Goal: Task Accomplishment & Management: Use online tool/utility

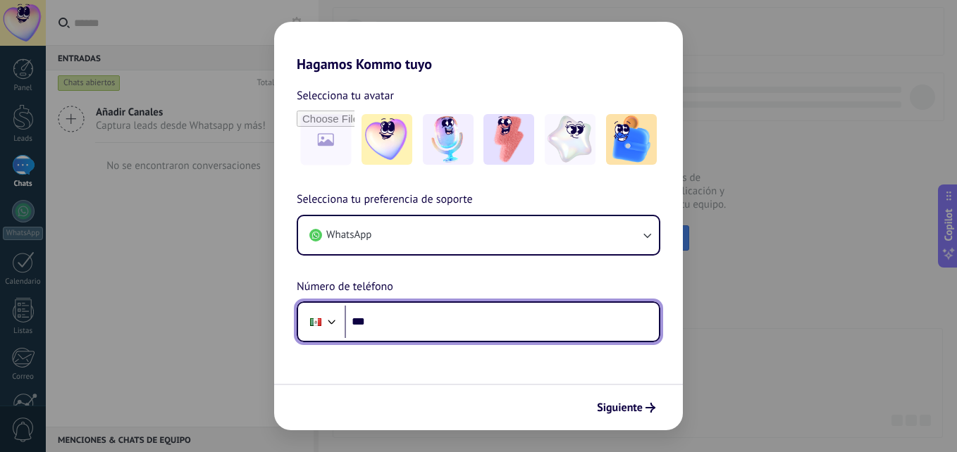
click at [440, 316] on input "***" at bounding box center [502, 322] width 314 height 32
type input "**********"
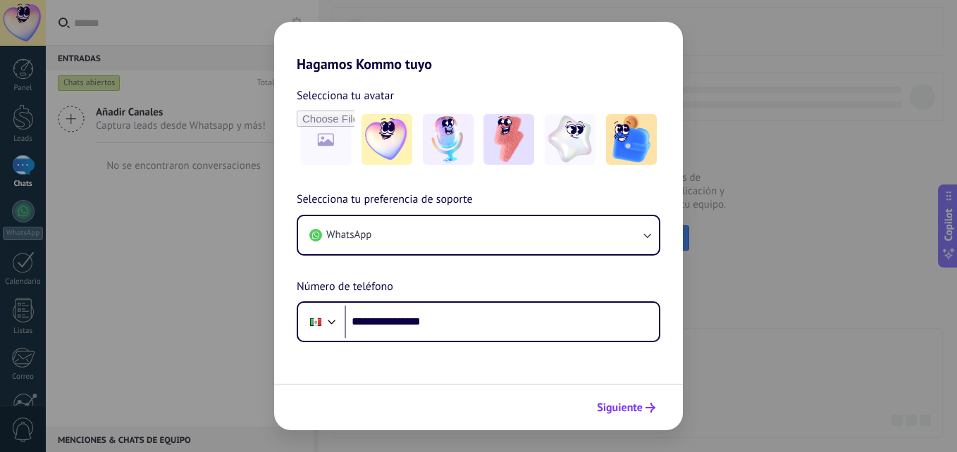
click at [606, 407] on span "Siguiente" at bounding box center [620, 408] width 46 height 10
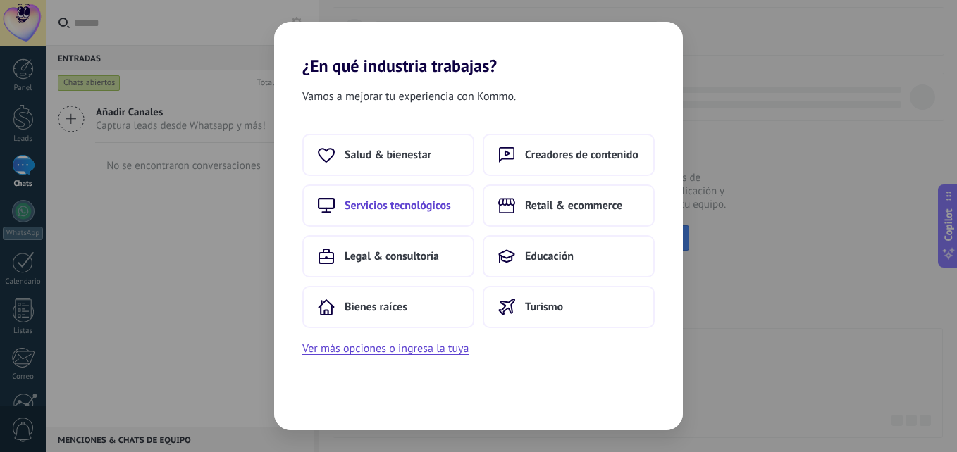
click at [349, 197] on button "Servicios tecnológicos" at bounding box center [388, 206] width 172 height 42
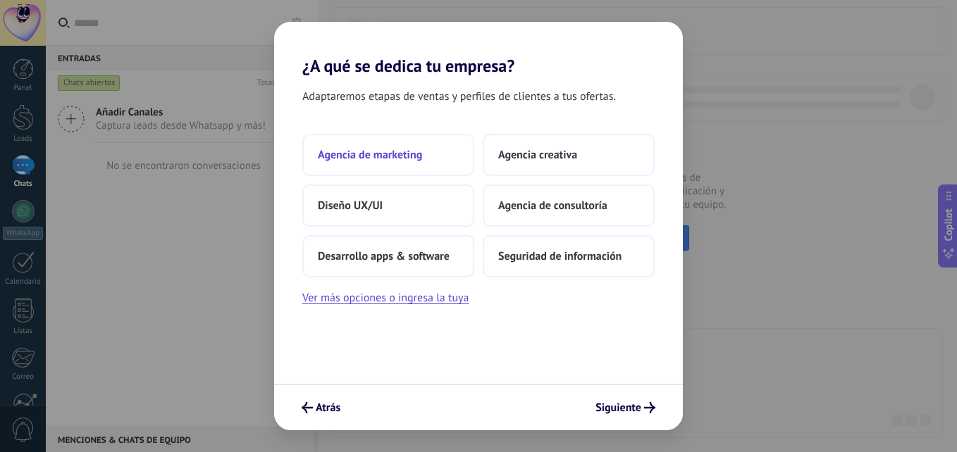
click at [342, 154] on span "Agencia de marketing" at bounding box center [370, 155] width 104 height 14
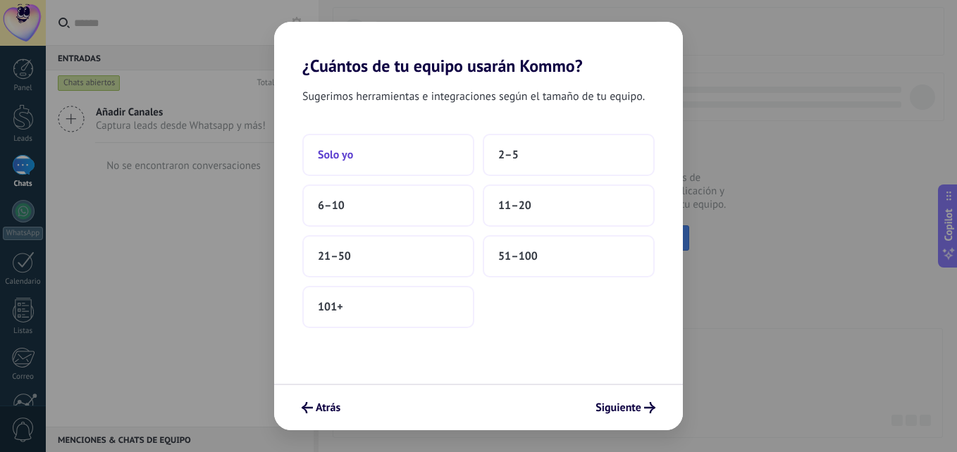
click at [351, 157] on span "Solo yo" at bounding box center [335, 155] width 35 height 14
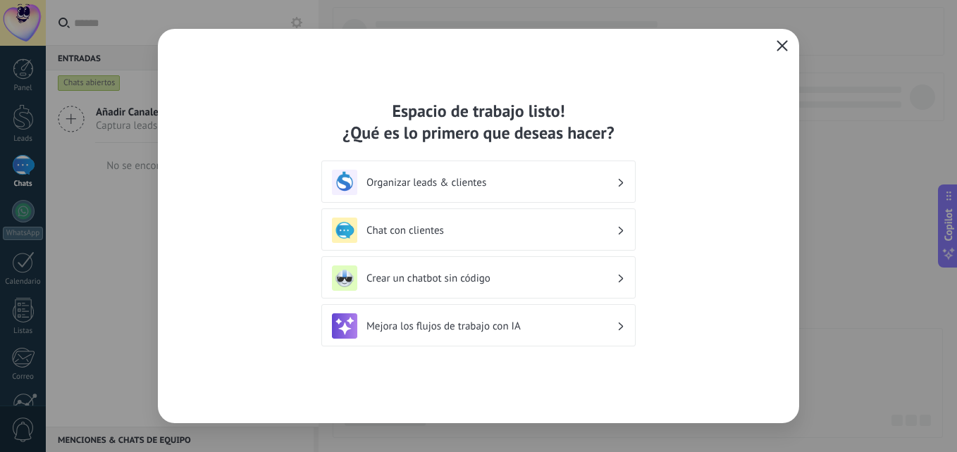
click at [782, 39] on button "button" at bounding box center [782, 47] width 18 height 20
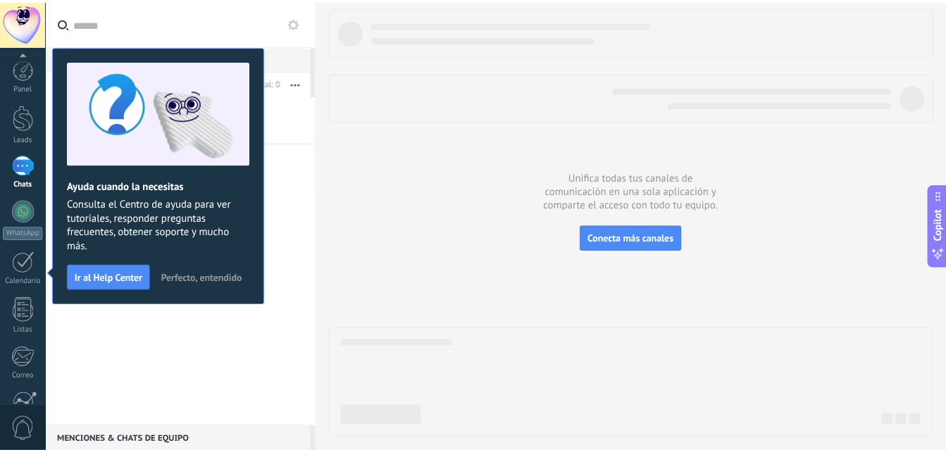
scroll to position [134, 0]
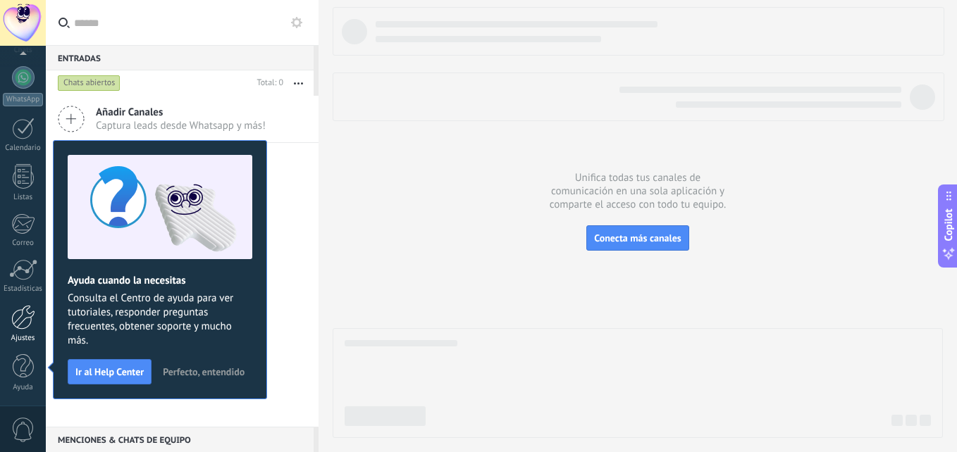
click at [23, 335] on div "Ajustes" at bounding box center [23, 338] width 41 height 9
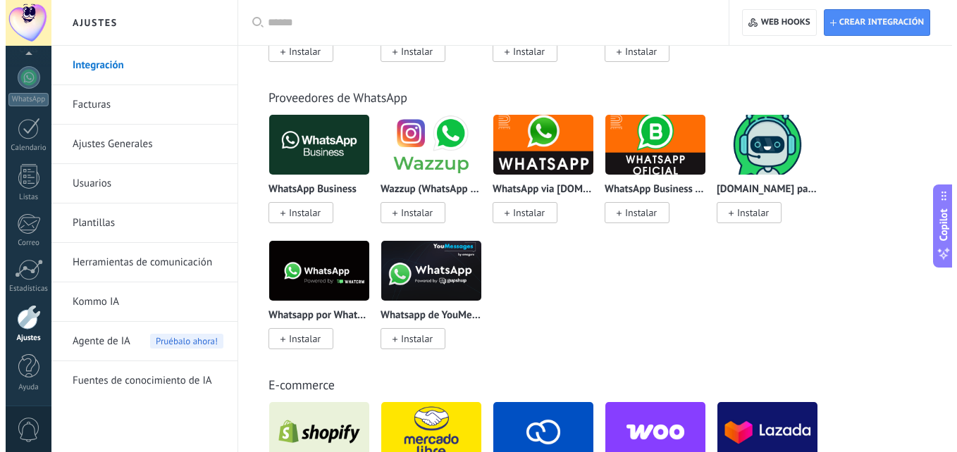
scroll to position [534, 0]
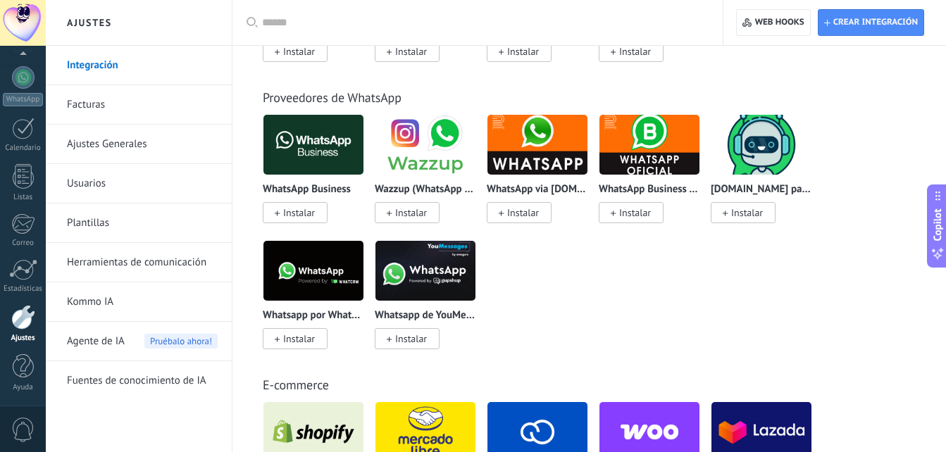
click at [323, 279] on img at bounding box center [314, 271] width 100 height 68
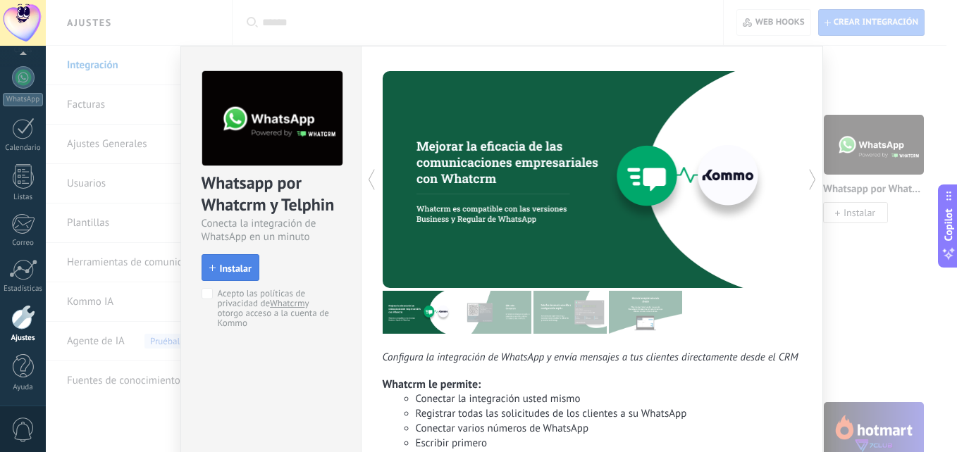
click at [242, 266] on span "Instalar" at bounding box center [236, 269] width 32 height 10
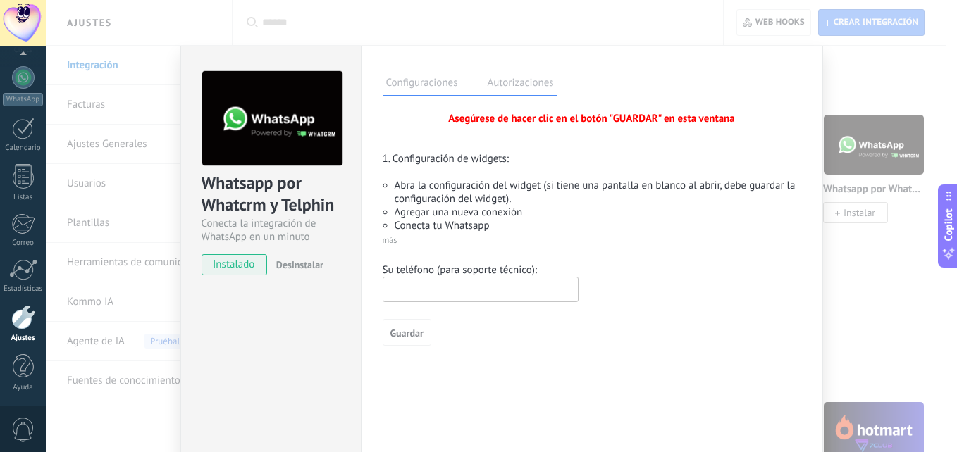
click at [497, 287] on input "text" at bounding box center [481, 289] width 196 height 25
click at [403, 335] on span "Guardar" at bounding box center [406, 333] width 33 height 10
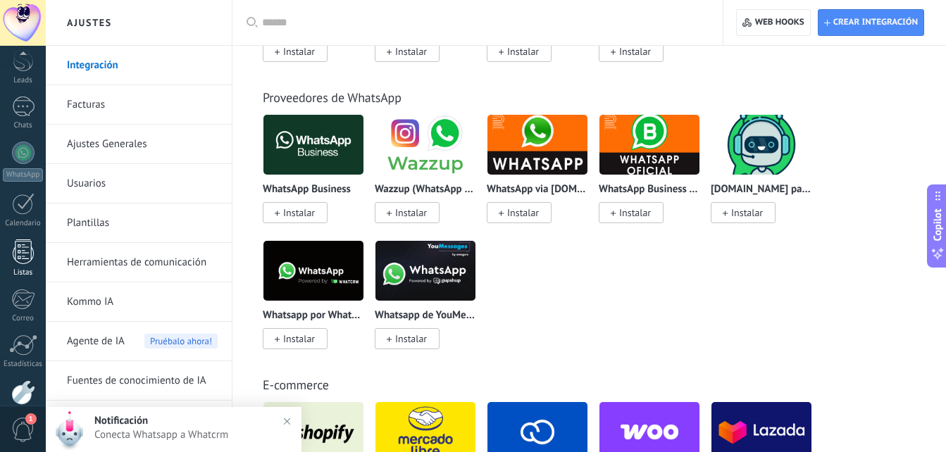
scroll to position [134, 0]
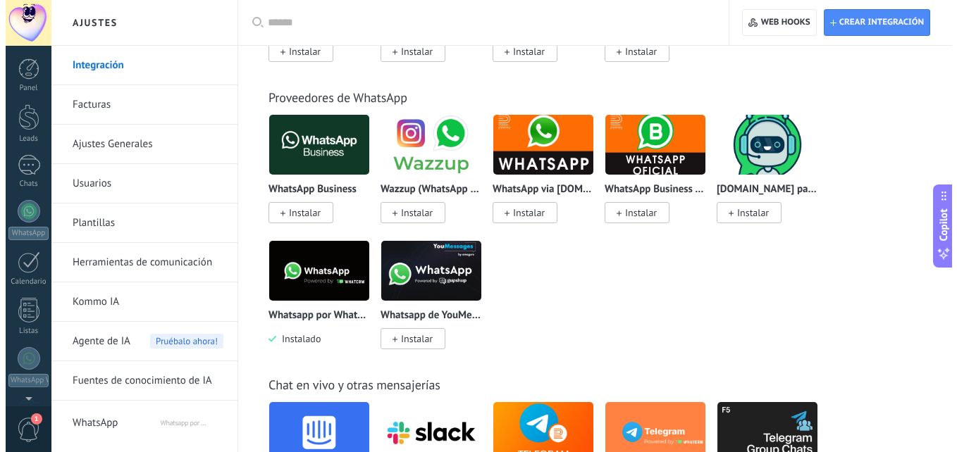
scroll to position [185, 0]
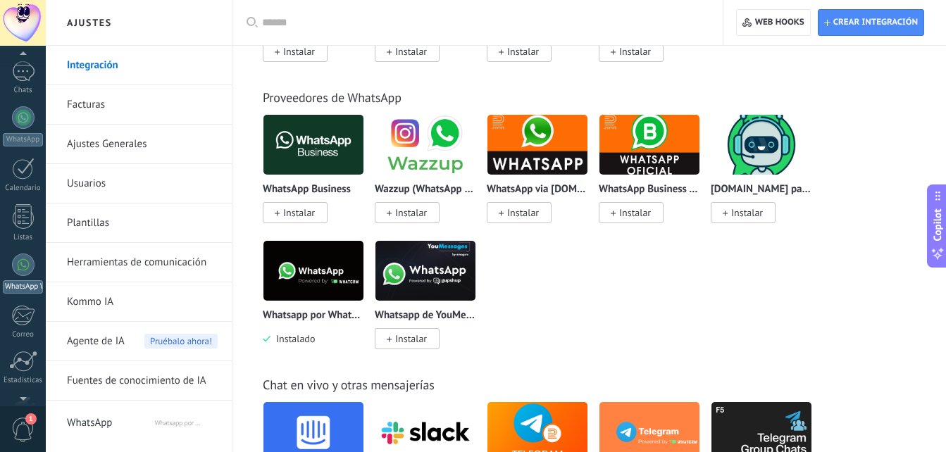
click at [25, 264] on div at bounding box center [23, 265] width 23 height 23
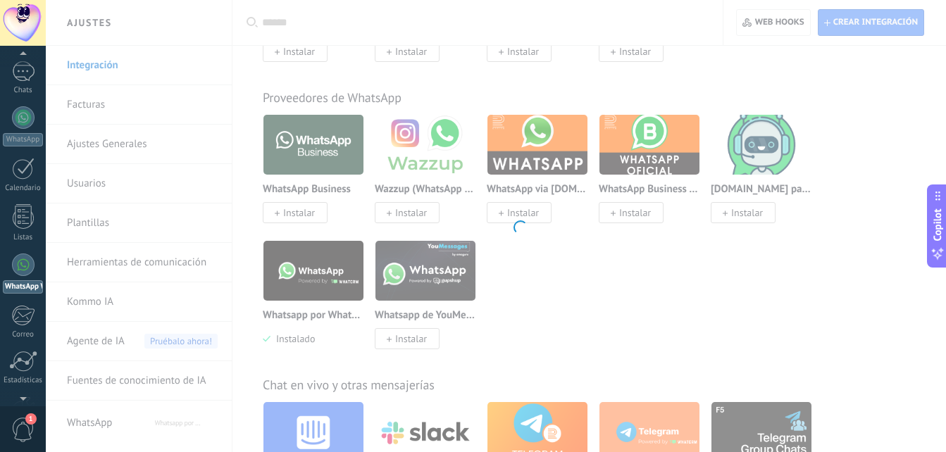
scroll to position [137, 0]
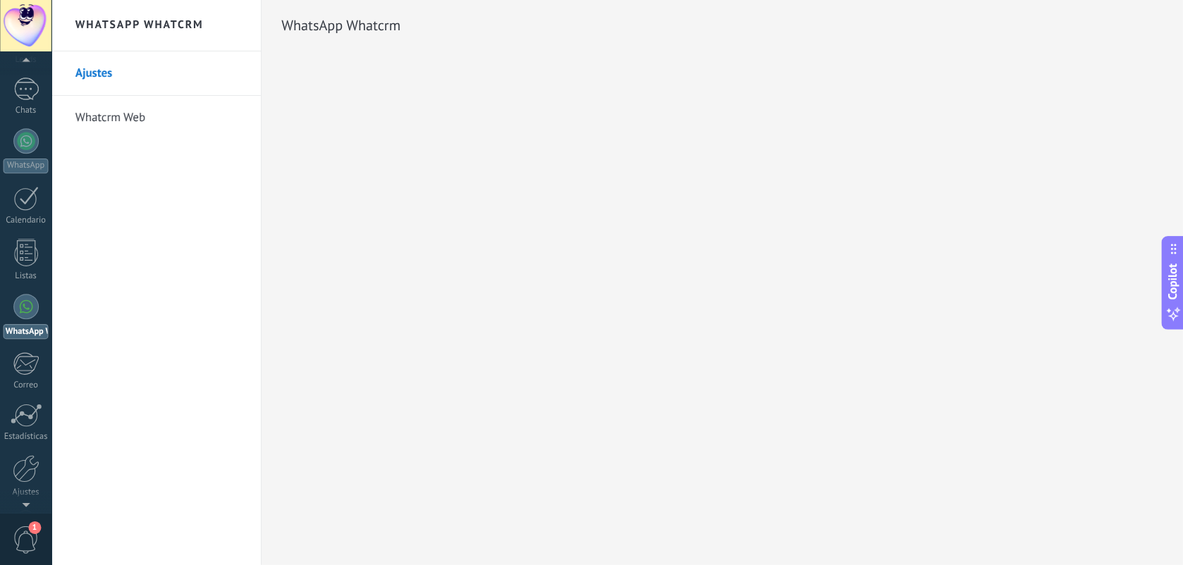
scroll to position [74, 0]
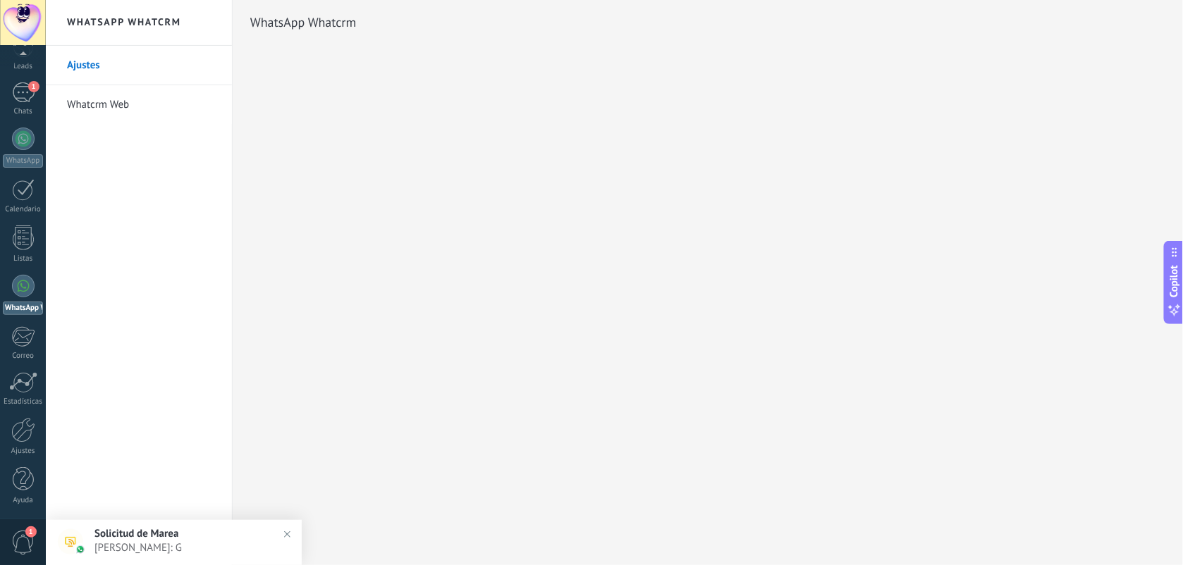
click at [21, 291] on div at bounding box center [23, 286] width 23 height 23
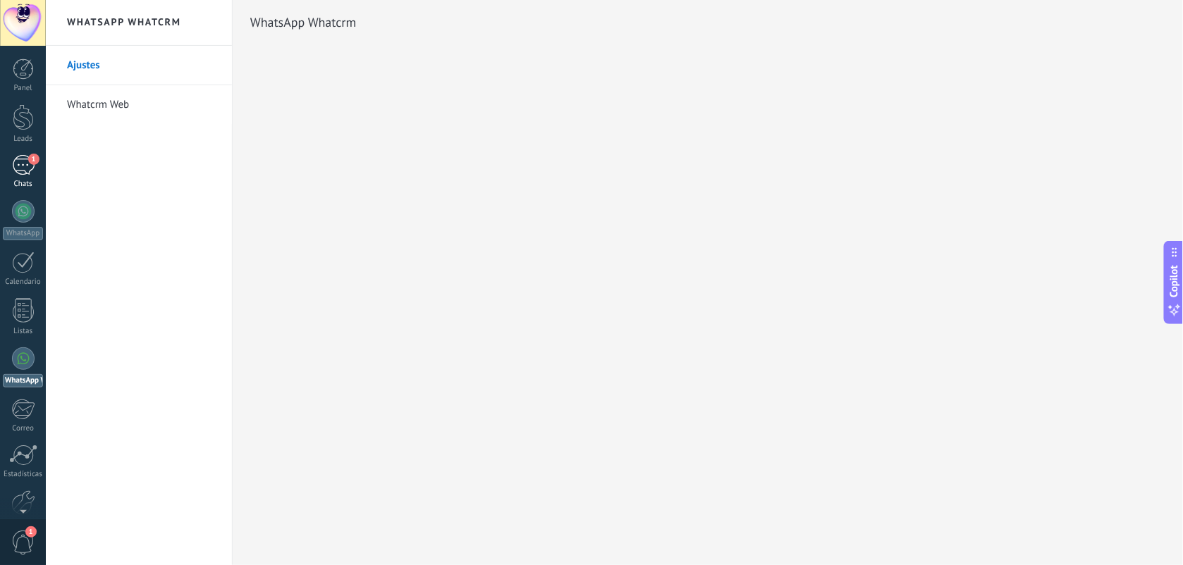
click at [21, 163] on div "1" at bounding box center [23, 165] width 23 height 20
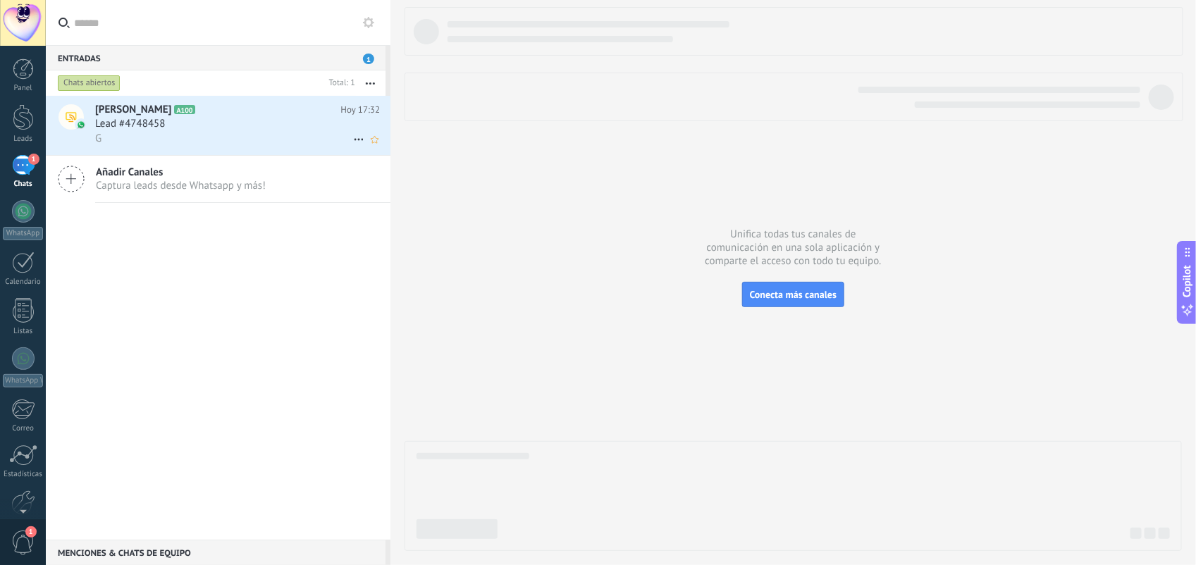
click at [156, 111] on span "[PERSON_NAME]" at bounding box center [133, 110] width 76 height 14
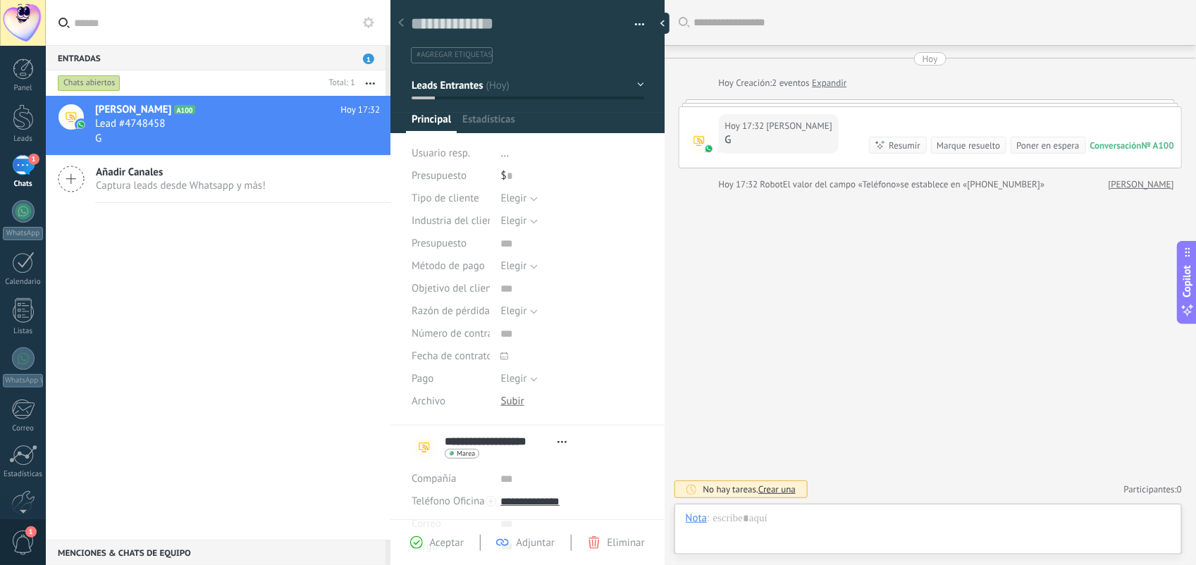
scroll to position [21, 0]
click at [917, 452] on div at bounding box center [928, 533] width 485 height 42
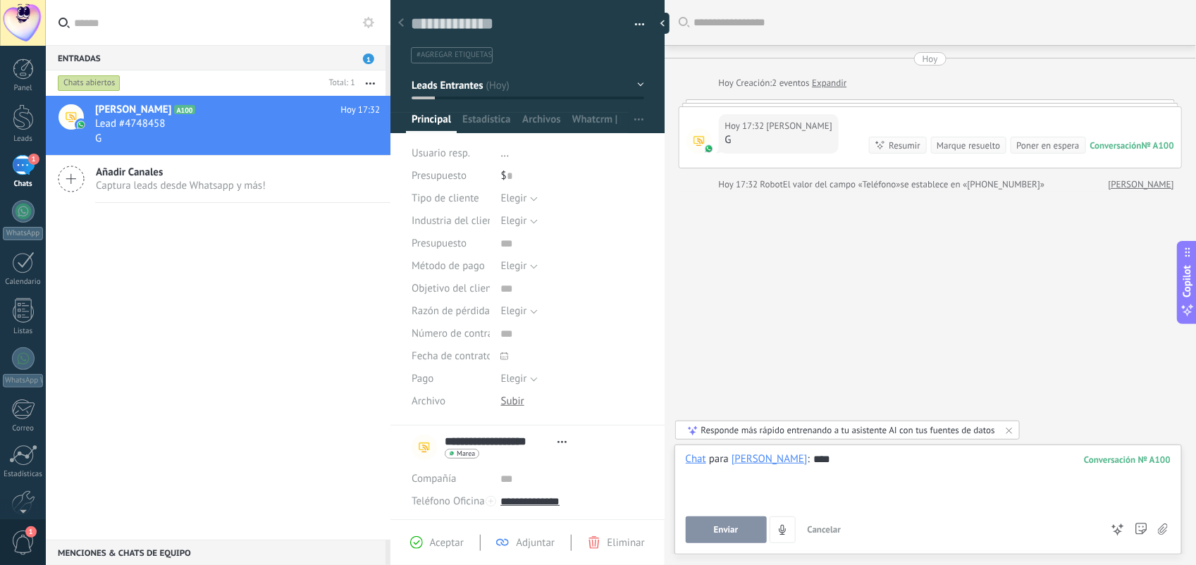
click at [703, 452] on button "Enviar" at bounding box center [726, 530] width 81 height 27
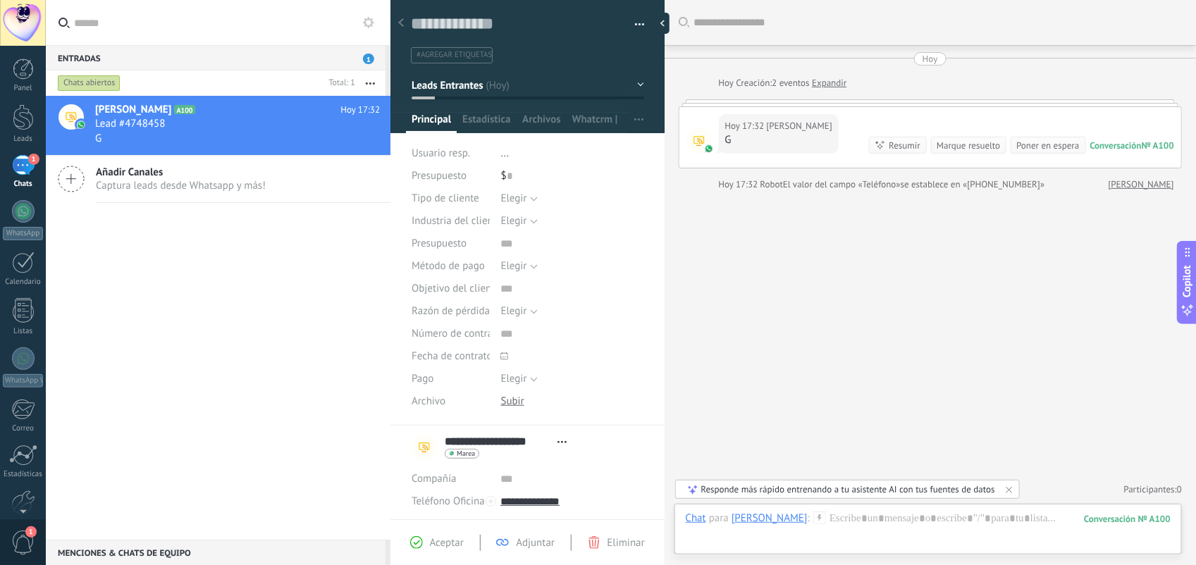
scroll to position [19, 0]
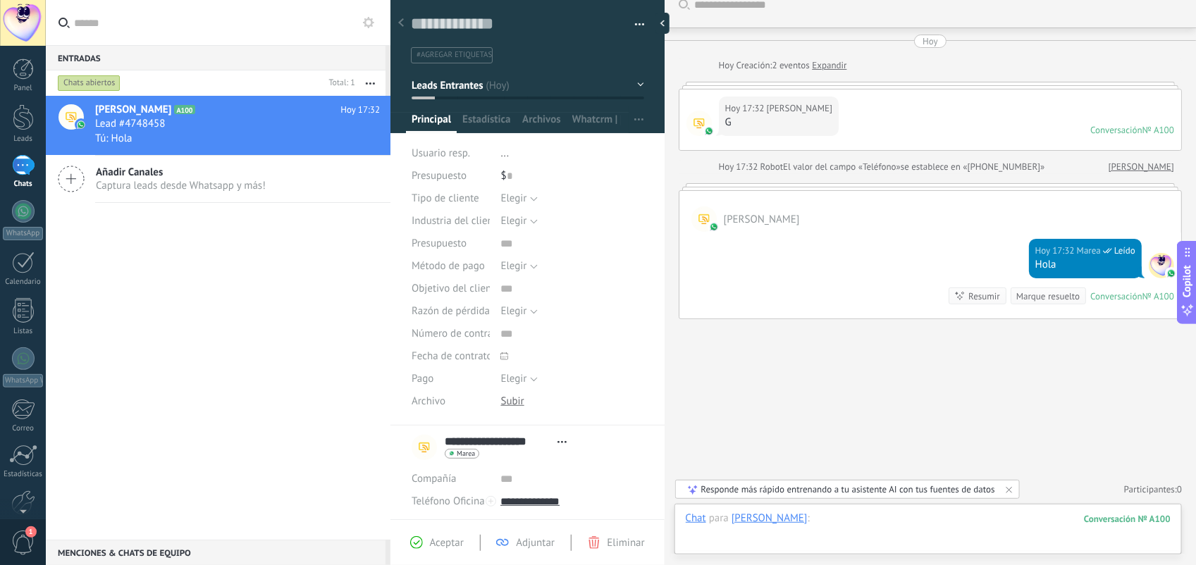
click at [903, 452] on div at bounding box center [928, 533] width 485 height 42
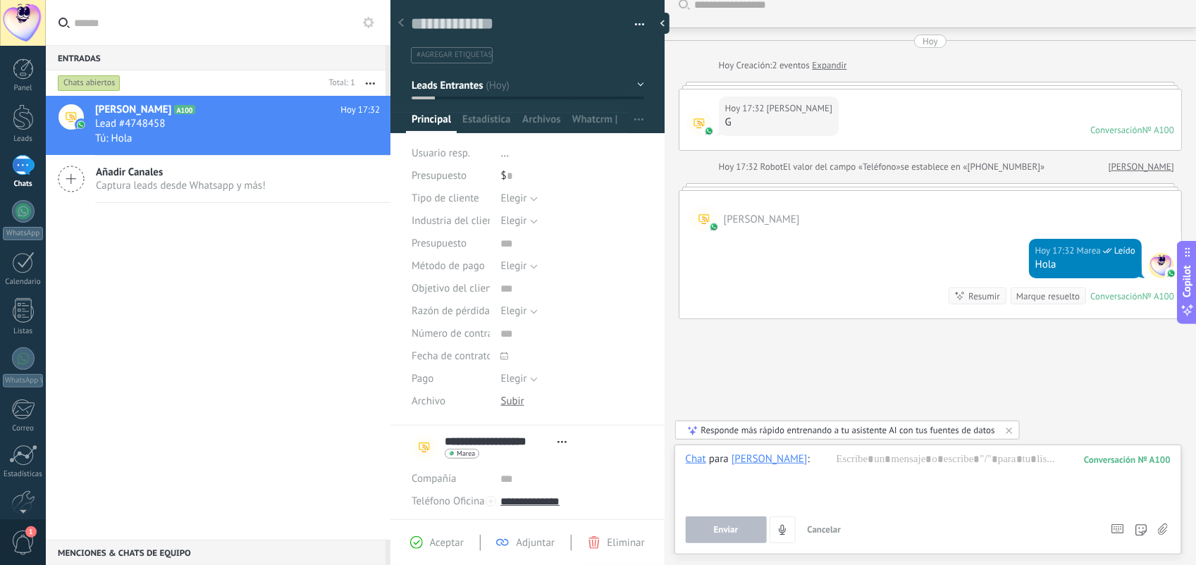
click at [946, 452] on label at bounding box center [1162, 530] width 10 height 27
click at [0, 0] on input "file" at bounding box center [0, 0] width 0 height 0
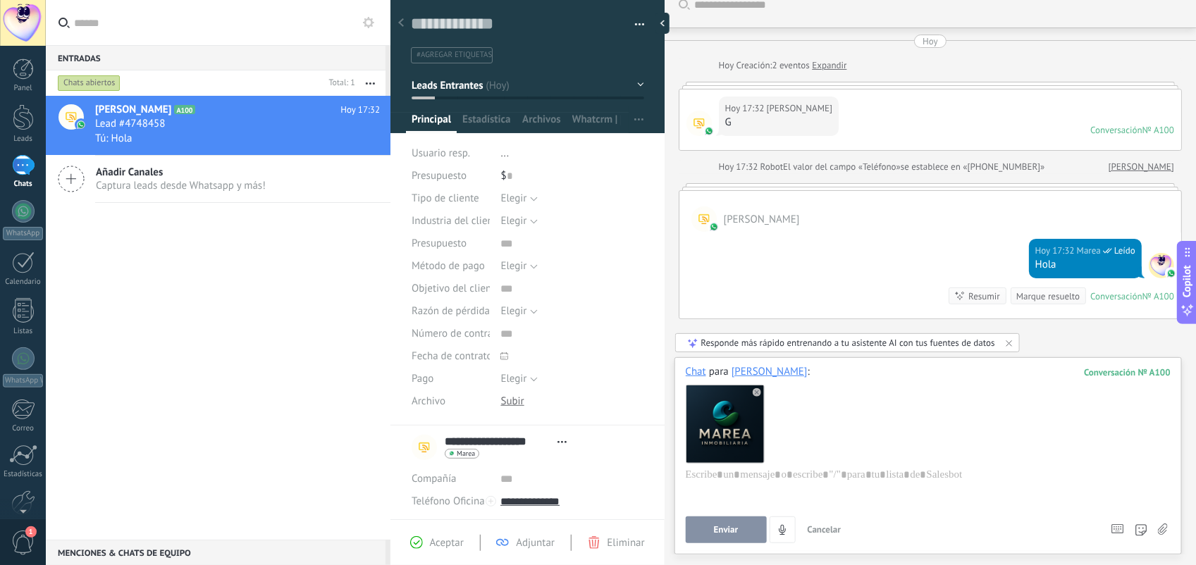
click at [731, 452] on button "Enviar" at bounding box center [726, 530] width 81 height 27
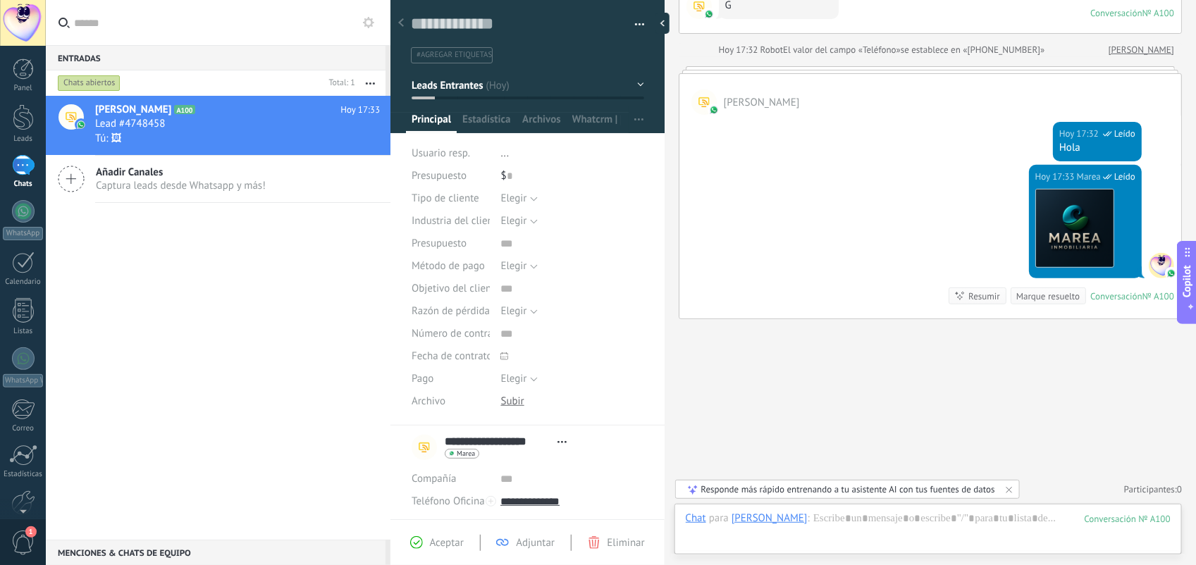
scroll to position [0, 0]
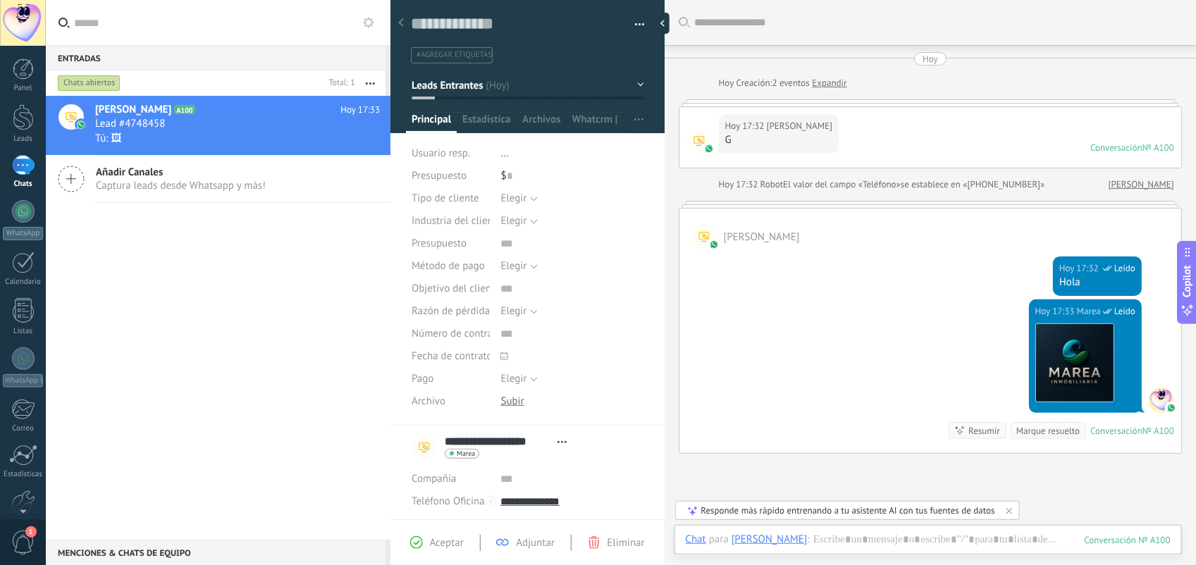
click at [918, 452] on div "Chat Correo Nota Tarea Chat para Santiago Montemayor : 100 Enviar Cancelar Rast…" at bounding box center [927, 550] width 507 height 51
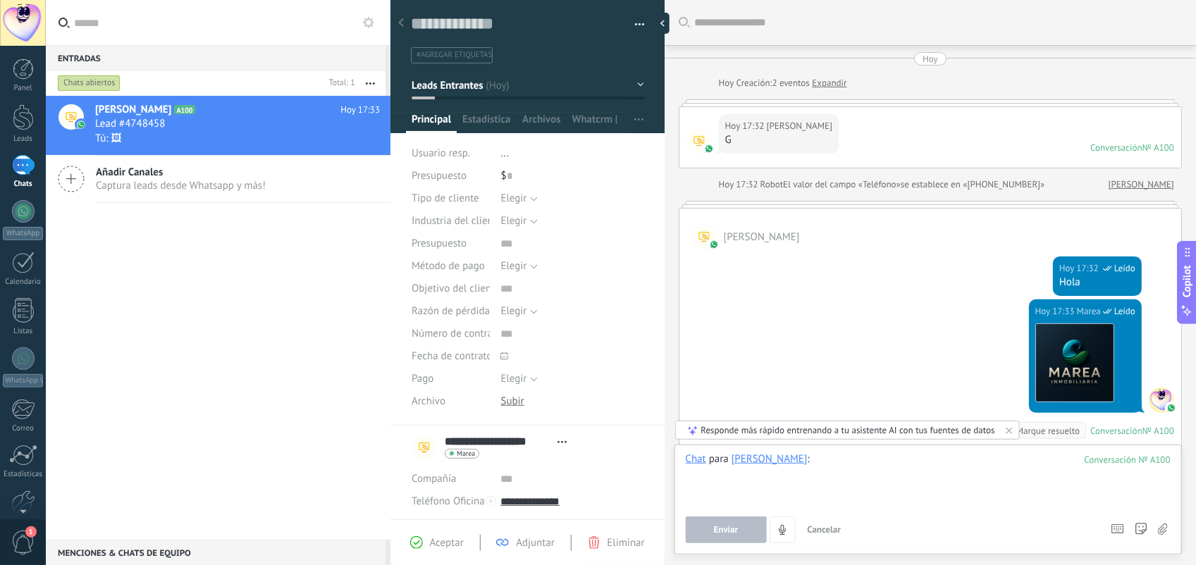
click at [860, 452] on div at bounding box center [928, 479] width 485 height 54
click at [946, 452] on use at bounding box center [1163, 529] width 10 height 11
click at [0, 0] on input "file" at bounding box center [0, 0] width 0 height 0
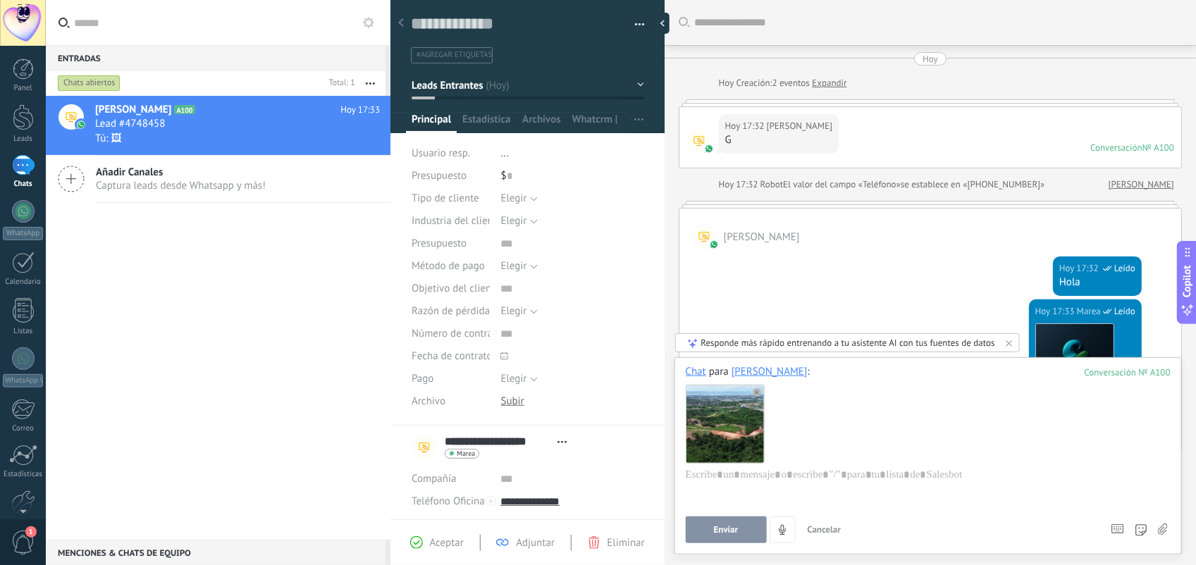
click at [703, 452] on button "Enviar" at bounding box center [726, 530] width 81 height 27
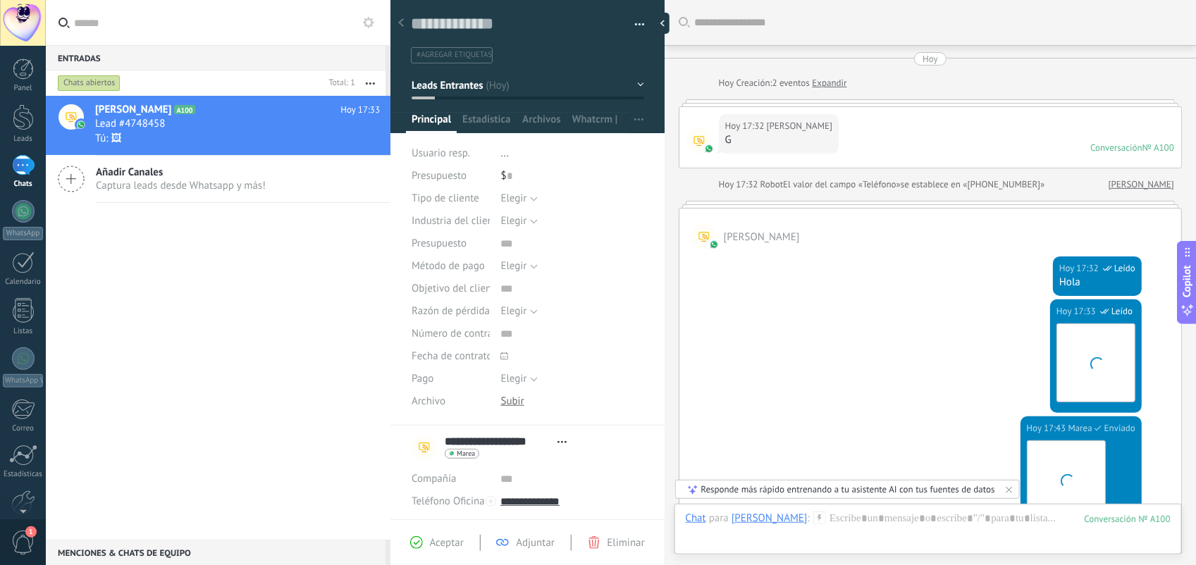
scroll to position [254, 0]
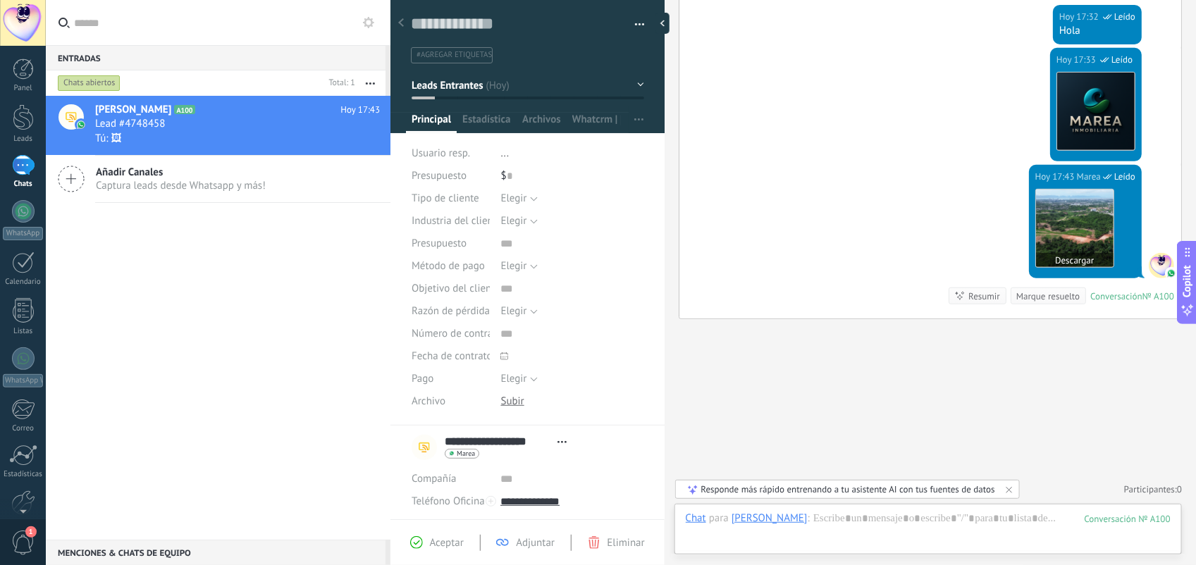
click at [946, 223] on img at bounding box center [1075, 229] width 78 height 78
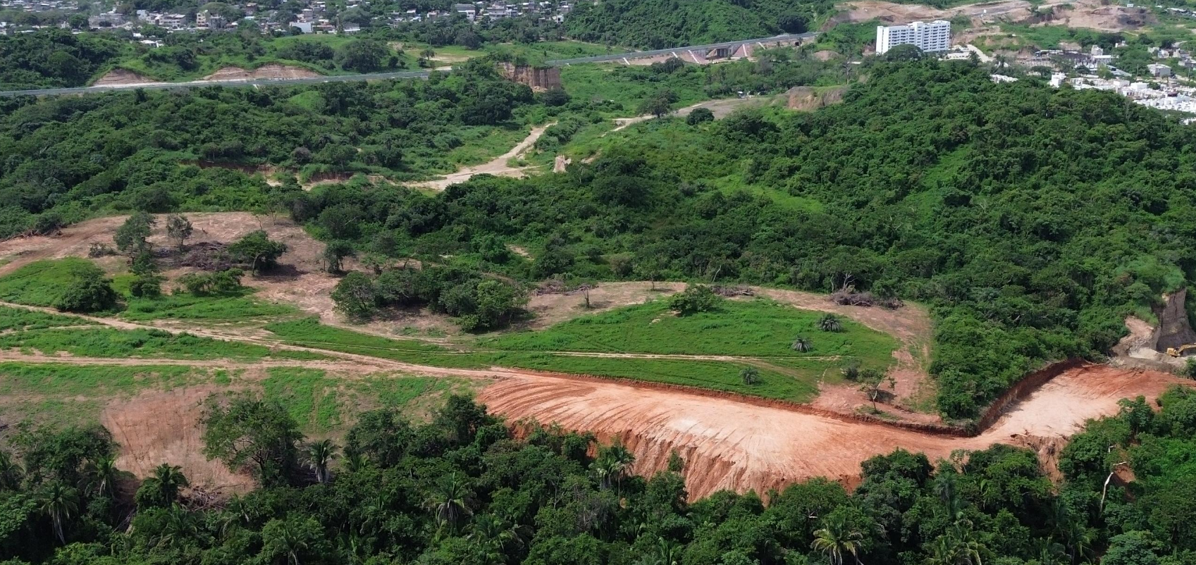
click at [655, 264] on img at bounding box center [598, 282] width 905 height 565
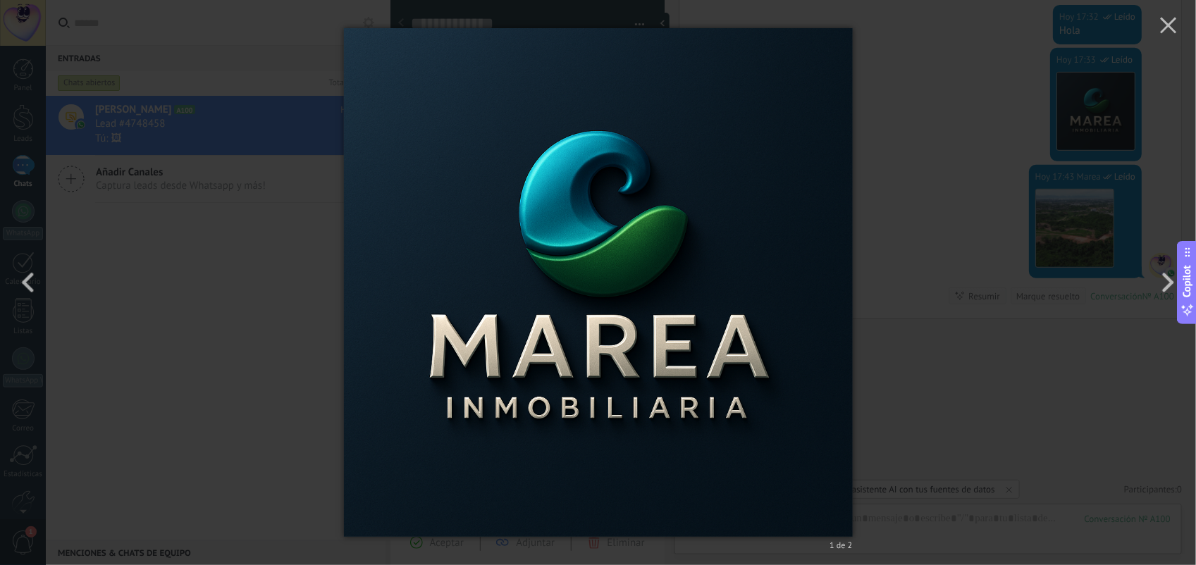
click at [932, 229] on div "1 de 2" at bounding box center [598, 282] width 1196 height 565
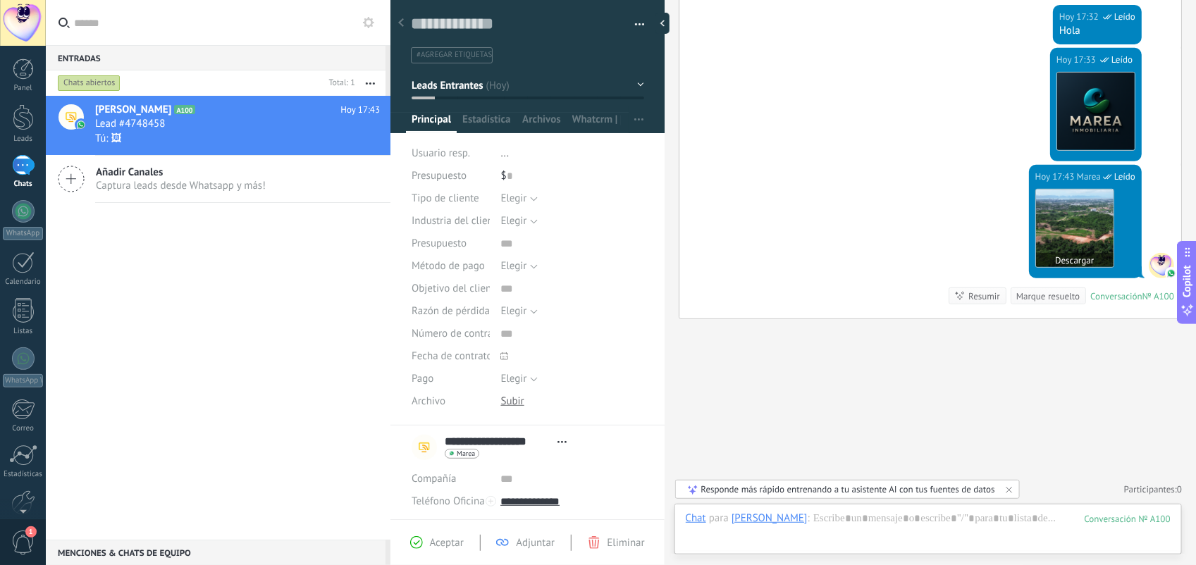
click at [946, 220] on img at bounding box center [1075, 229] width 78 height 78
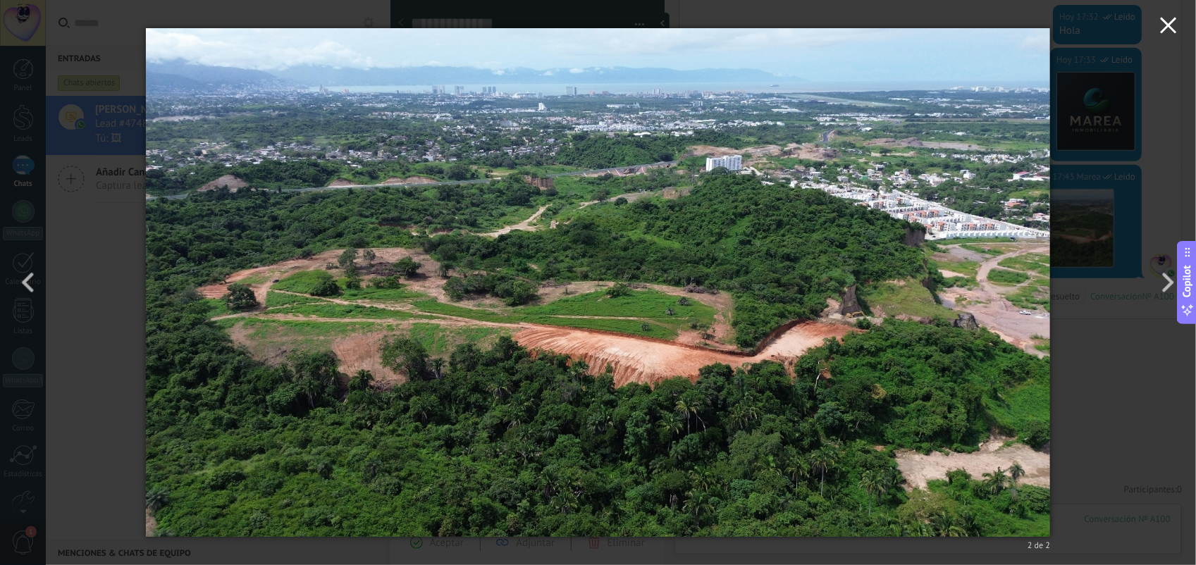
click at [946, 34] on button "button" at bounding box center [1168, 27] width 55 height 55
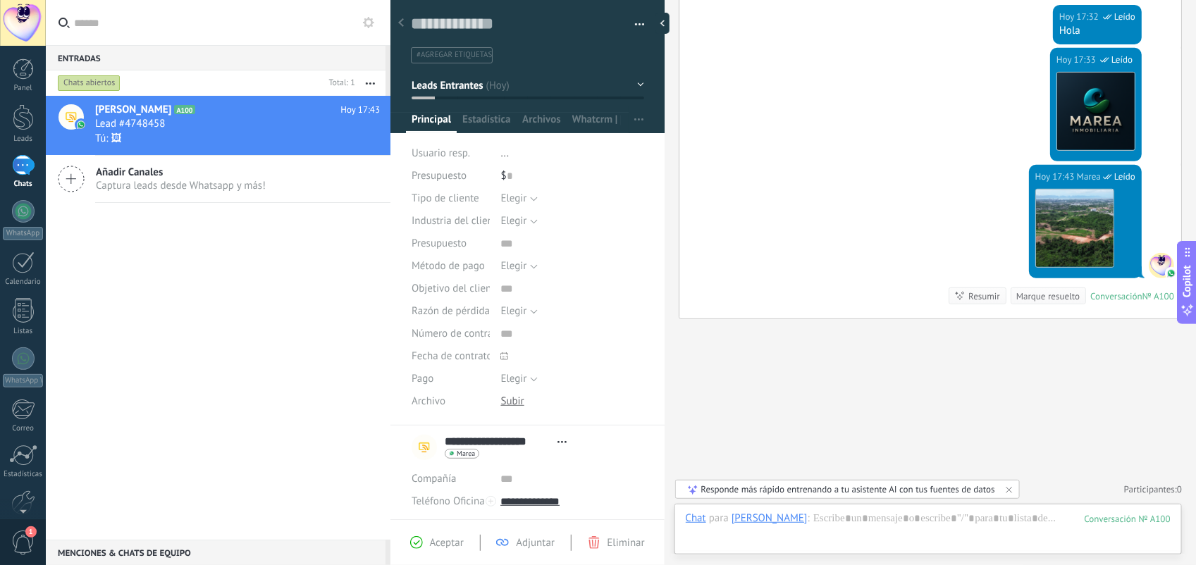
click at [768, 452] on div "Buscar Carga más Hoy Hoy Creación: 2 eventos Expandir Hoy 17:32 Santiago Montem…" at bounding box center [930, 156] width 531 height 817
click at [23, 120] on div at bounding box center [23, 117] width 21 height 26
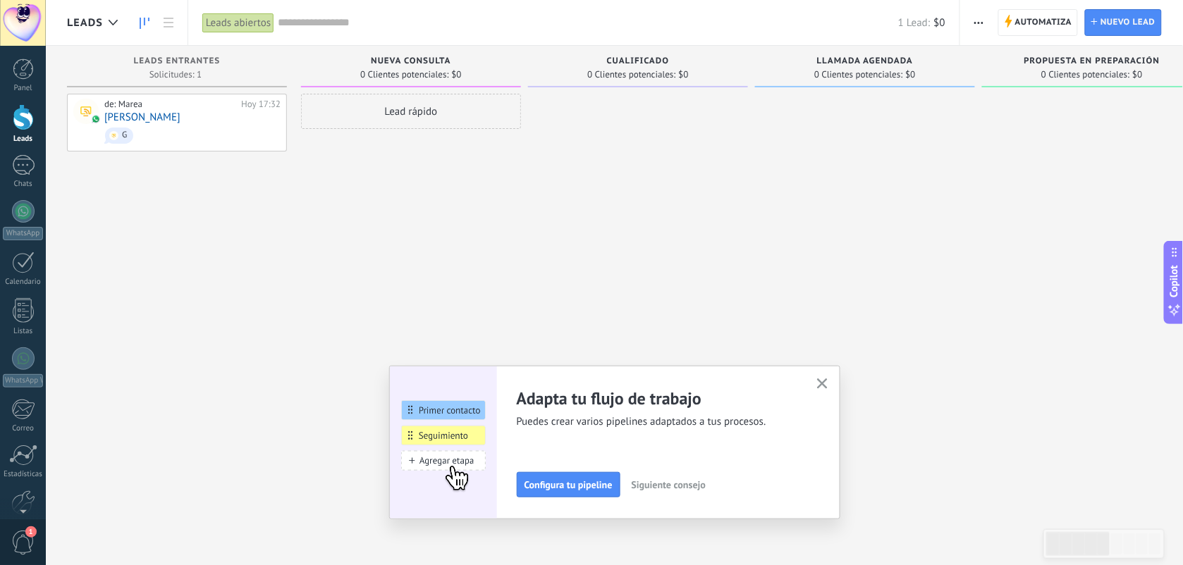
click at [831, 386] on button "button" at bounding box center [822, 384] width 18 height 19
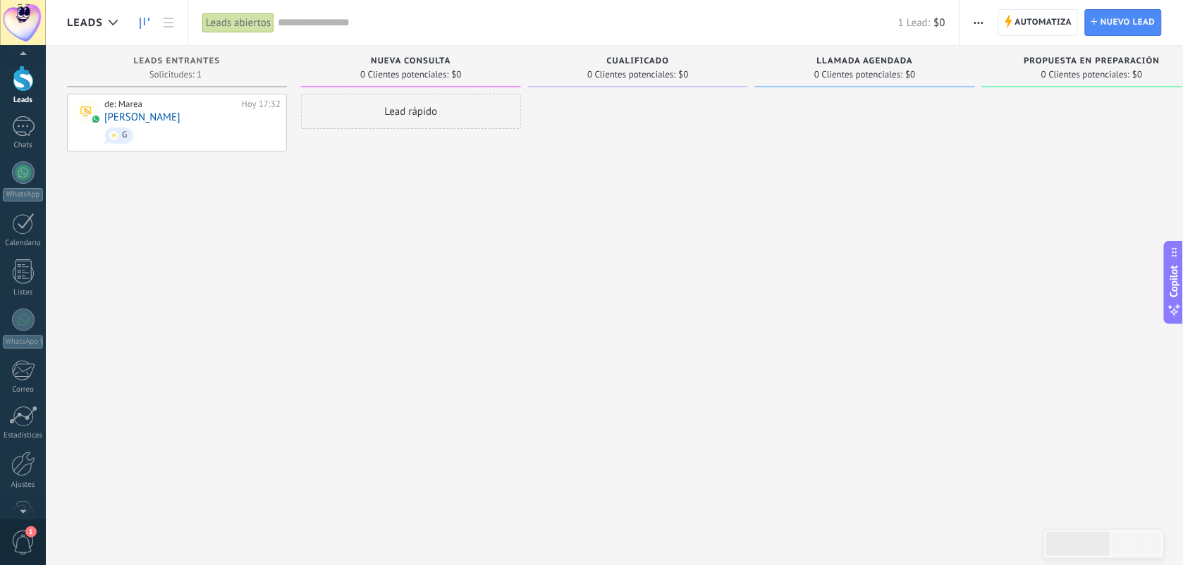
scroll to position [56, 0]
click at [11, 441] on div at bounding box center [23, 446] width 24 height 25
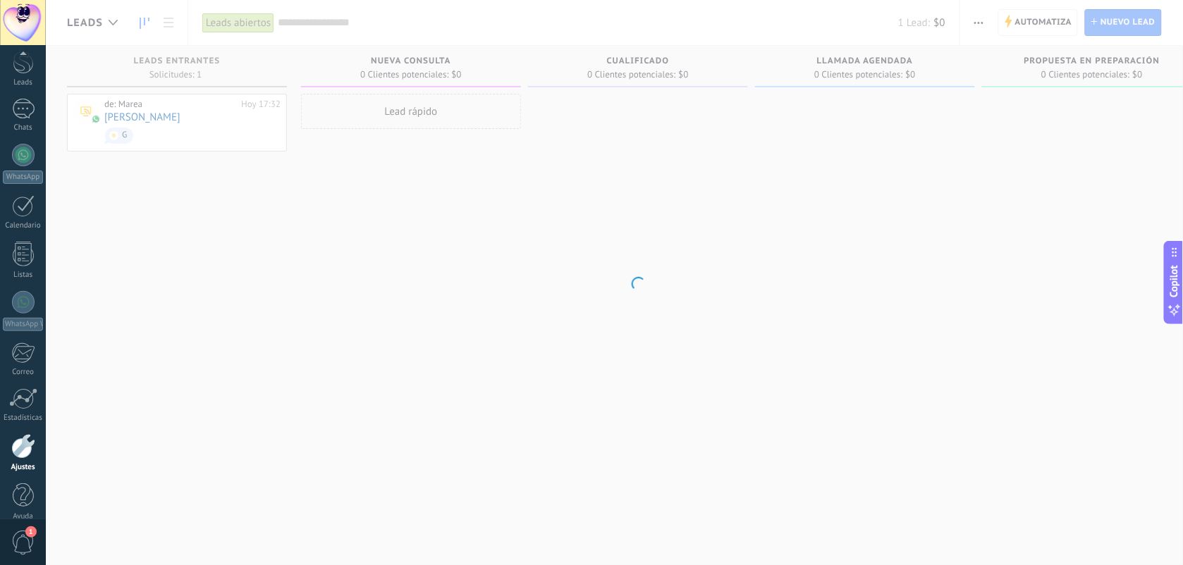
scroll to position [74, 0]
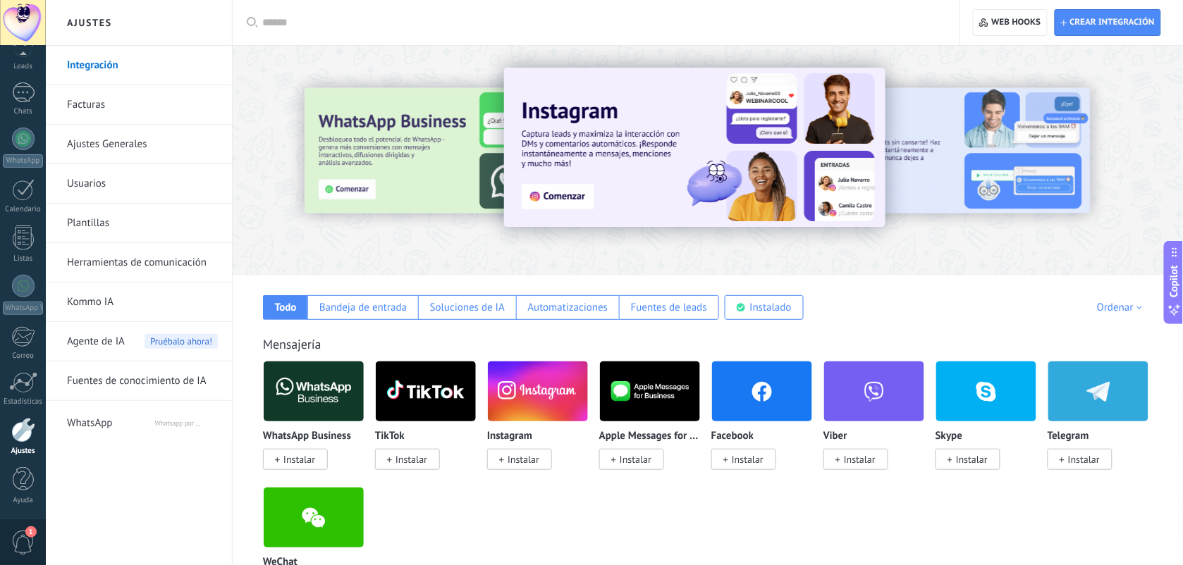
click at [135, 262] on link "Herramientas de comunicación" at bounding box center [142, 262] width 151 height 39
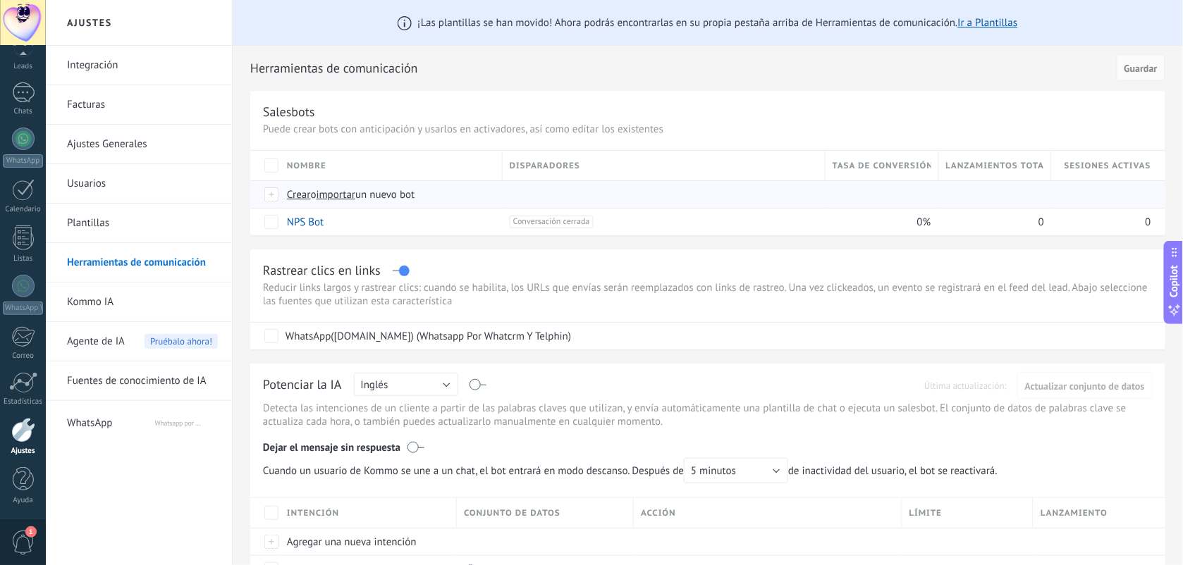
click at [304, 194] on span "Crear" at bounding box center [299, 194] width 24 height 13
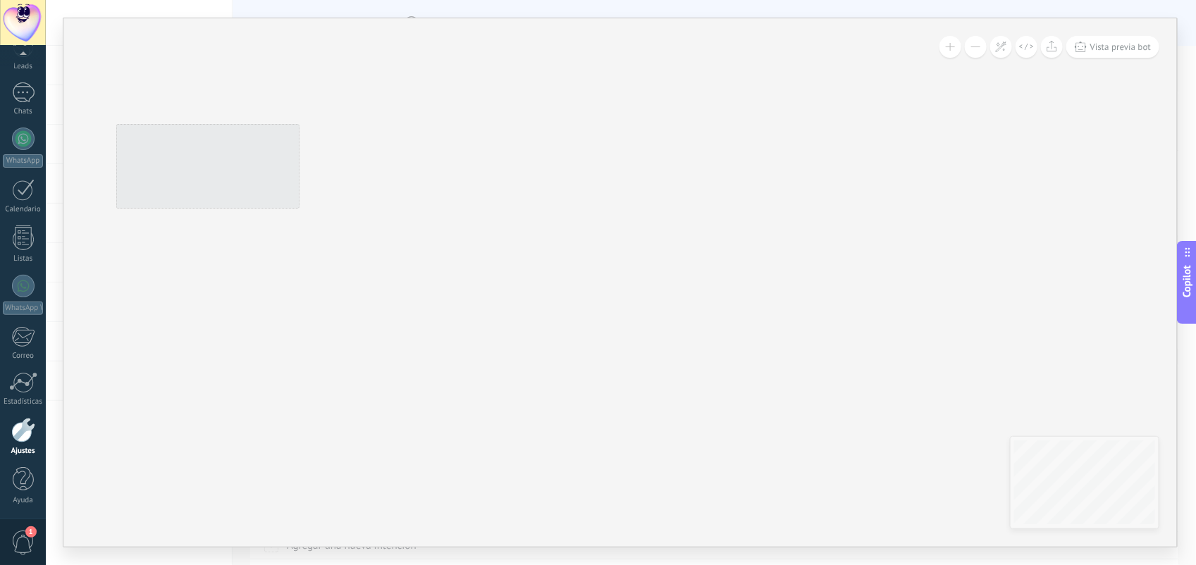
type input "**********"
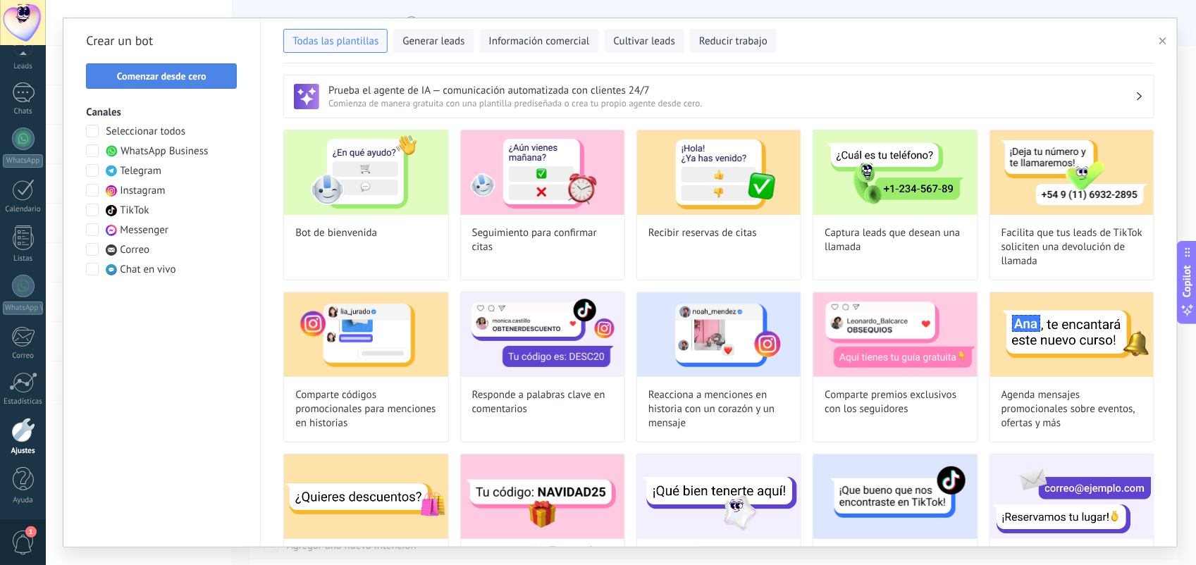
click at [180, 83] on button "Comenzar desde cero" at bounding box center [161, 75] width 151 height 25
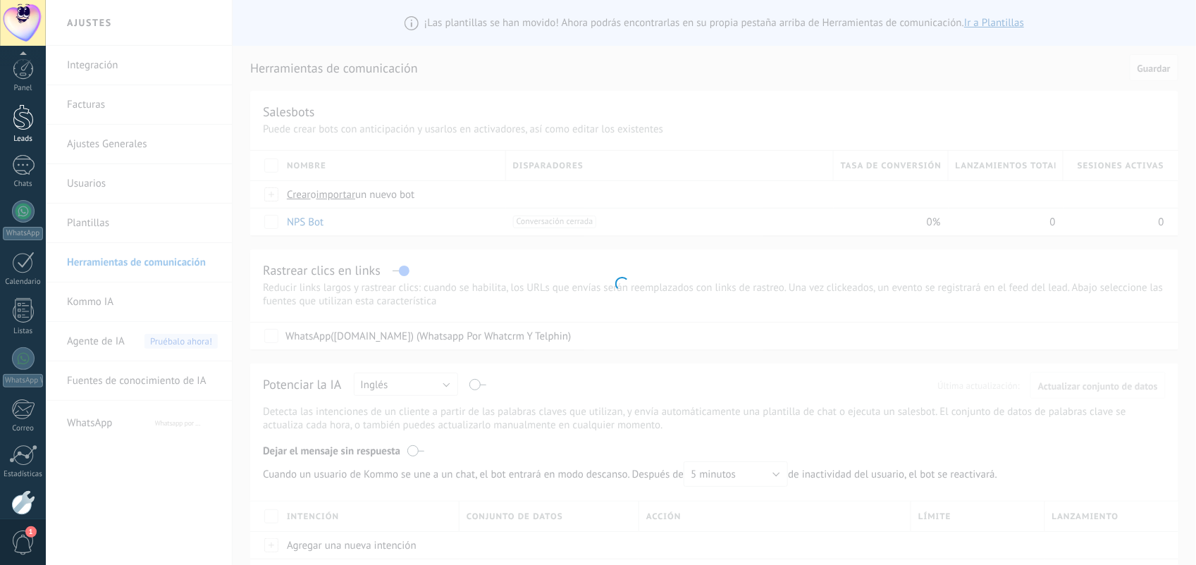
scroll to position [74, 0]
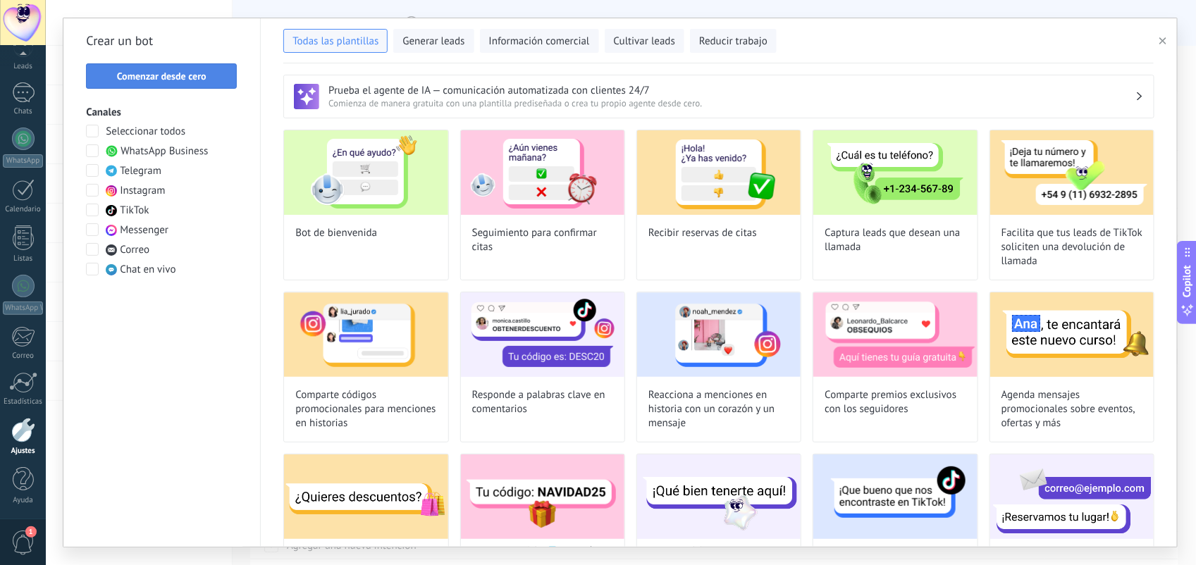
click at [163, 68] on button "Comenzar desde cero" at bounding box center [161, 75] width 151 height 25
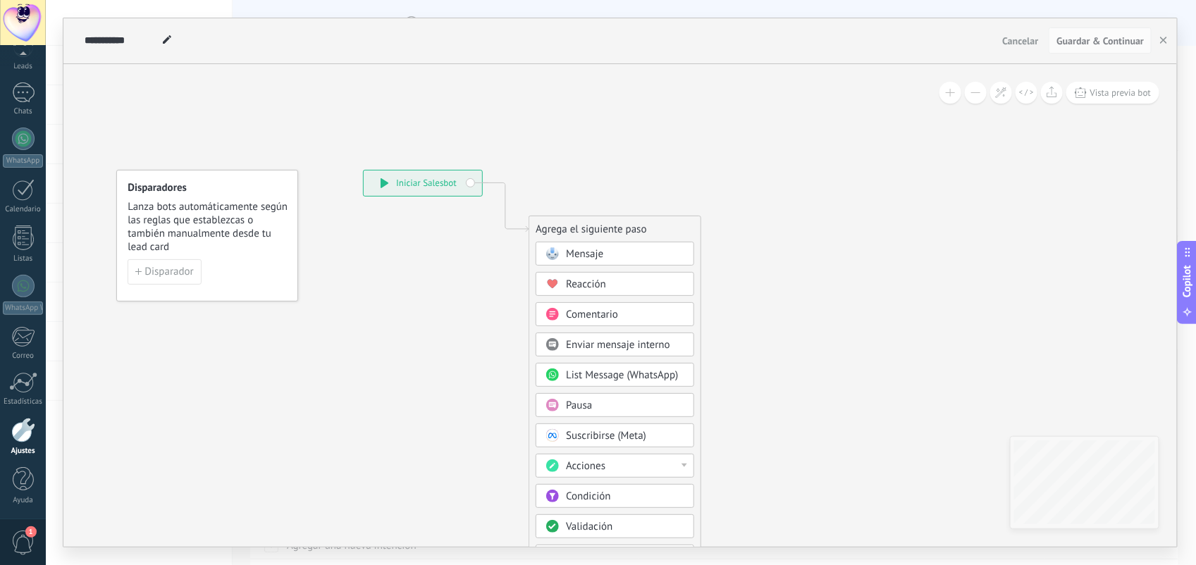
click at [562, 257] on span at bounding box center [551, 253] width 27 height 11
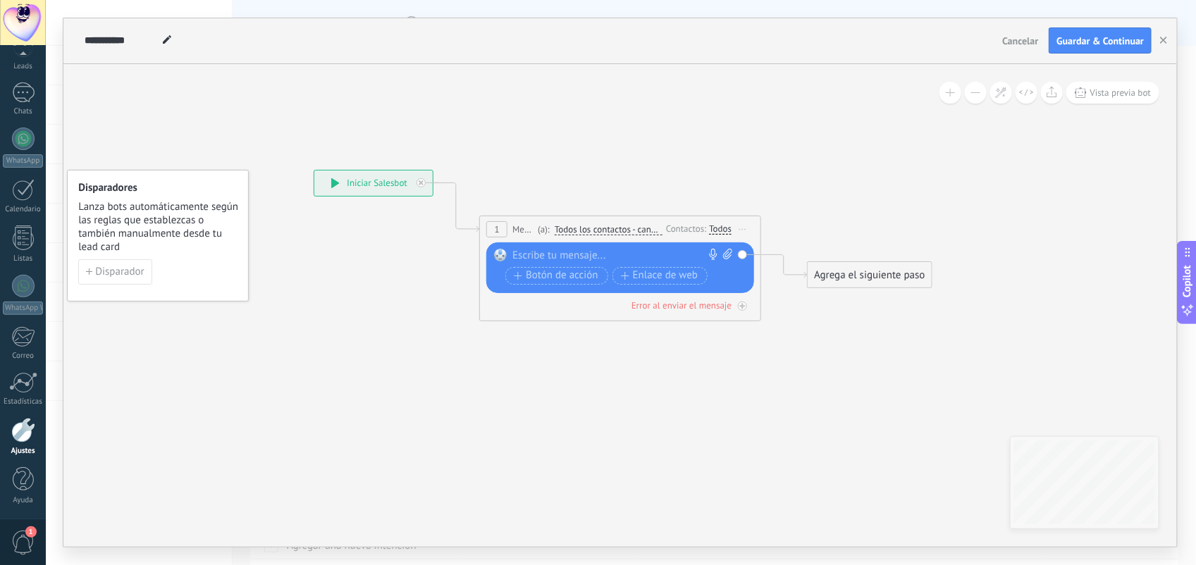
click at [624, 254] on div at bounding box center [616, 256] width 209 height 14
paste div
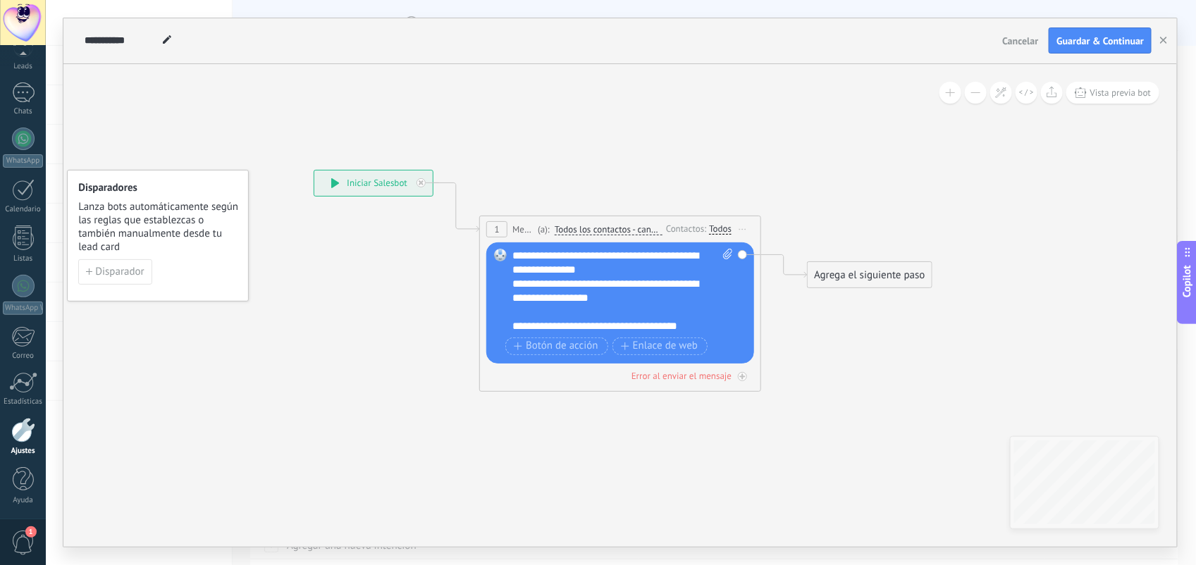
click at [858, 268] on div "Agrega el siguiente paso" at bounding box center [869, 275] width 123 height 23
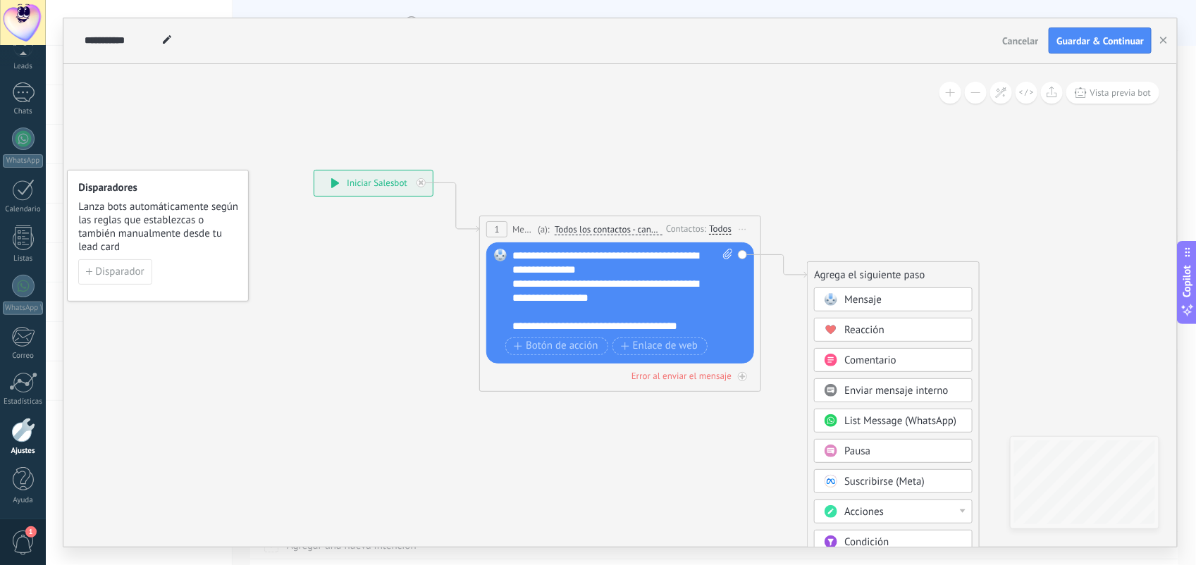
click at [875, 293] on span "Mensaje" at bounding box center [862, 299] width 37 height 13
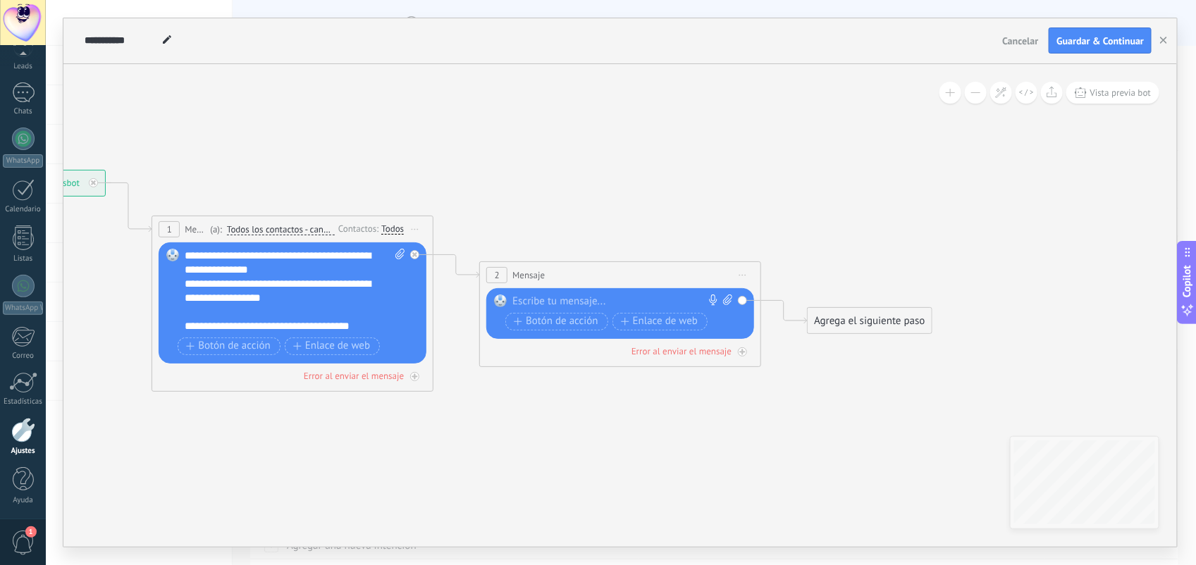
click at [724, 304] on icon at bounding box center [727, 300] width 9 height 11
click input "Subir" at bounding box center [0, 0] width 0 height 0
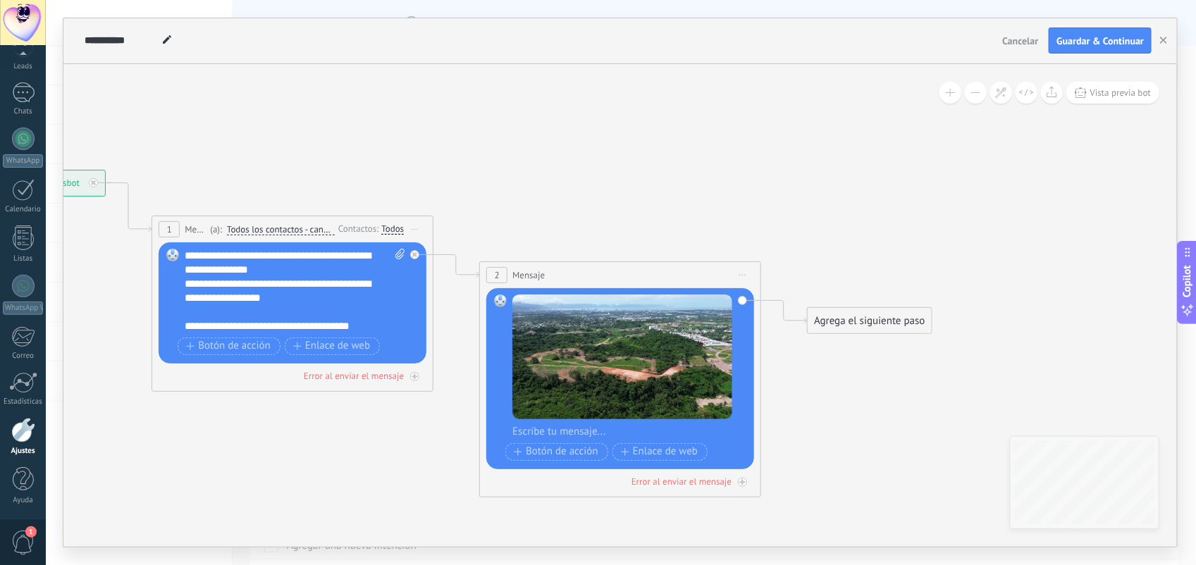
click at [865, 326] on div "Agrega el siguiente paso" at bounding box center [869, 320] width 123 height 23
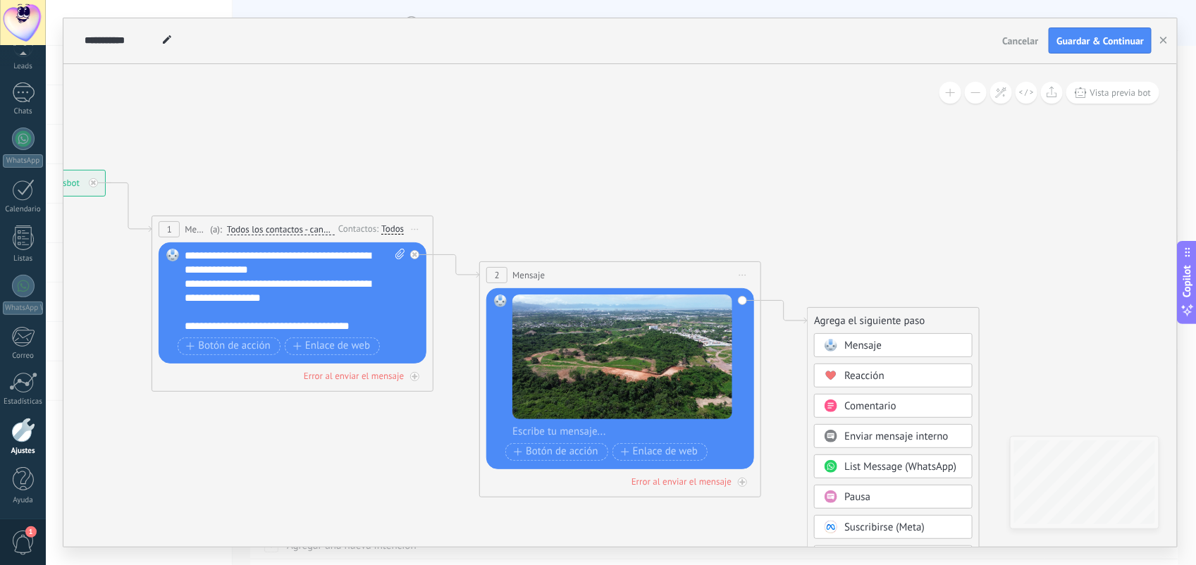
click at [889, 349] on div "Mensaje" at bounding box center [903, 346] width 118 height 14
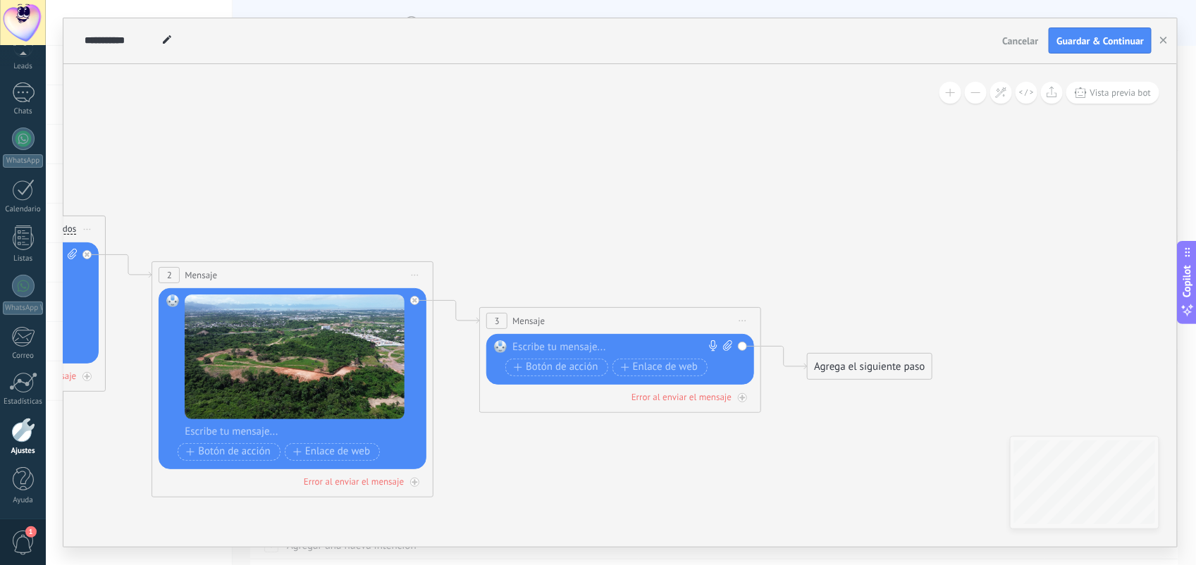
click at [724, 346] on icon at bounding box center [727, 345] width 9 height 11
click input "Subir" at bounding box center [0, 0] width 0 height 0
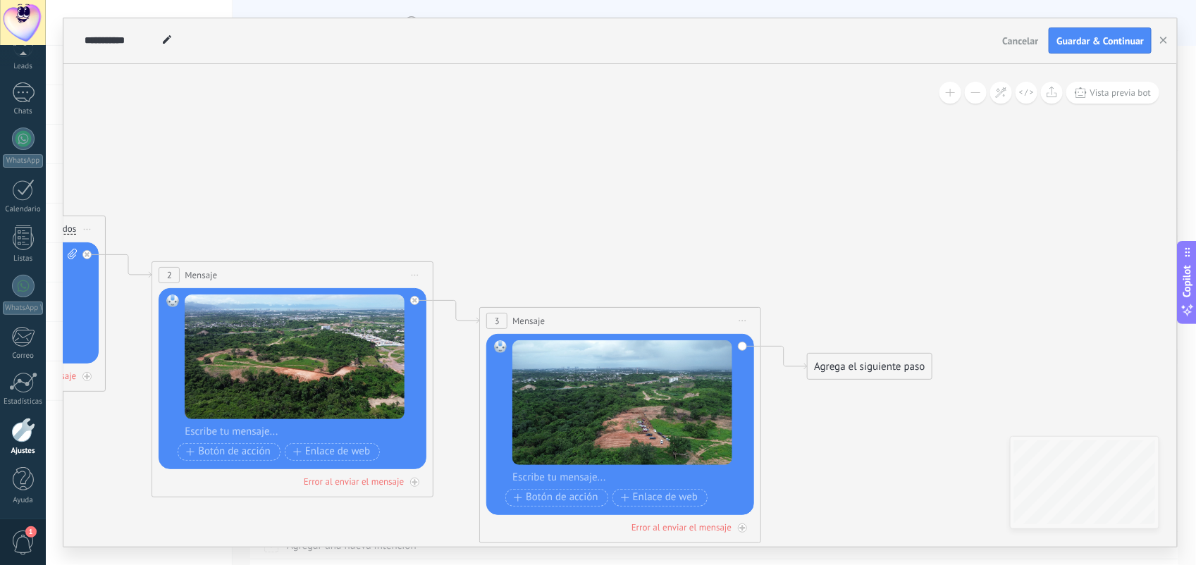
click at [847, 378] on div "Agrega el siguiente paso" at bounding box center [869, 366] width 123 height 23
click at [863, 396] on span "Mensaje" at bounding box center [862, 391] width 37 height 13
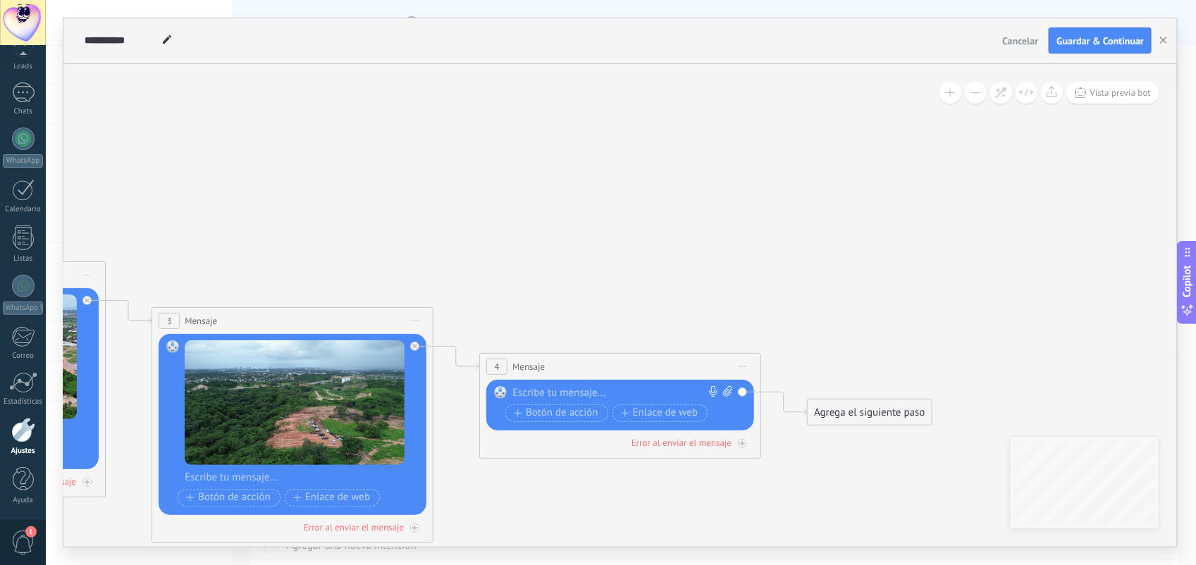
click at [723, 395] on icon at bounding box center [727, 391] width 9 height 11
click input "Subir" at bounding box center [0, 0] width 0 height 0
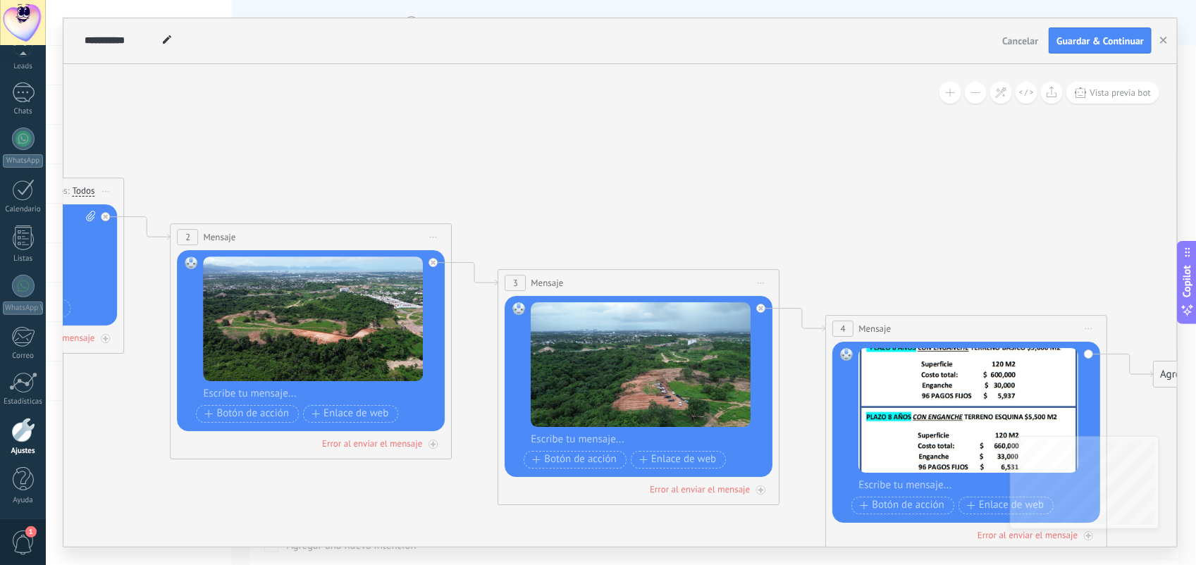
drag, startPoint x: 446, startPoint y: 201, endPoint x: 941, endPoint y: 130, distance: 500.4
click at [941, 130] on icon at bounding box center [454, 318] width 2258 height 1079
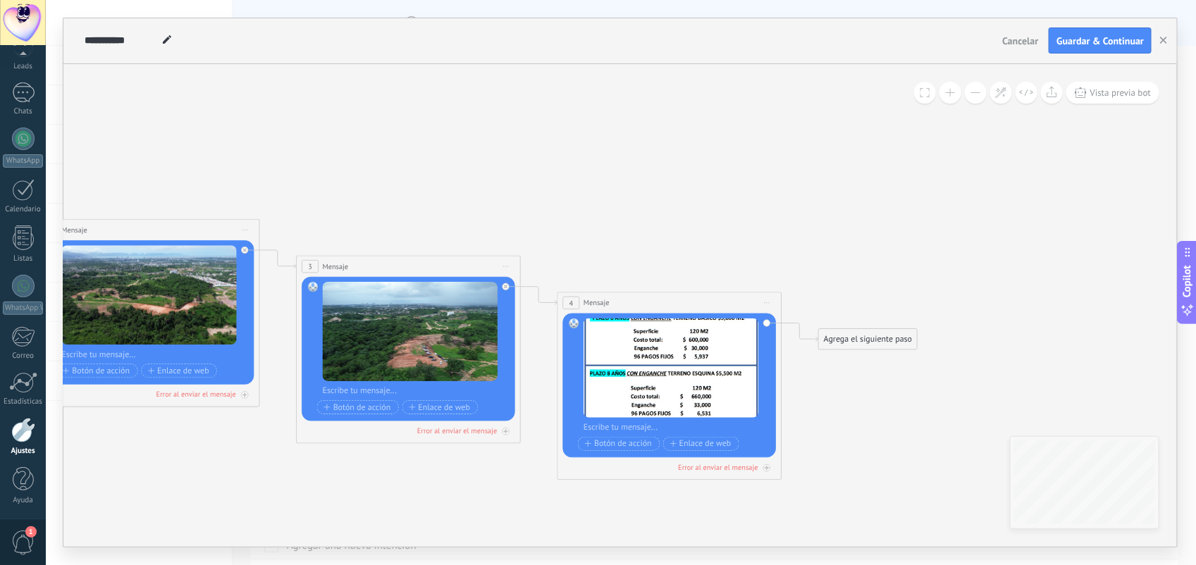
drag, startPoint x: 1071, startPoint y: 254, endPoint x: 760, endPoint y: 214, distance: 314.1
click at [760, 214] on icon at bounding box center [261, 294] width 1798 height 859
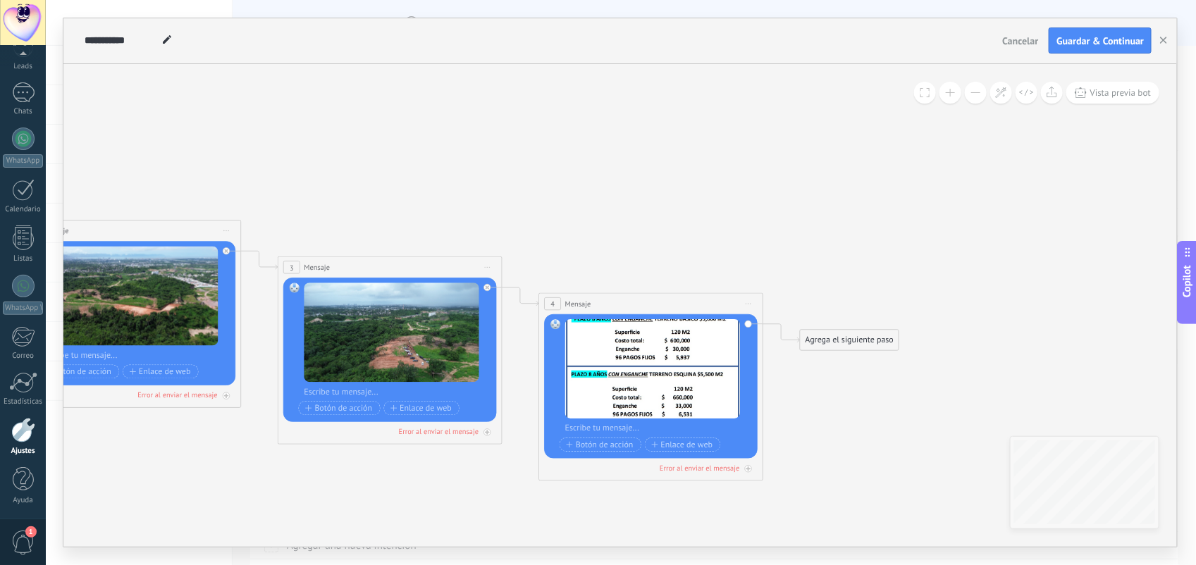
click at [817, 335] on div "Agrega el siguiente paso" at bounding box center [850, 340] width 99 height 18
click at [836, 358] on span "Mensaje" at bounding box center [844, 359] width 30 height 11
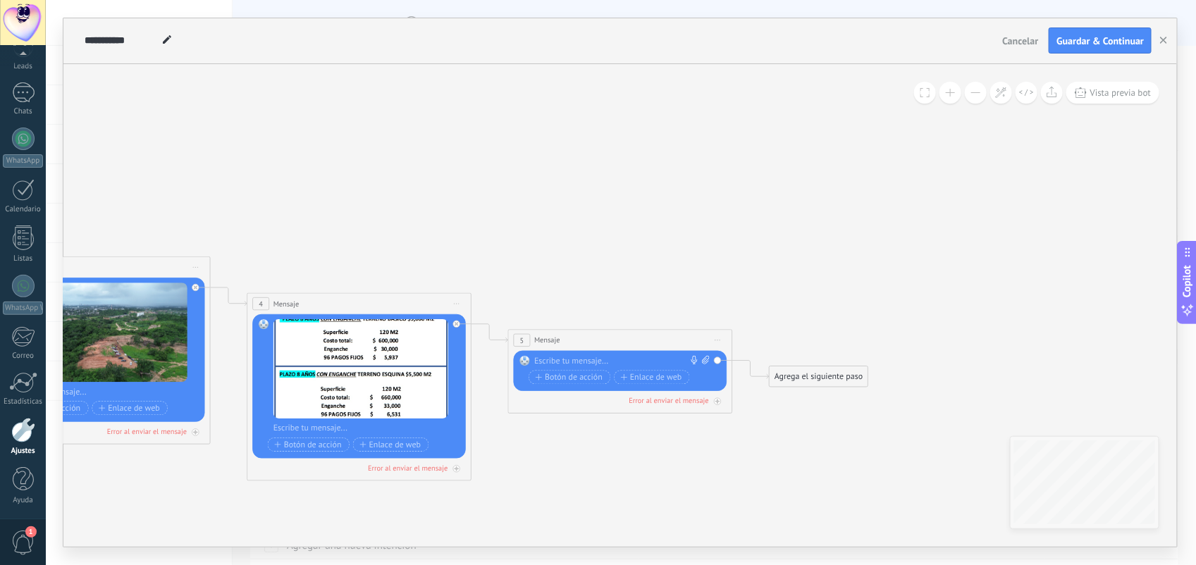
click at [701, 357] on span at bounding box center [704, 360] width 11 height 11
click input "Subir" at bounding box center [0, 0] width 0 height 0
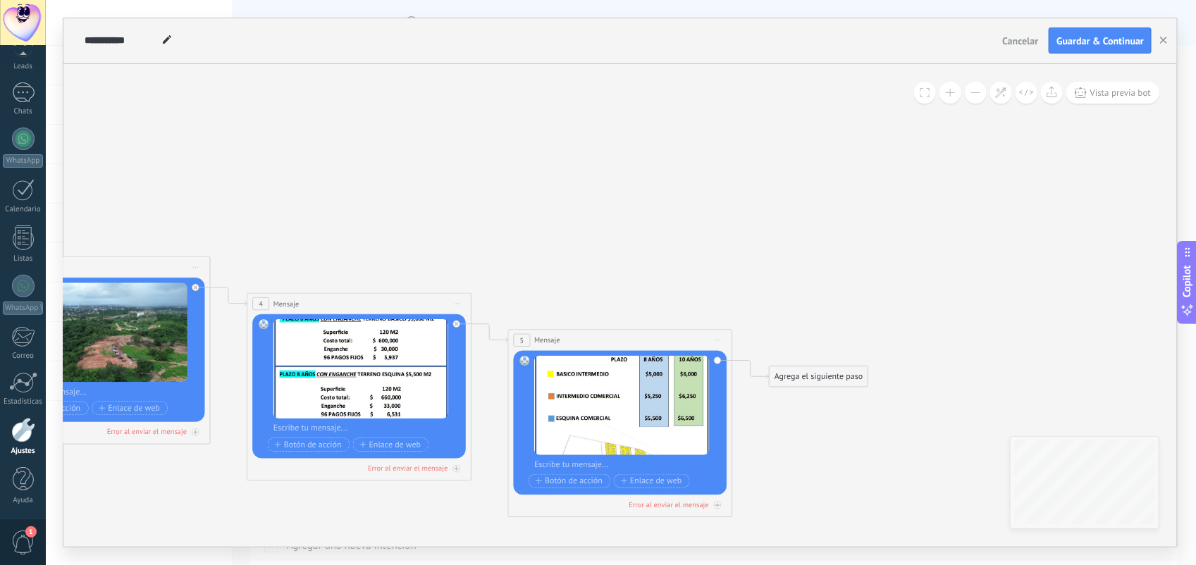
click at [801, 375] on div "Agrega el siguiente paso" at bounding box center [819, 376] width 99 height 18
click at [823, 395] on span "Mensaje" at bounding box center [814, 396] width 30 height 11
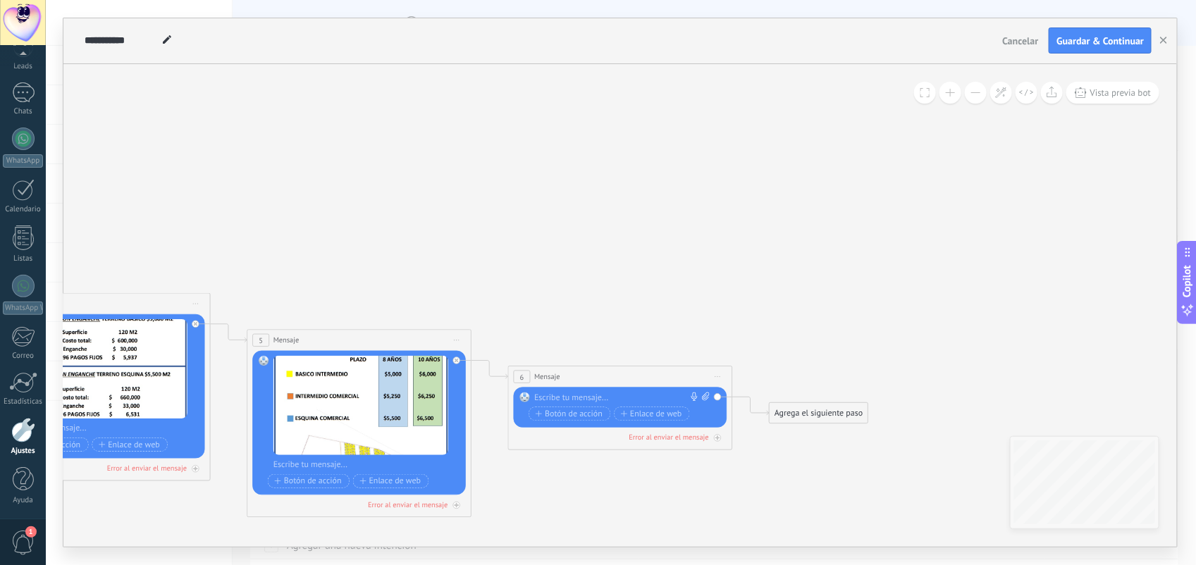
click at [663, 397] on div at bounding box center [617, 397] width 167 height 11
click at [706, 396] on icon at bounding box center [706, 396] width 7 height 8
click input "Subir" at bounding box center [0, 0] width 0 height 0
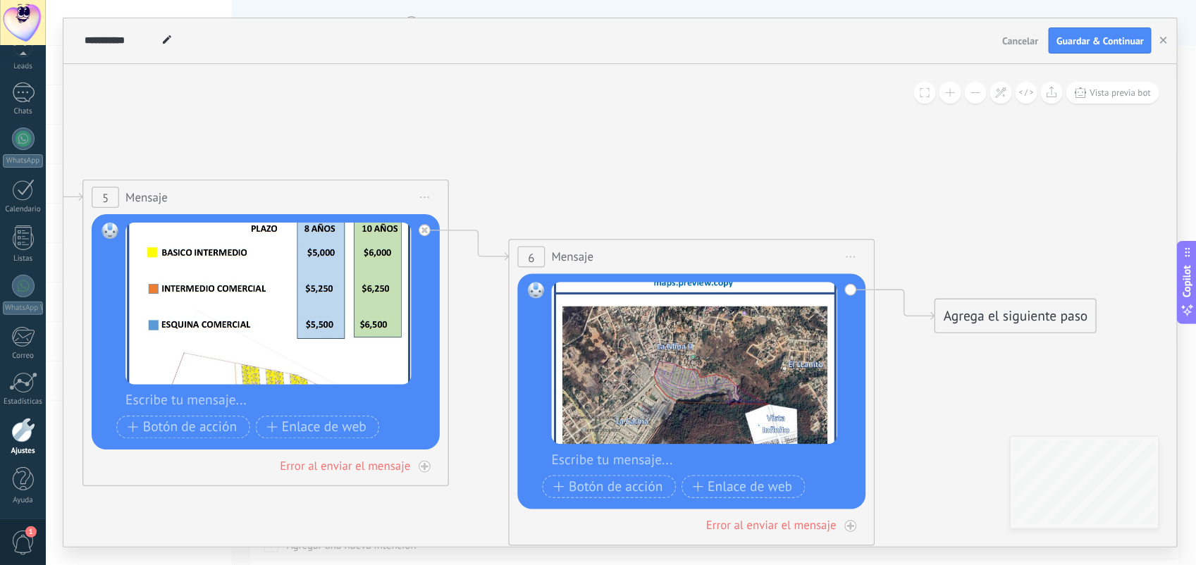
click at [1006, 322] on div "Agrega el siguiente paso" at bounding box center [1016, 316] width 161 height 30
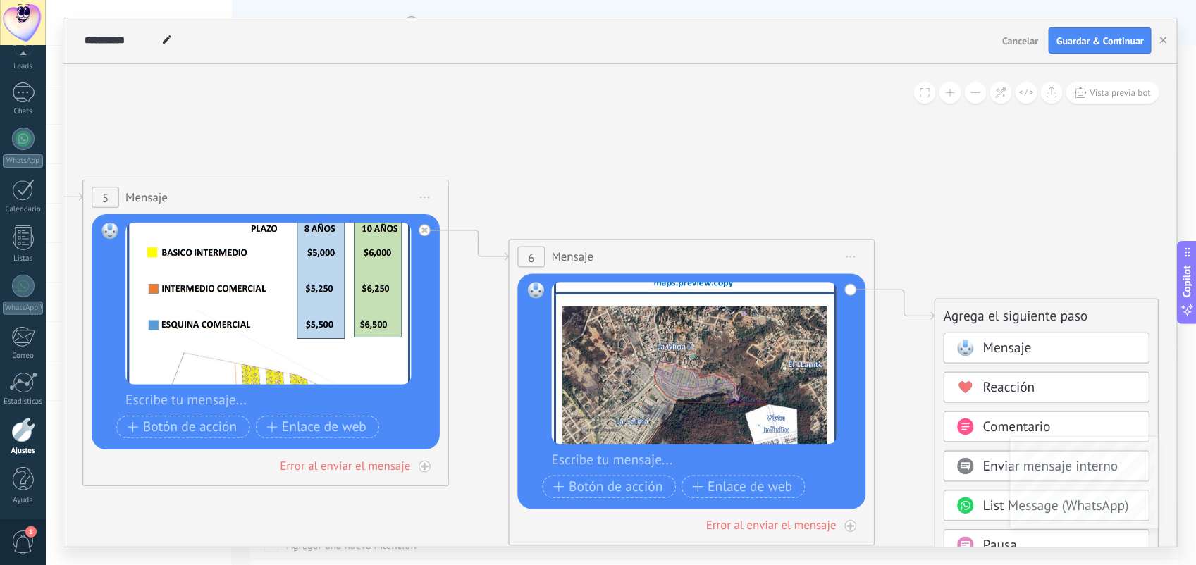
click at [994, 356] on span "Mensaje" at bounding box center [1007, 349] width 49 height 18
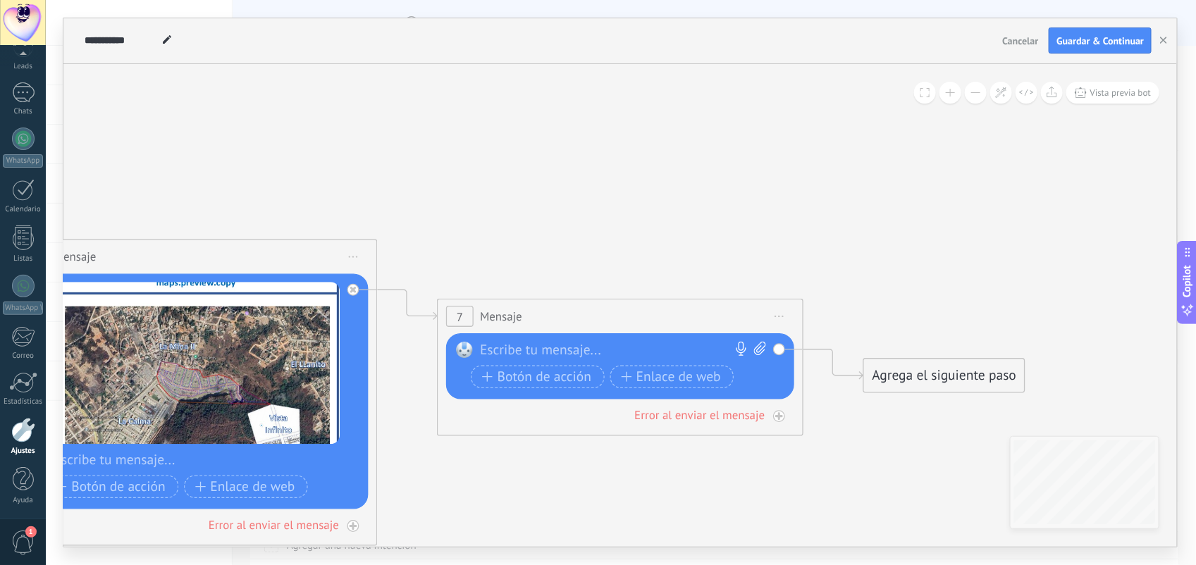
click at [560, 351] on div at bounding box center [616, 350] width 272 height 18
paste div
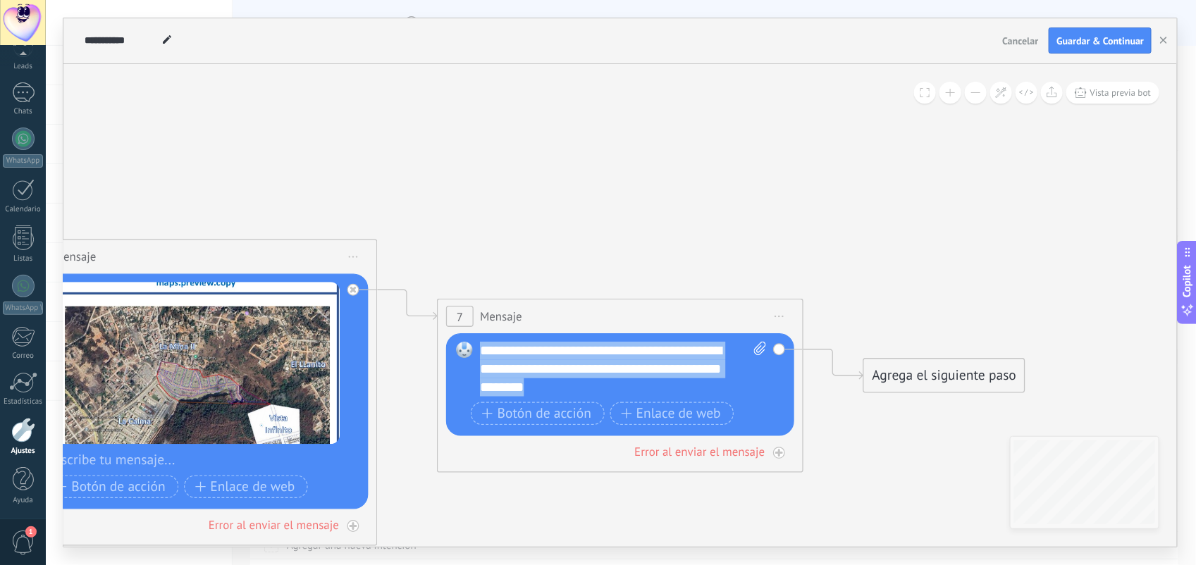
drag, startPoint x: 586, startPoint y: 390, endPoint x: 481, endPoint y: 345, distance: 114.7
click at [481, 345] on div "**********" at bounding box center [623, 368] width 286 height 55
copy div "**********"
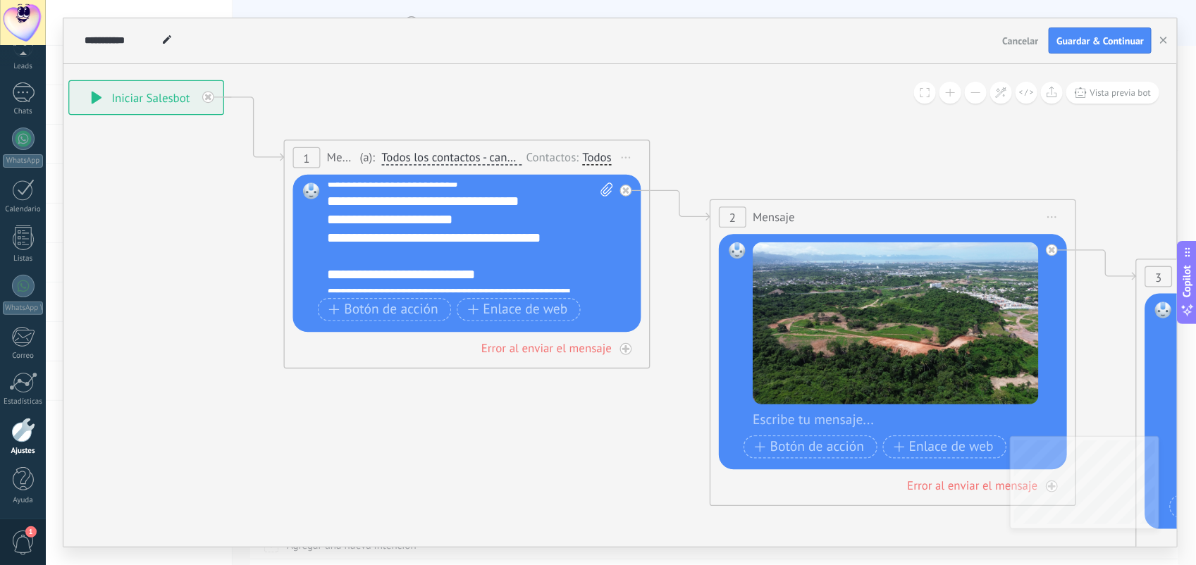
scroll to position [189, 0]
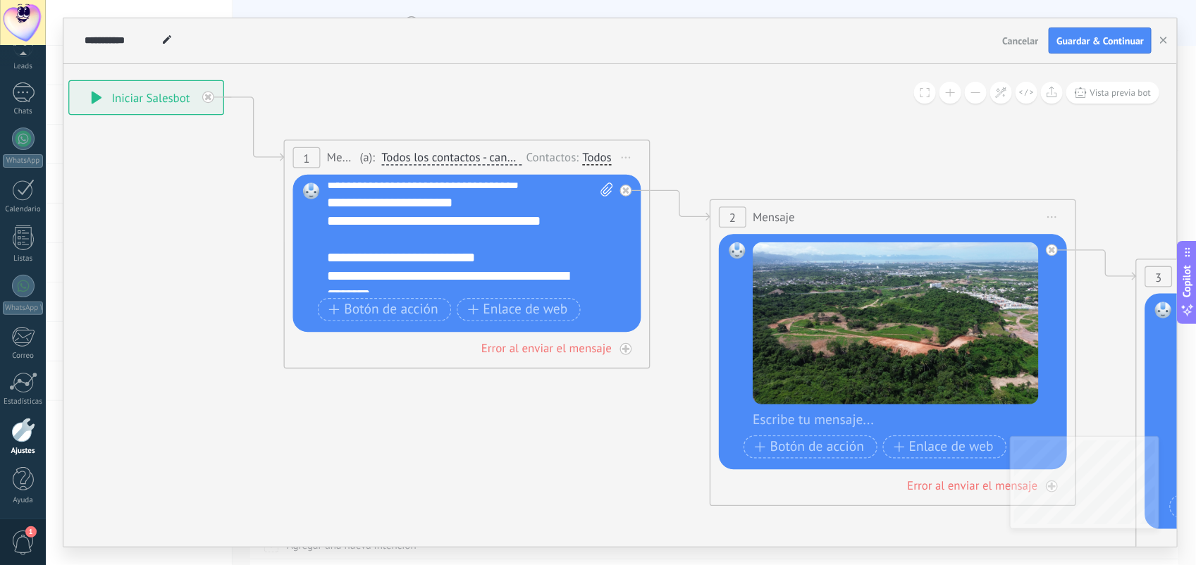
click at [441, 247] on div "**********" at bounding box center [470, 238] width 286 height 110
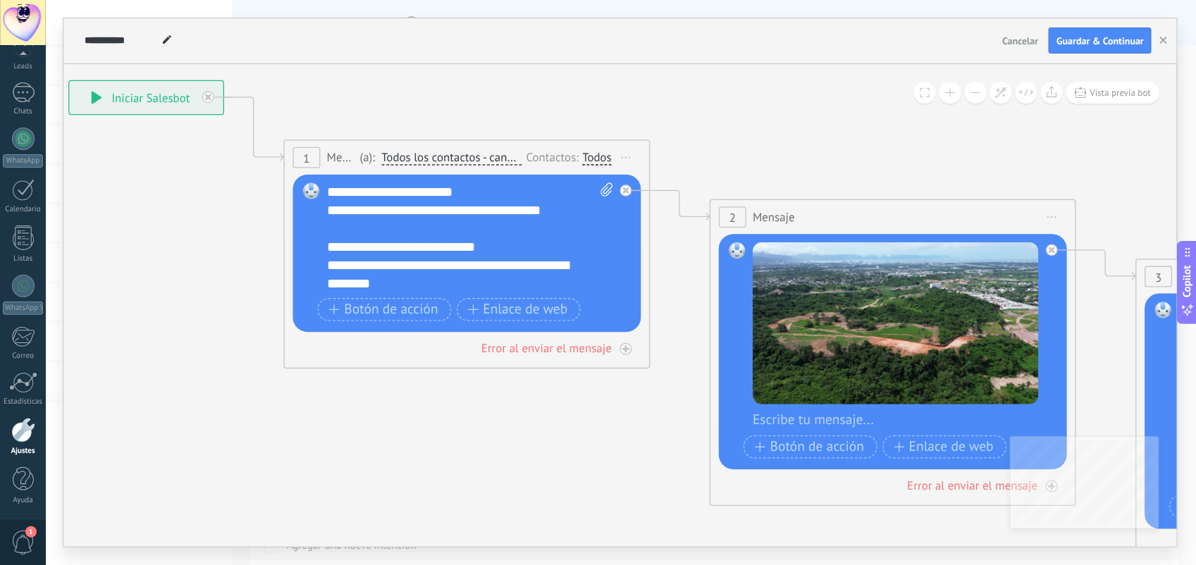
scroll to position [210, 0]
click at [483, 280] on div "**********" at bounding box center [470, 238] width 286 height 110
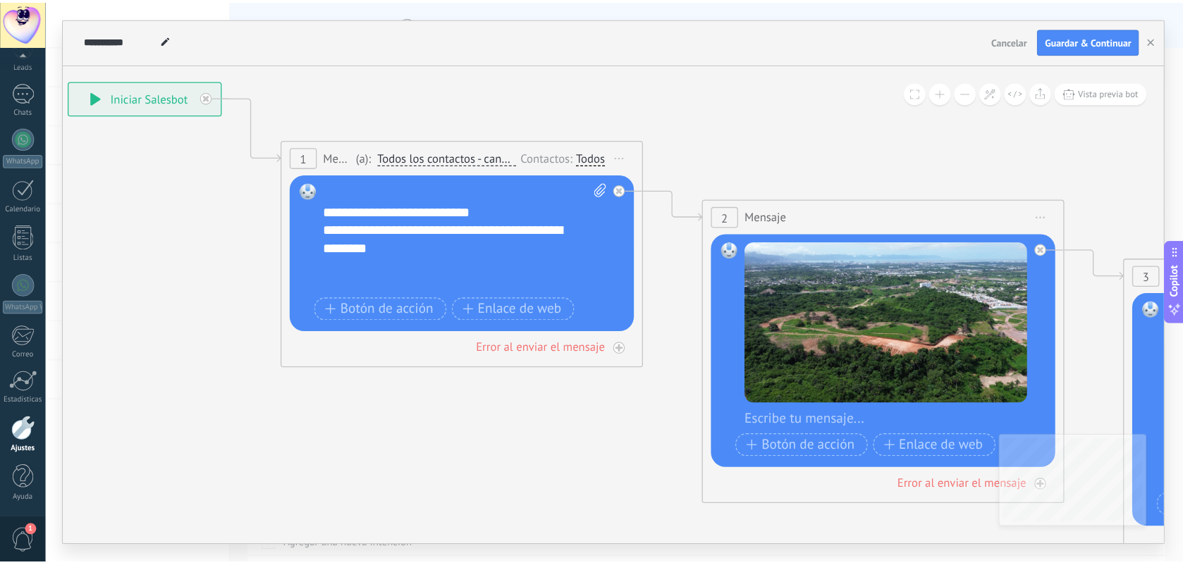
scroll to position [238, 0]
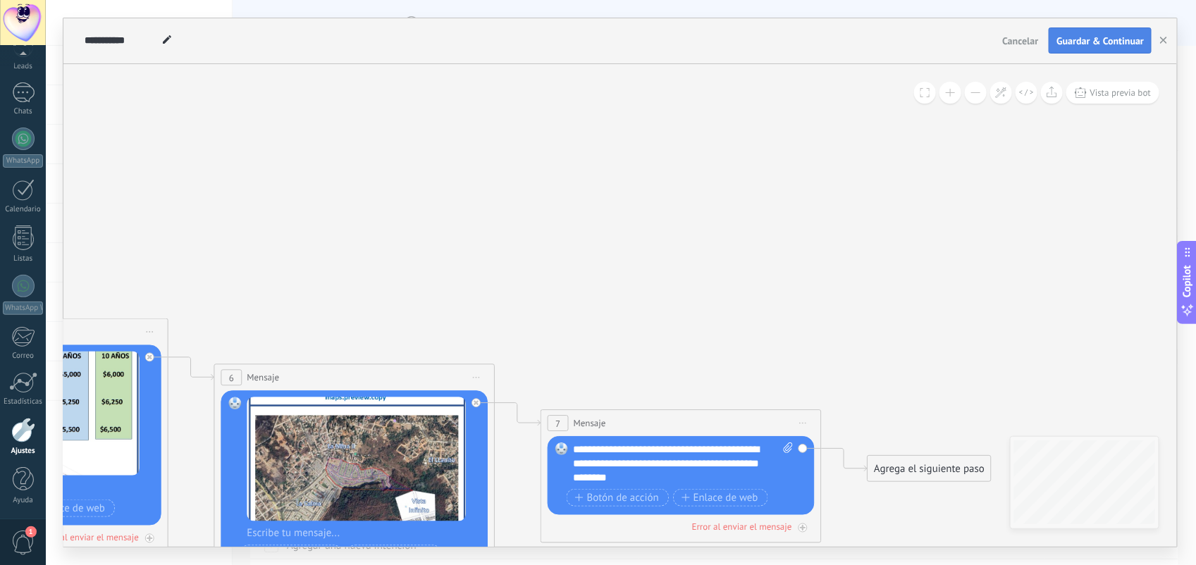
click at [1087, 37] on span "Guardar & Continuar" at bounding box center [1099, 41] width 87 height 10
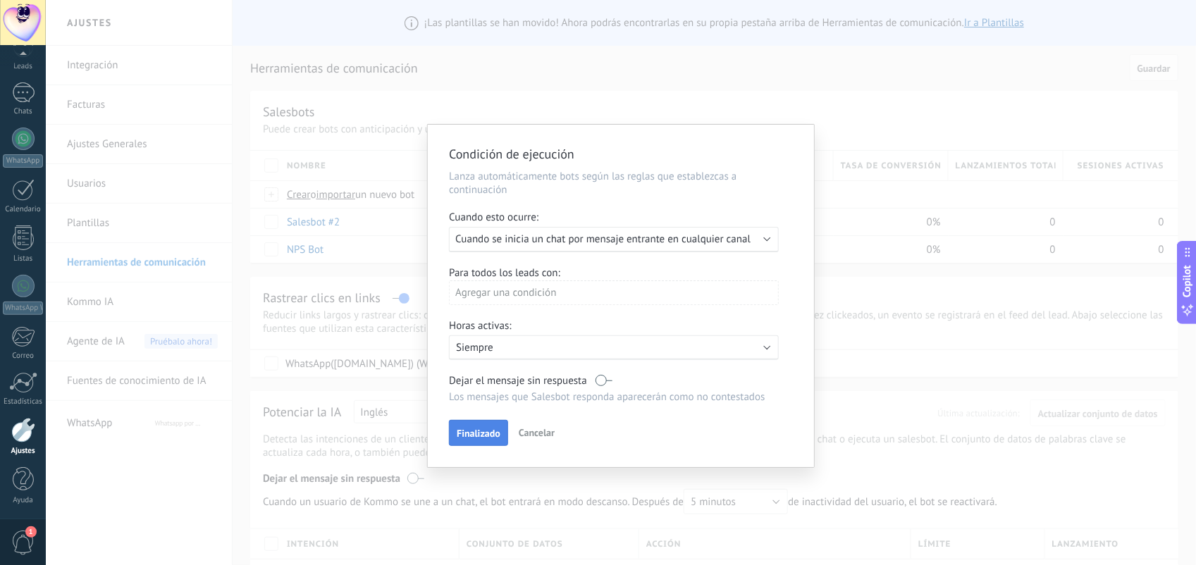
click at [458, 431] on span "Finalizado" at bounding box center [479, 433] width 44 height 10
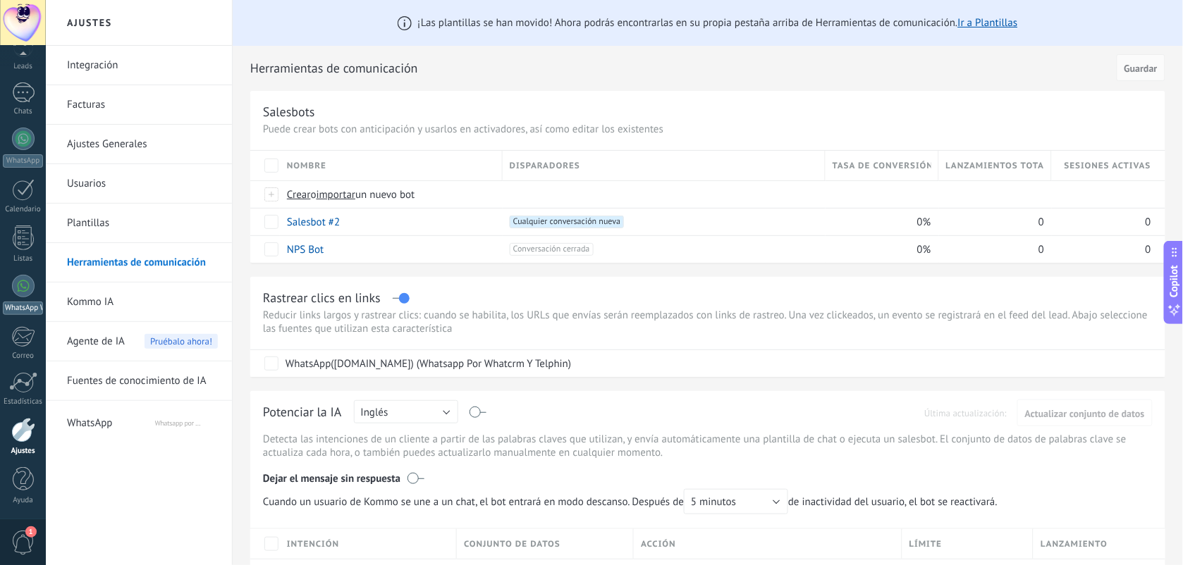
click at [16, 302] on div "WhatsApp Whatcrm" at bounding box center [23, 308] width 40 height 13
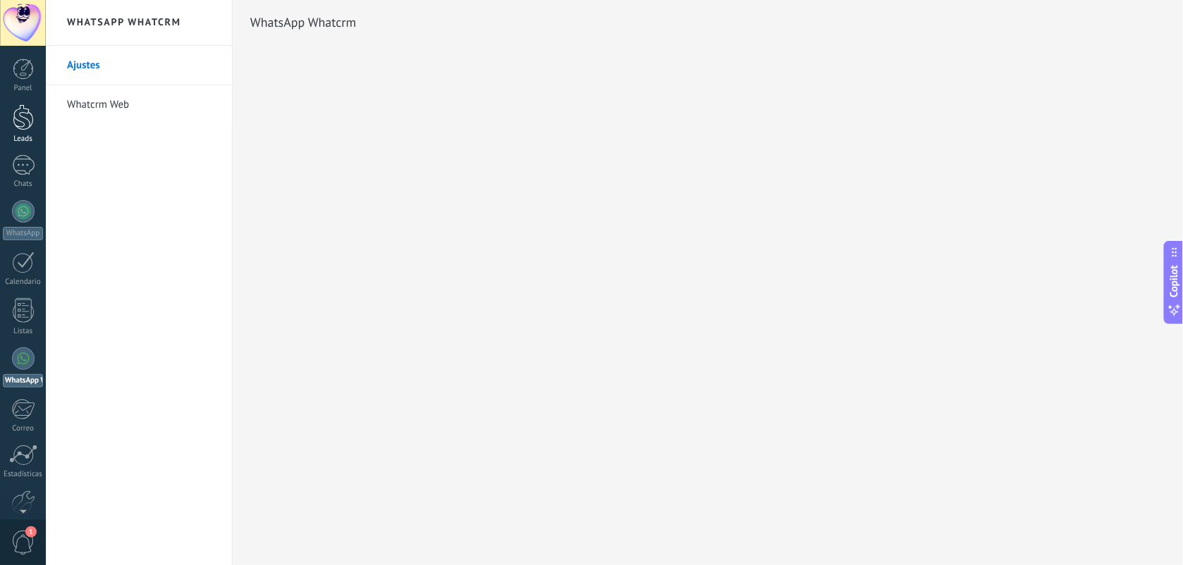
click at [23, 135] on div "Leads" at bounding box center [23, 139] width 41 height 9
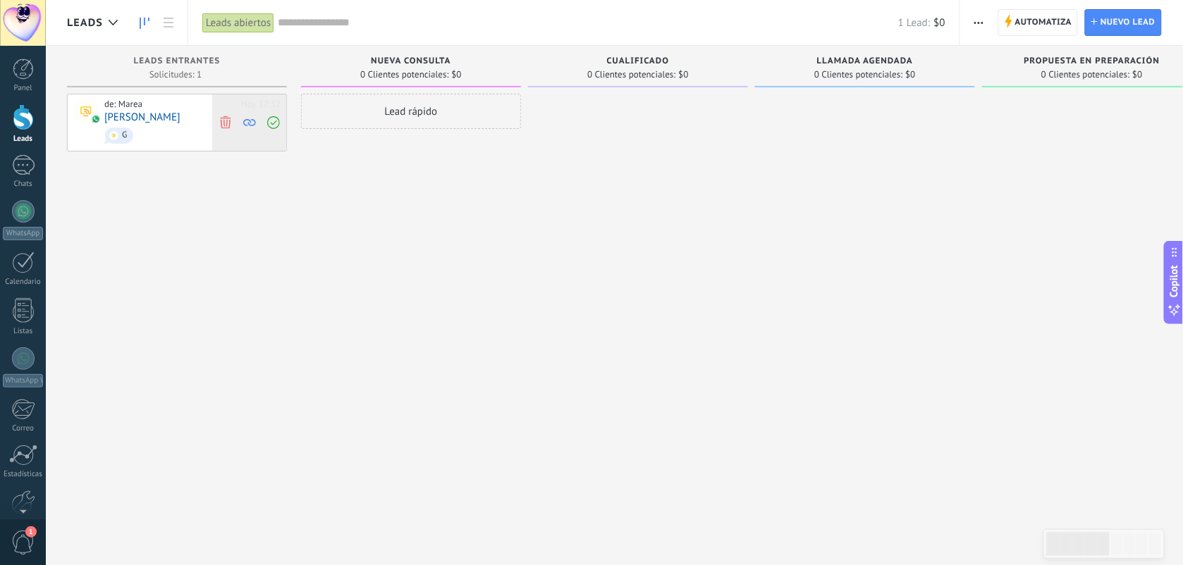
click at [223, 123] on icon at bounding box center [225, 122] width 13 height 13
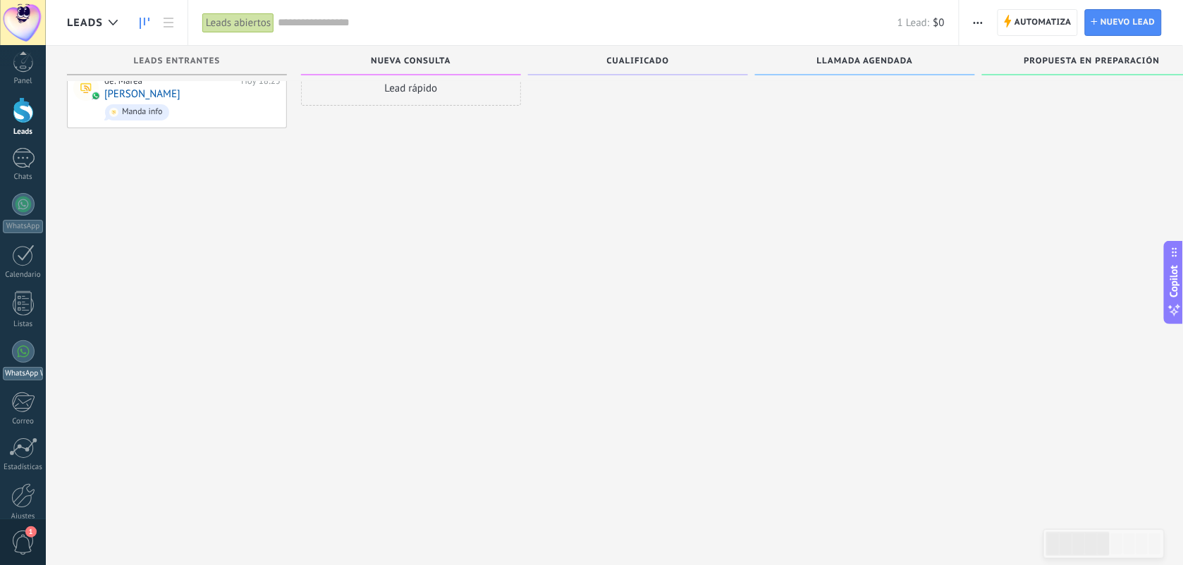
scroll to position [74, 0]
click at [28, 442] on div at bounding box center [23, 430] width 24 height 25
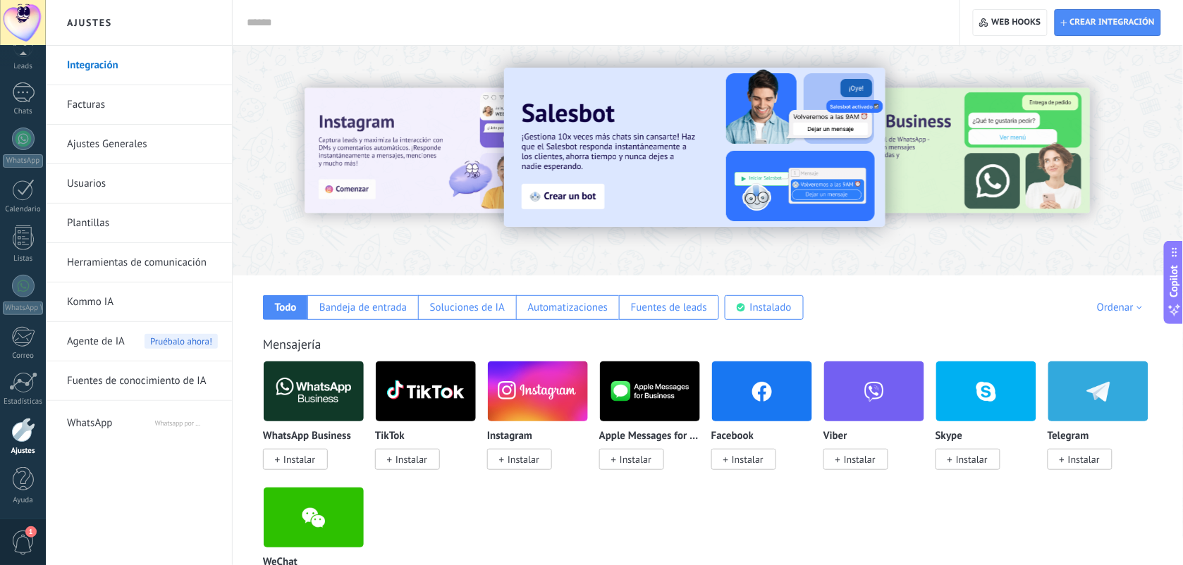
click at [140, 263] on link "Herramientas de comunicación" at bounding box center [142, 262] width 151 height 39
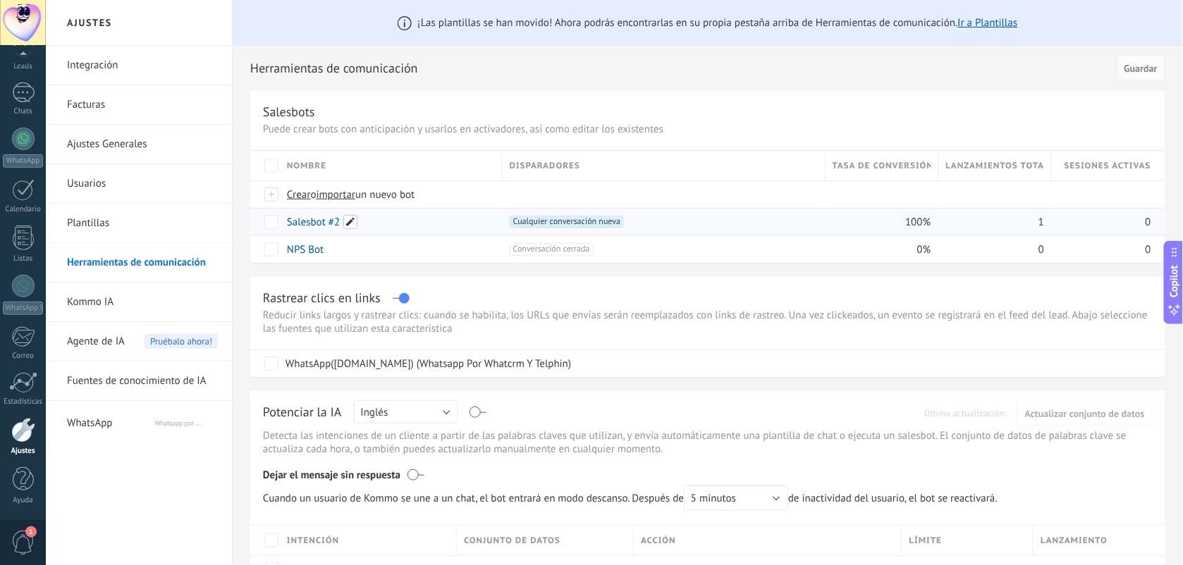
click at [345, 221] on span at bounding box center [350, 222] width 14 height 14
click at [599, 304] on div "Rastrear clics en links" at bounding box center [707, 298] width 889 height 16
click at [314, 222] on link "Salesbot #2" at bounding box center [313, 222] width 53 height 13
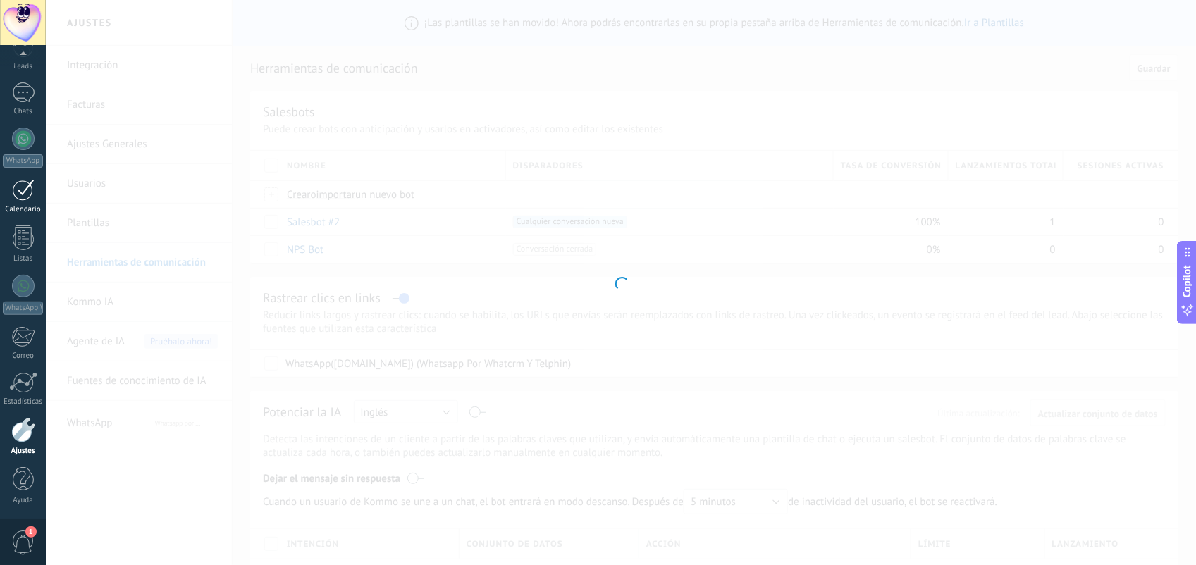
type input "**********"
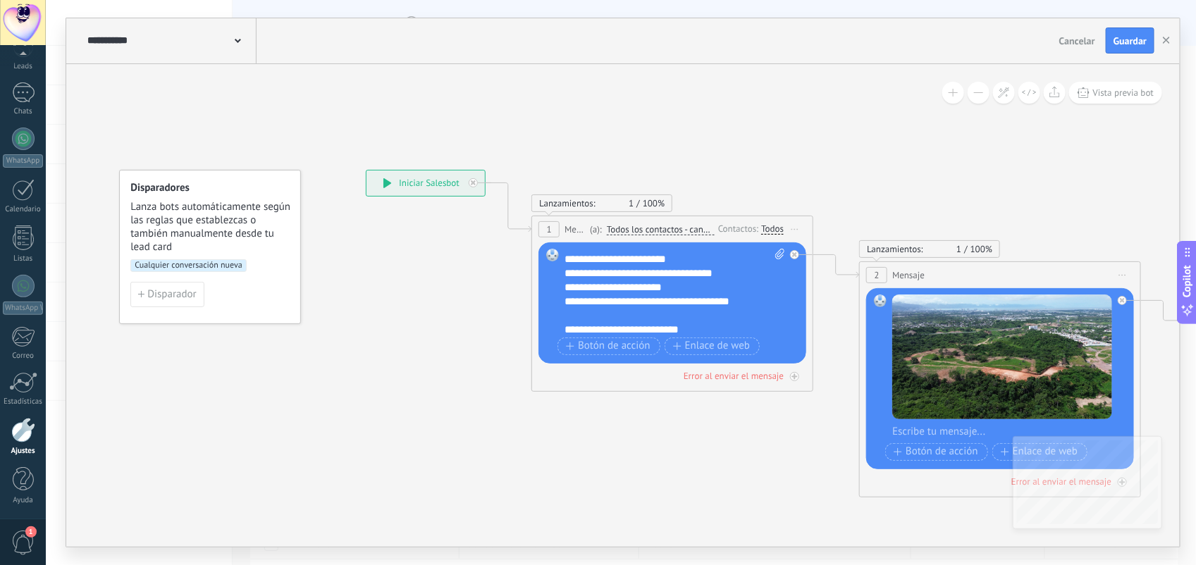
scroll to position [166, 0]
drag, startPoint x: 621, startPoint y: 322, endPoint x: 561, endPoint y: 292, distance: 66.8
click at [561, 292] on div "Reemplazar Quitar Convertir a mensaje de voz Arrastre la imagen aquí para adjun…" at bounding box center [672, 302] width 268 height 121
paste div
click at [705, 293] on div "**********" at bounding box center [674, 291] width 220 height 85
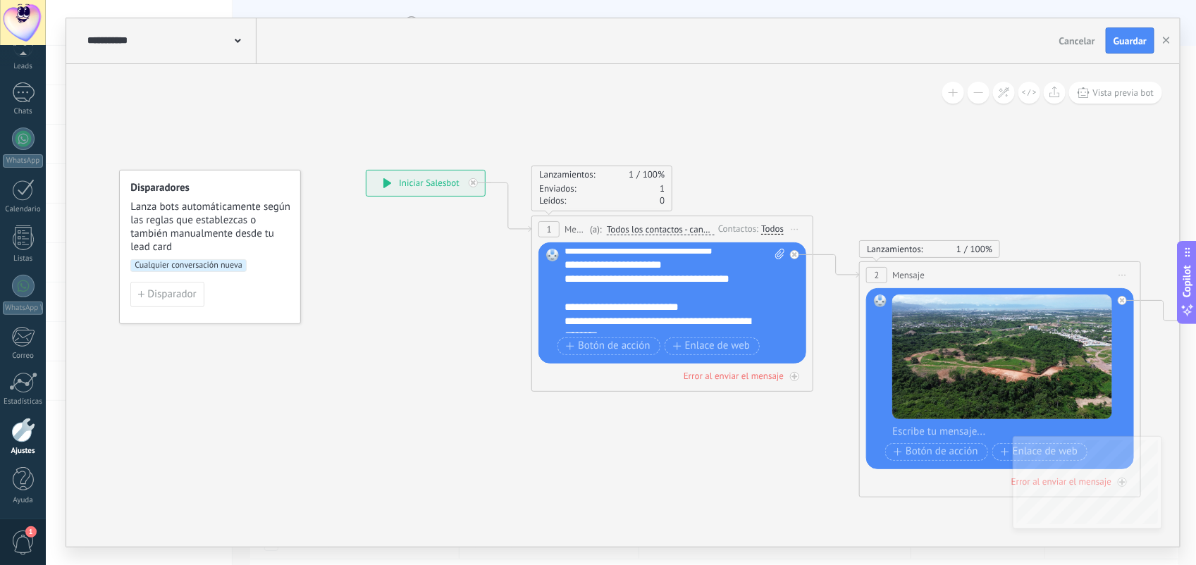
scroll to position [192, 0]
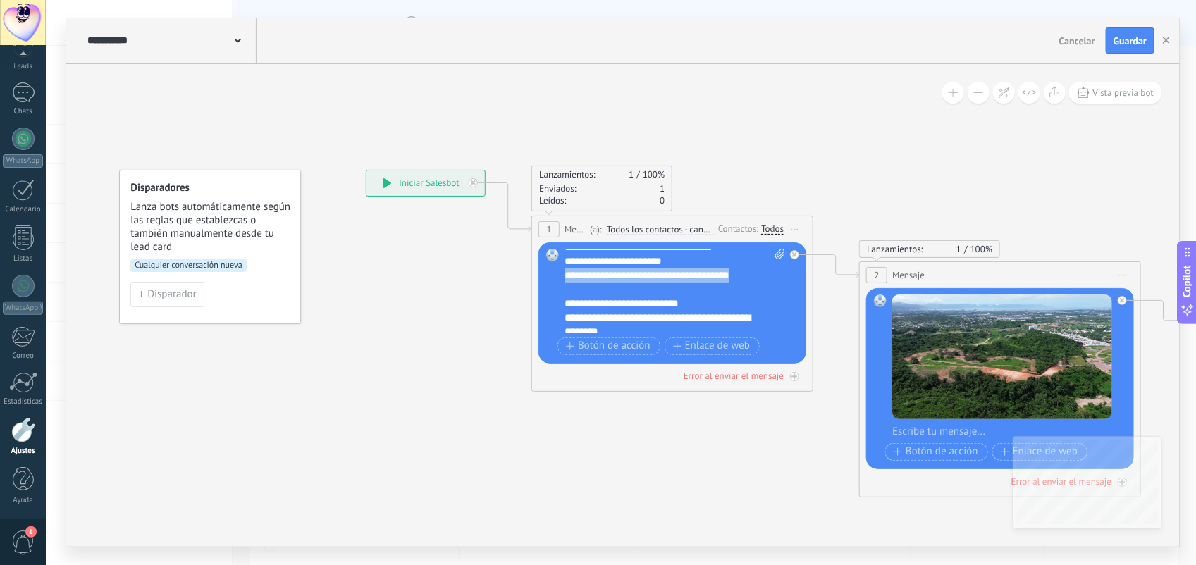
drag, startPoint x: 611, startPoint y: 290, endPoint x: 558, endPoint y: 273, distance: 55.5
click at [558, 273] on div "Reemplazar Quitar Convertir a mensaje de voz Arrastre la imagen aquí para adjun…" at bounding box center [672, 302] width 268 height 121
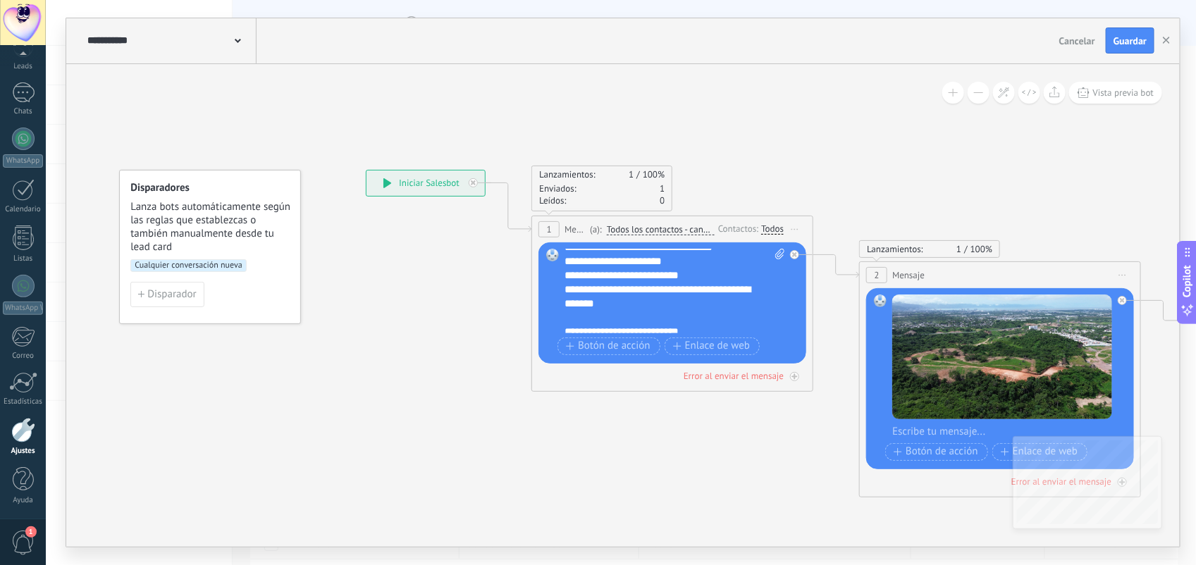
scroll to position [268, 0]
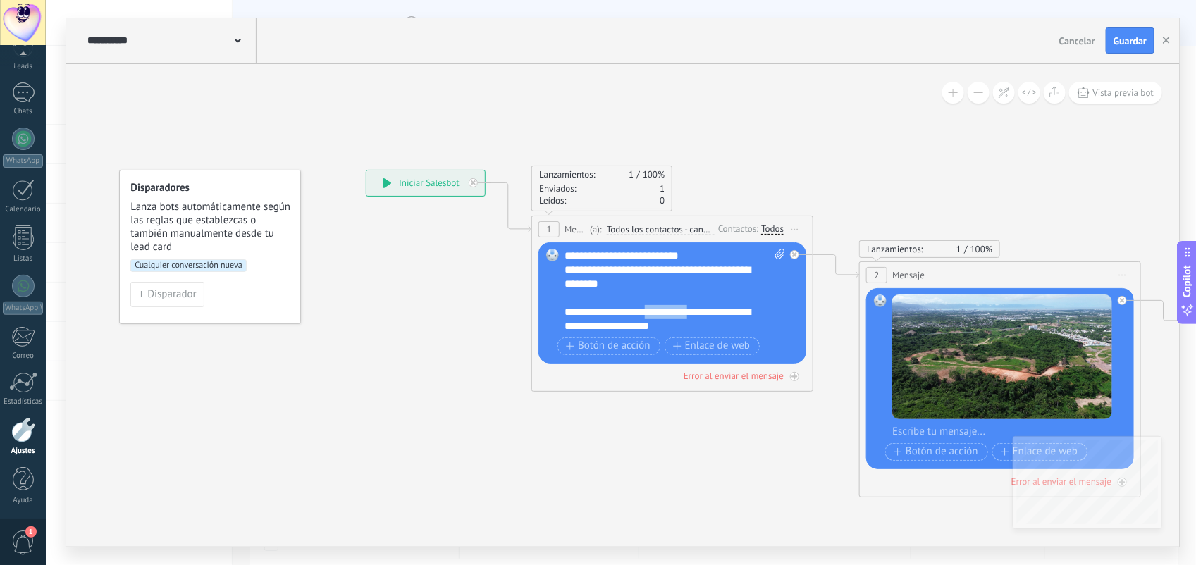
drag, startPoint x: 705, startPoint y: 311, endPoint x: 657, endPoint y: 314, distance: 48.0
click at [657, 314] on div "**********" at bounding box center [660, 269] width 192 height 127
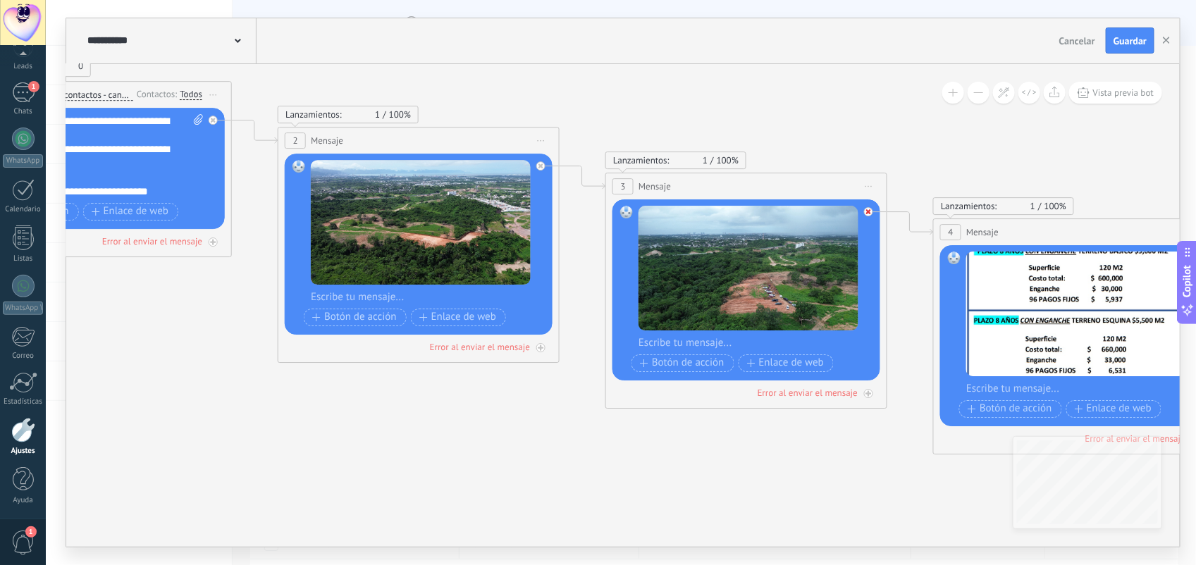
click at [868, 208] on div at bounding box center [868, 211] width 9 height 9
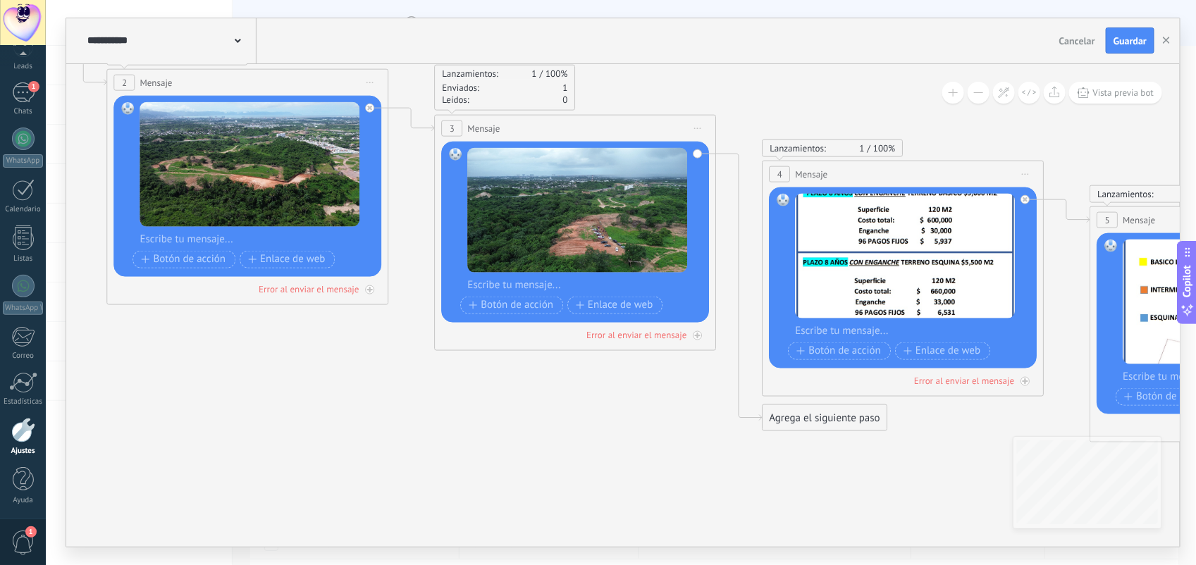
drag, startPoint x: 985, startPoint y: 155, endPoint x: 705, endPoint y: 80, distance: 289.8
click at [705, 80] on icon at bounding box center [881, 209] width 3241 height 1171
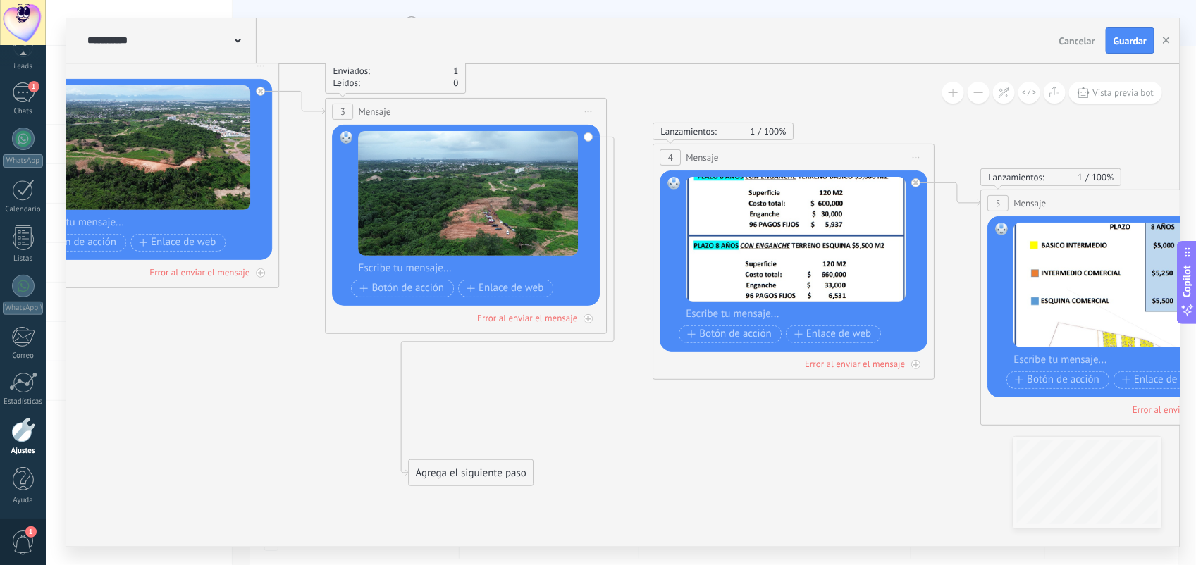
drag, startPoint x: 717, startPoint y: 403, endPoint x: 473, endPoint y: 474, distance: 253.8
click at [473, 474] on div "Agrega el siguiente paso" at bounding box center [470, 472] width 123 height 23
click at [473, 474] on div "Agrega el siguiente paso" at bounding box center [470, 470] width 123 height 23
click at [431, 470] on div "Agrega el siguiente paso" at bounding box center [470, 470] width 123 height 23
click at [470, 492] on span "Mensaje" at bounding box center [464, 495] width 37 height 13
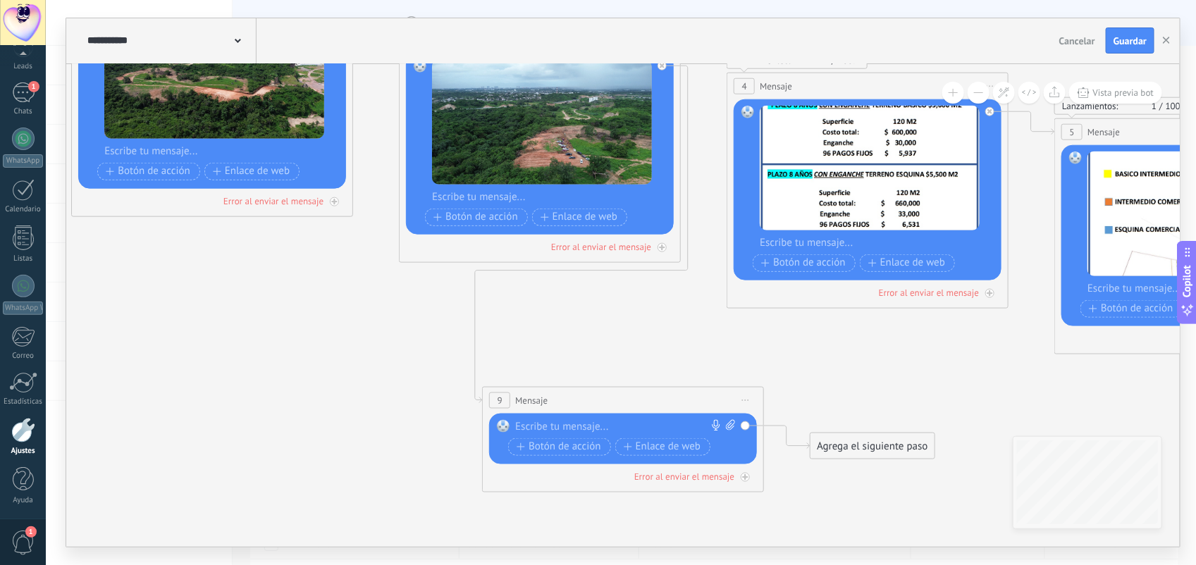
click at [727, 424] on icon at bounding box center [730, 424] width 9 height 11
click input "Subir" at bounding box center [0, 0] width 0 height 0
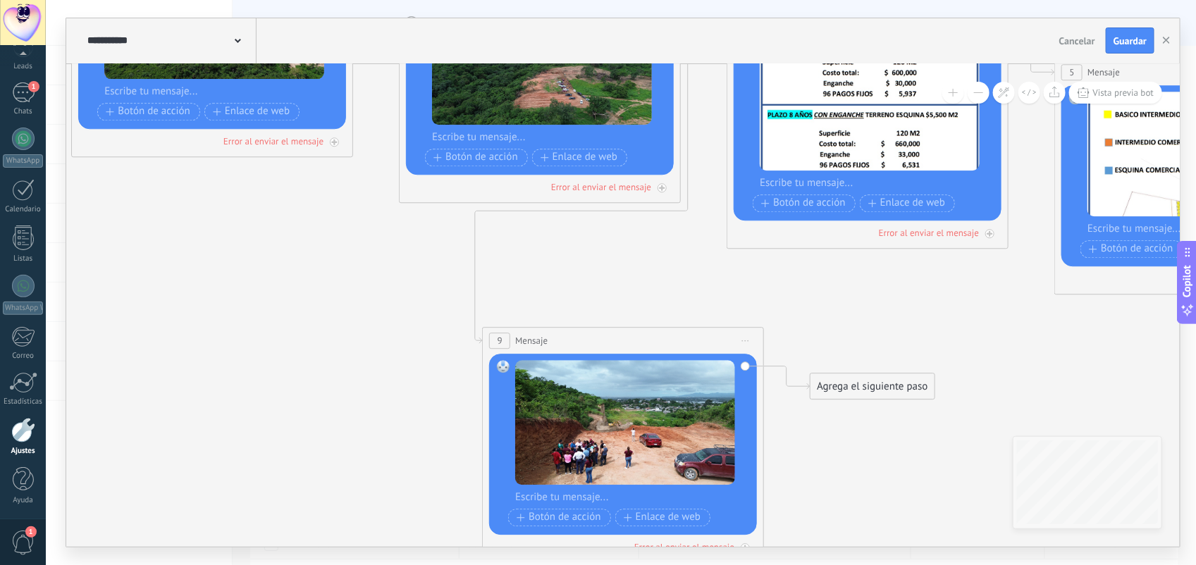
click at [882, 385] on div "Agrega el siguiente paso" at bounding box center [871, 386] width 123 height 23
click at [858, 412] on span "Mensaje" at bounding box center [865, 411] width 37 height 13
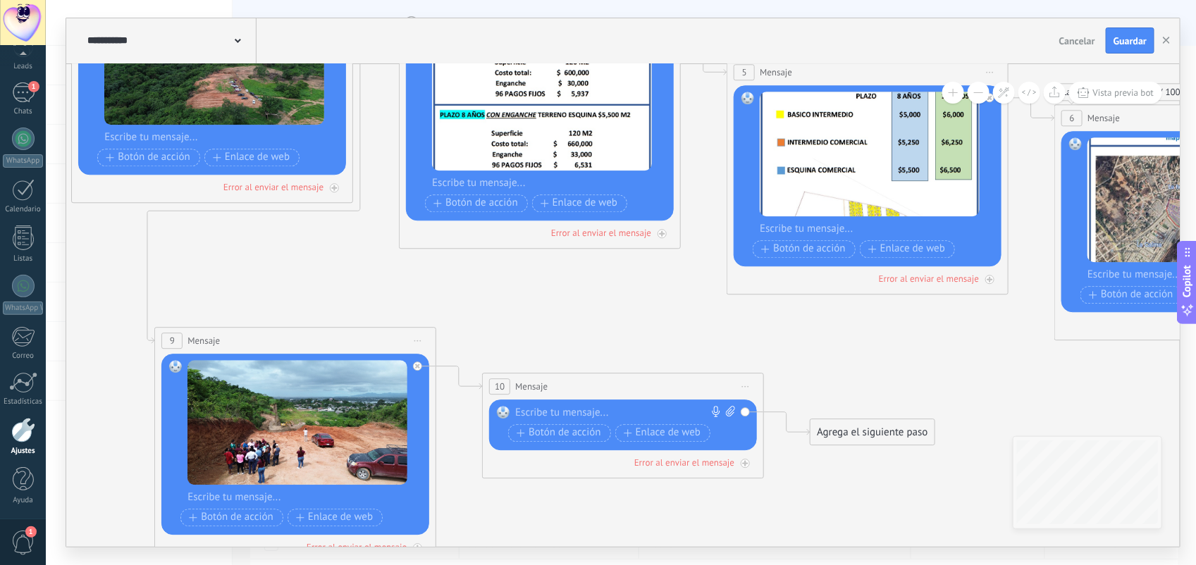
click at [731, 412] on icon at bounding box center [730, 411] width 9 height 11
click input "Subir" at bounding box center [0, 0] width 0 height 0
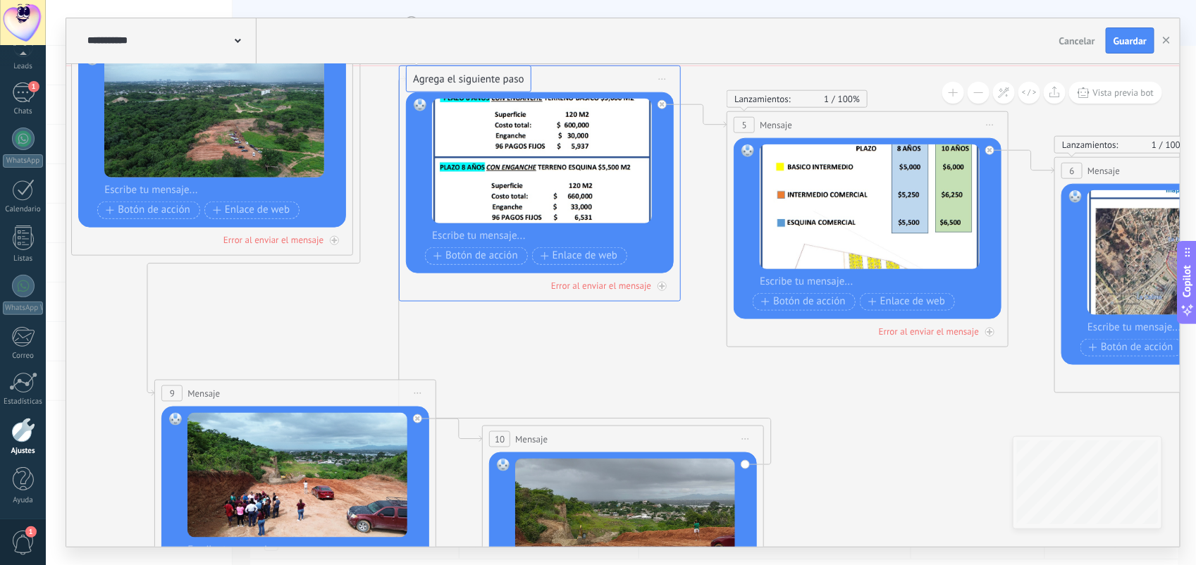
drag, startPoint x: 837, startPoint y: 480, endPoint x: 434, endPoint y: 80, distance: 568.1
click at [999, 95] on icon at bounding box center [1004, 93] width 12 height 12
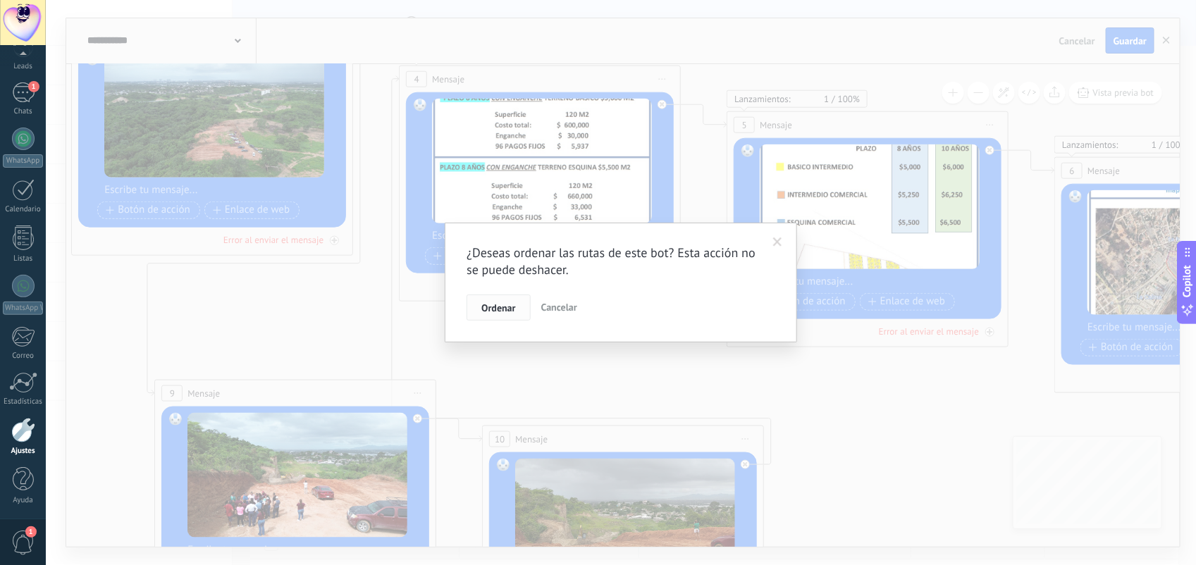
click at [504, 305] on span "Ordenar" at bounding box center [498, 308] width 34 height 10
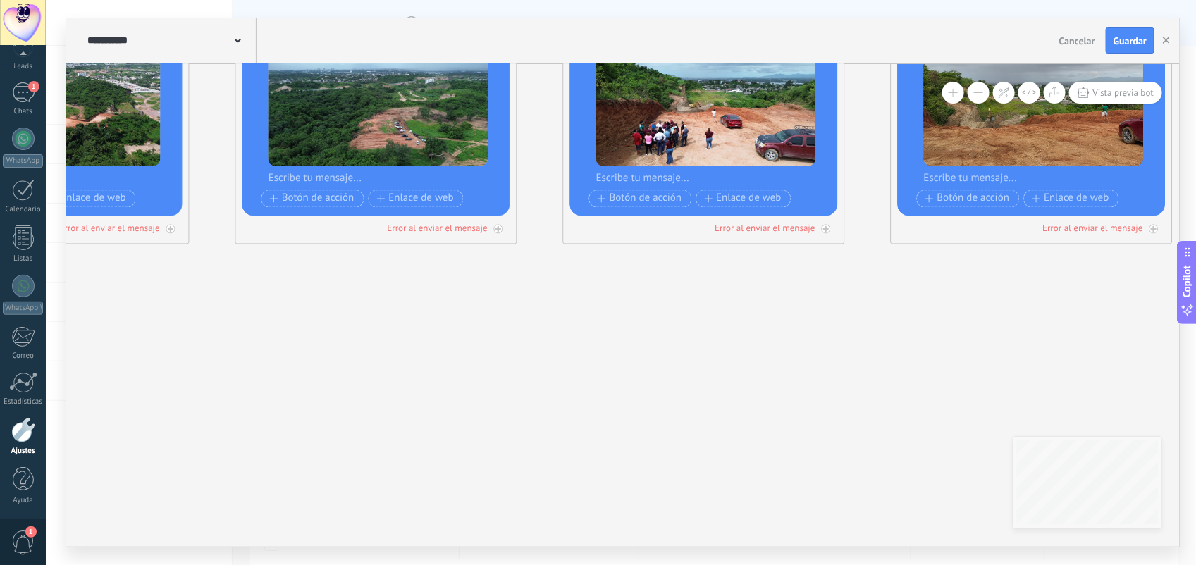
drag, startPoint x: 674, startPoint y: 328, endPoint x: 839, endPoint y: 455, distance: 207.6
click at [839, 455] on icon at bounding box center [1010, 125] width 3896 height 941
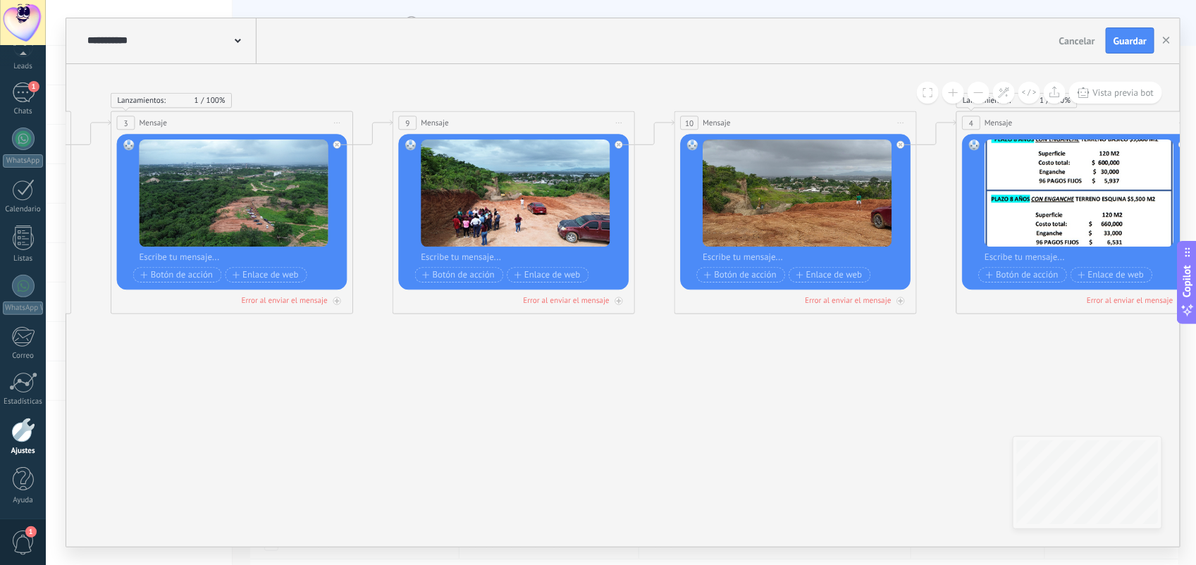
drag, startPoint x: 717, startPoint y: 425, endPoint x: 490, endPoint y: 464, distance: 229.5
click at [490, 464] on icon at bounding box center [776, 213] width 3351 height 810
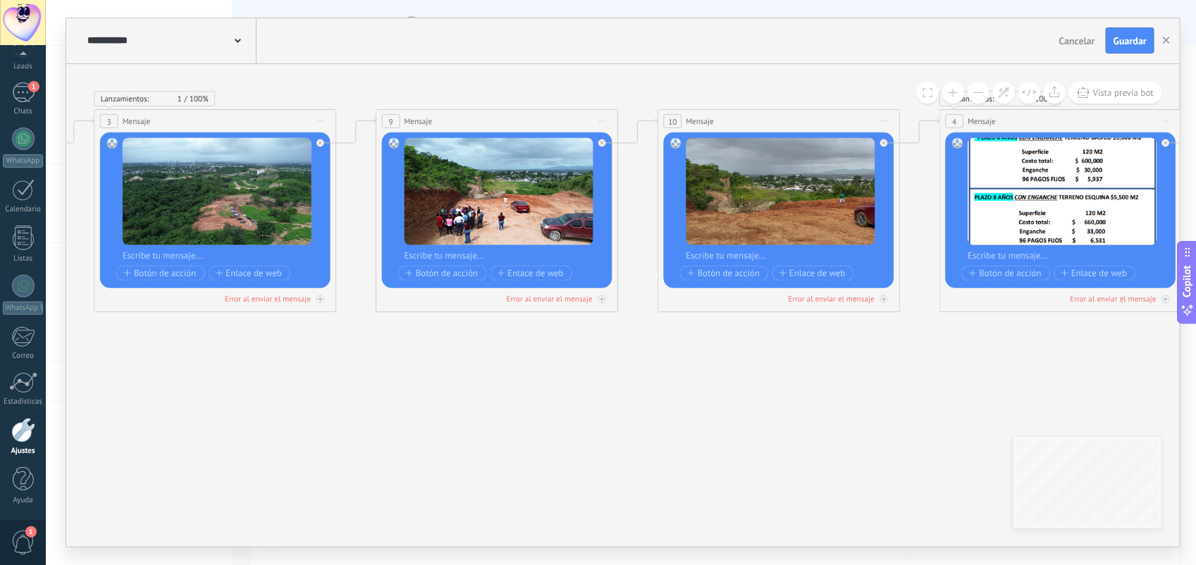
drag, startPoint x: 772, startPoint y: 452, endPoint x: 329, endPoint y: 446, distance: 443.3
click at [329, 446] on icon at bounding box center [760, 211] width 3351 height 810
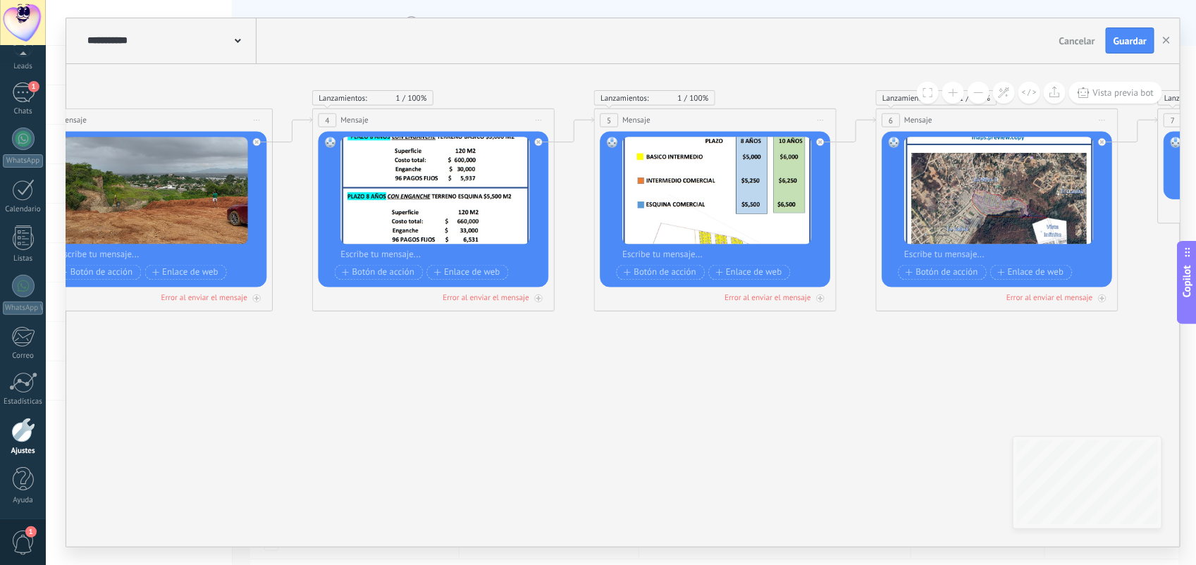
drag, startPoint x: 784, startPoint y: 402, endPoint x: 249, endPoint y: 388, distance: 535.0
click at [249, 388] on icon at bounding box center [133, 210] width 3351 height 810
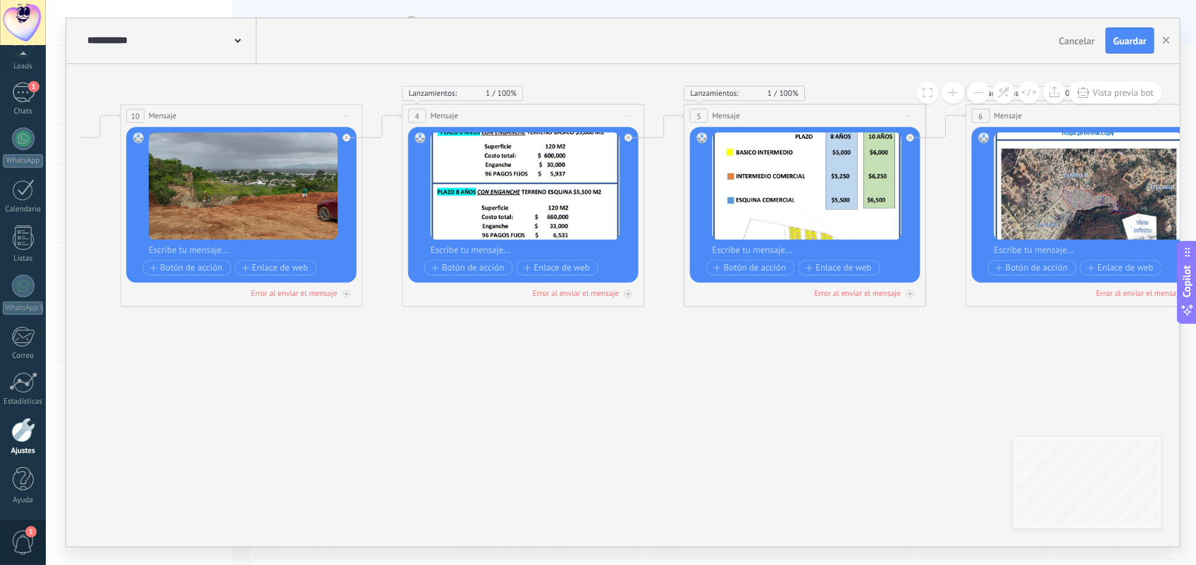
drag, startPoint x: 656, startPoint y: 368, endPoint x: 1131, endPoint y: 381, distance: 475.2
click at [1131, 381] on icon at bounding box center [223, 206] width 3351 height 810
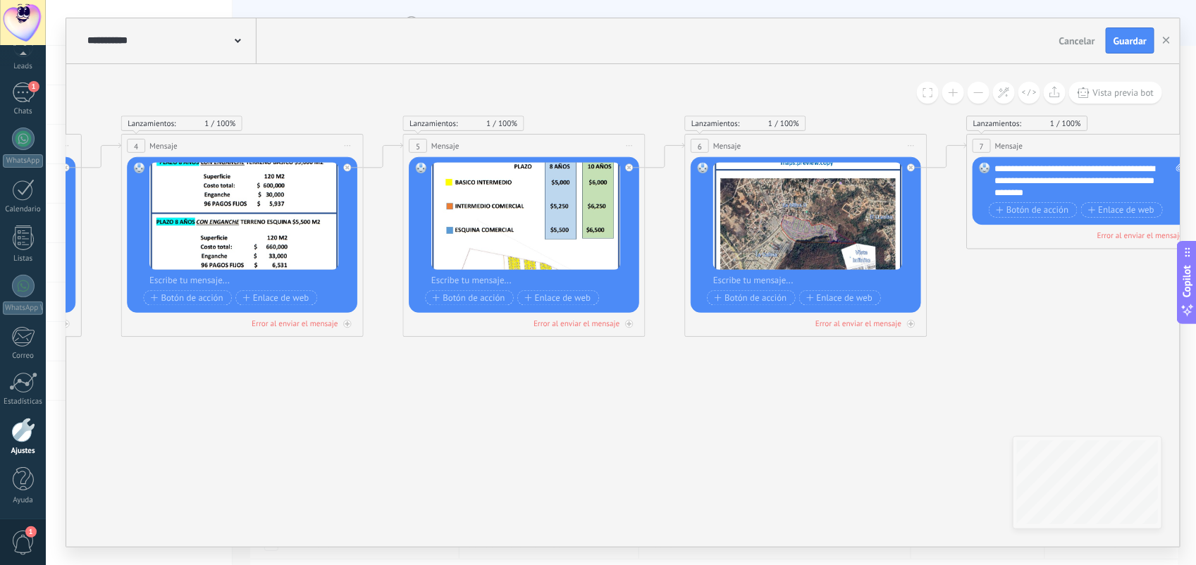
drag, startPoint x: 918, startPoint y: 325, endPoint x: 555, endPoint y: 351, distance: 363.9
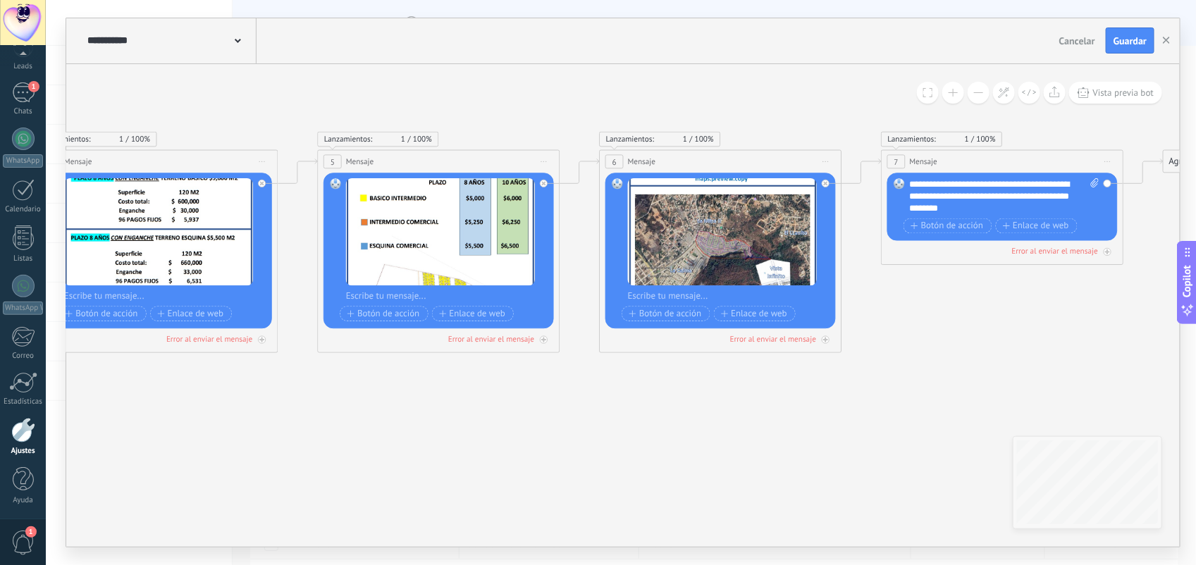
drag, startPoint x: 995, startPoint y: 285, endPoint x: 915, endPoint y: 326, distance: 90.1
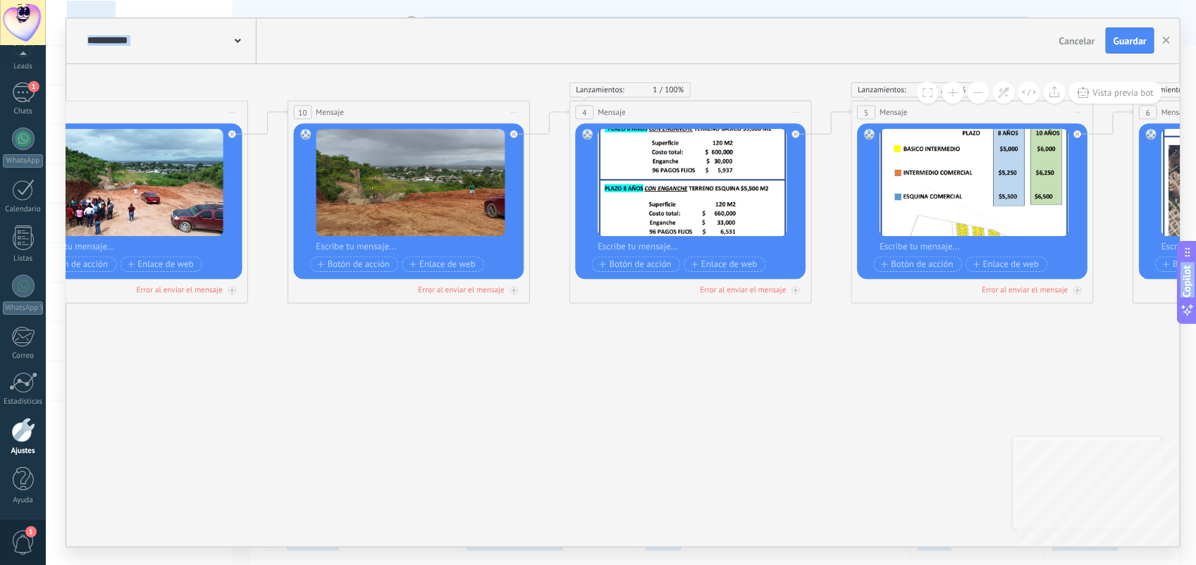
drag, startPoint x: 622, startPoint y: 421, endPoint x: 1195, endPoint y: 295, distance: 586.8
click at [1182, 295] on html ".abccls-1,.abccls-2{fill-rule:evenodd}.abccls-2{fill:#fff} .abfcls-1{fill:none}…" at bounding box center [598, 282] width 1196 height 565
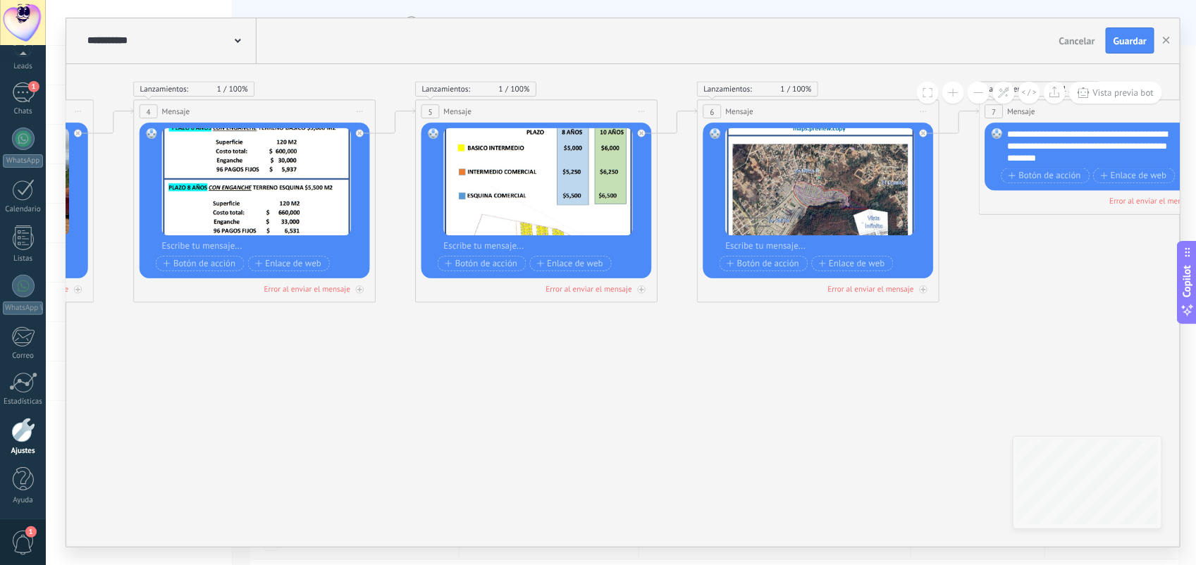
drag, startPoint x: 839, startPoint y: 358, endPoint x: 393, endPoint y: 414, distance: 449.6
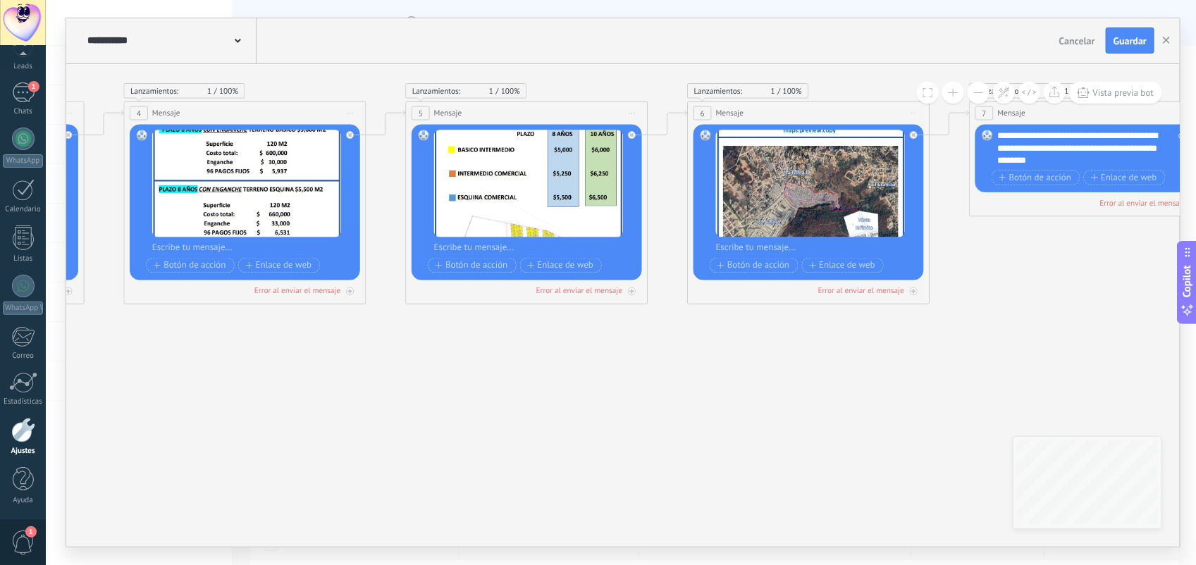
click at [789, 245] on div at bounding box center [817, 248] width 202 height 12
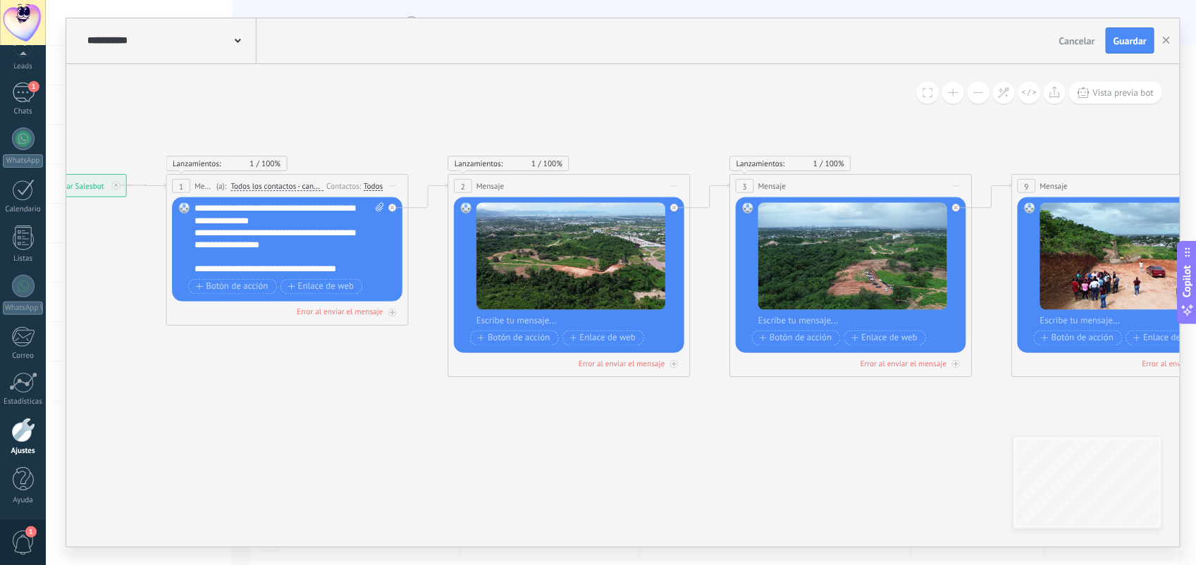
click at [314, 261] on div "**********" at bounding box center [289, 238] width 189 height 73
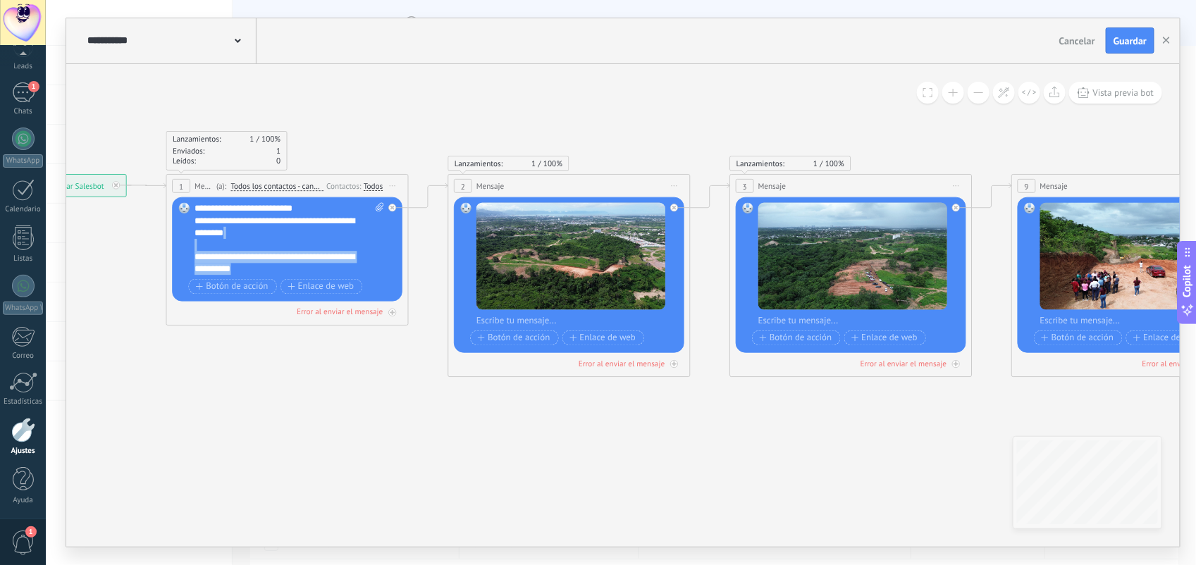
drag, startPoint x: 280, startPoint y: 266, endPoint x: 194, endPoint y: 251, distance: 88.1
click at [194, 251] on div "Reemplazar Quitar Convertir a mensaje de voz Arrastre la imagen aquí para adjun…" at bounding box center [287, 249] width 230 height 104
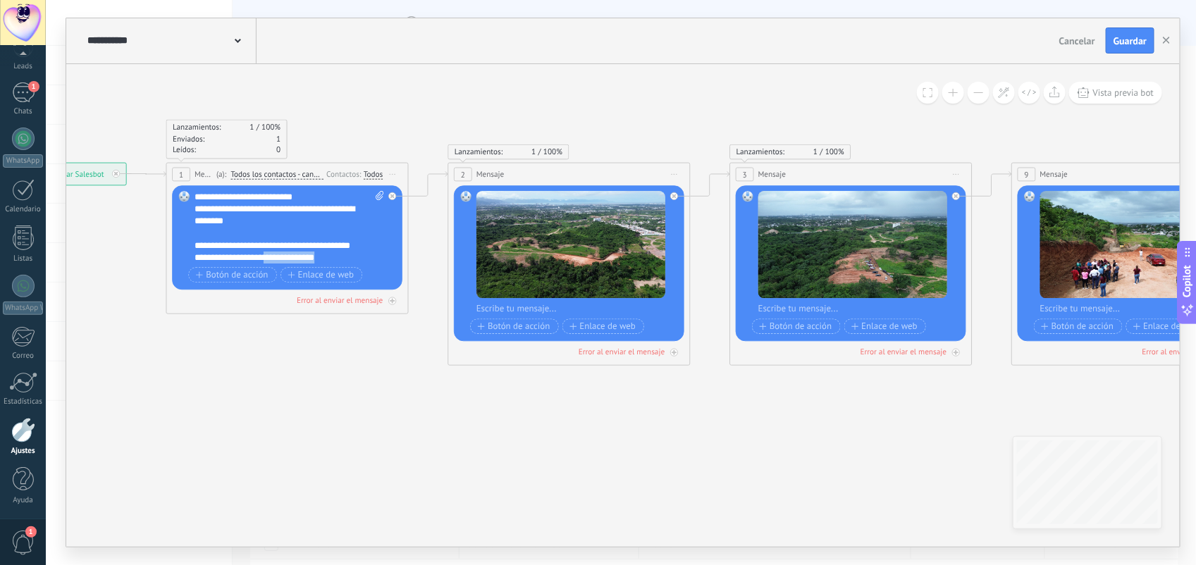
scroll to position [282, 0]
drag, startPoint x: 326, startPoint y: 258, endPoint x: 213, endPoint y: 256, distance: 113.5
click at [213, 256] on div "**********" at bounding box center [278, 258] width 166 height 12
click at [1132, 37] on span "Guardar" at bounding box center [1129, 41] width 33 height 10
click at [1171, 44] on button "button" at bounding box center [1166, 40] width 21 height 25
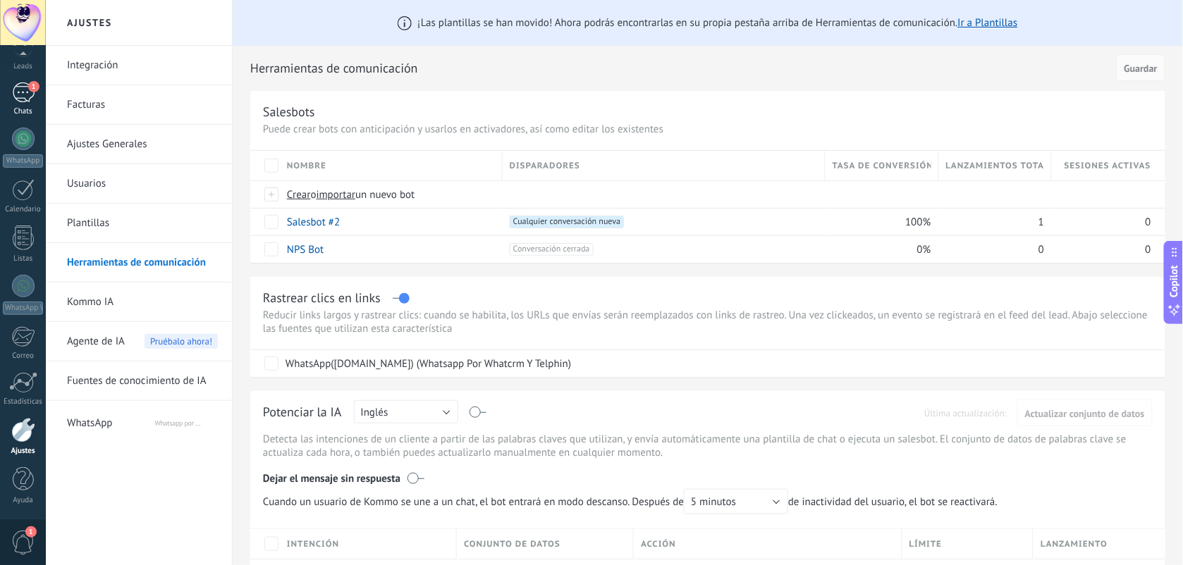
click at [23, 107] on div "Chats" at bounding box center [23, 111] width 41 height 9
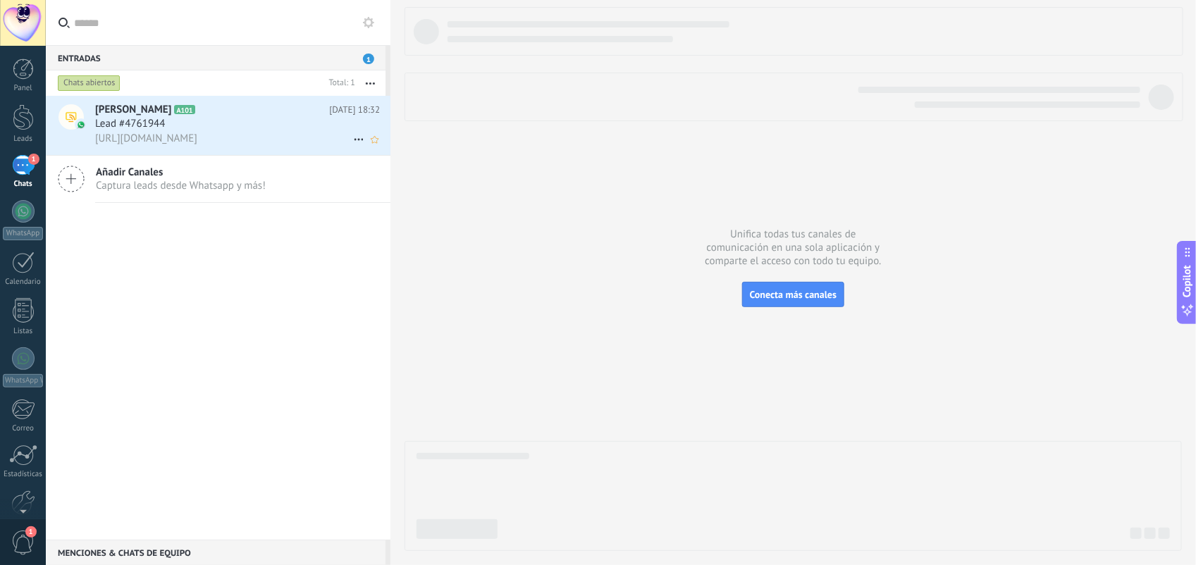
click at [197, 142] on span "[URL][DOMAIN_NAME]" at bounding box center [146, 138] width 102 height 13
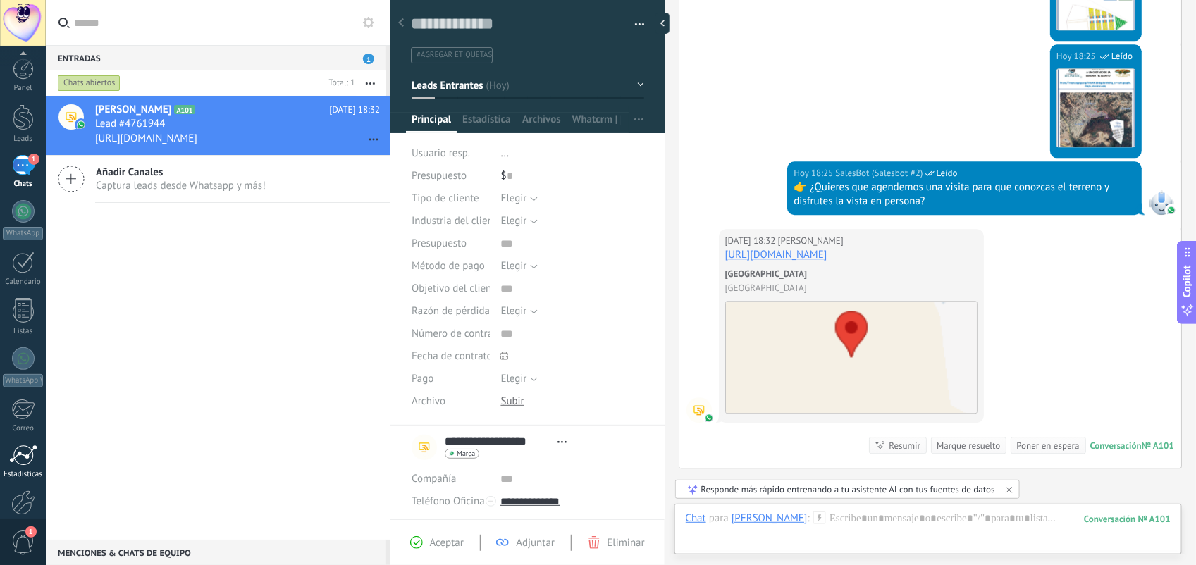
click at [23, 452] on div at bounding box center [23, 455] width 28 height 21
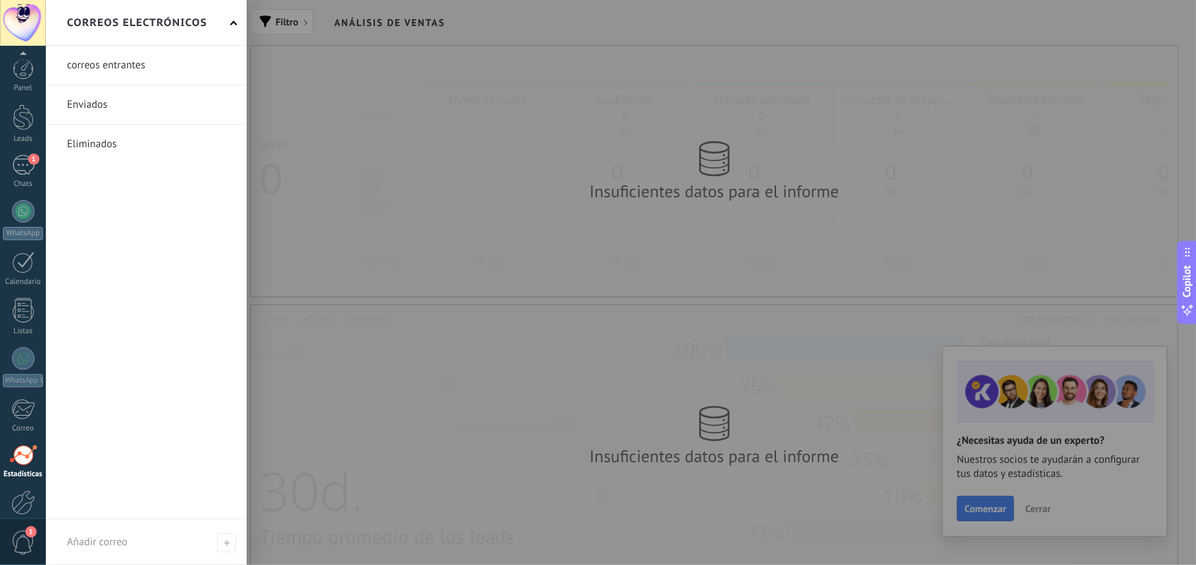
scroll to position [74, 0]
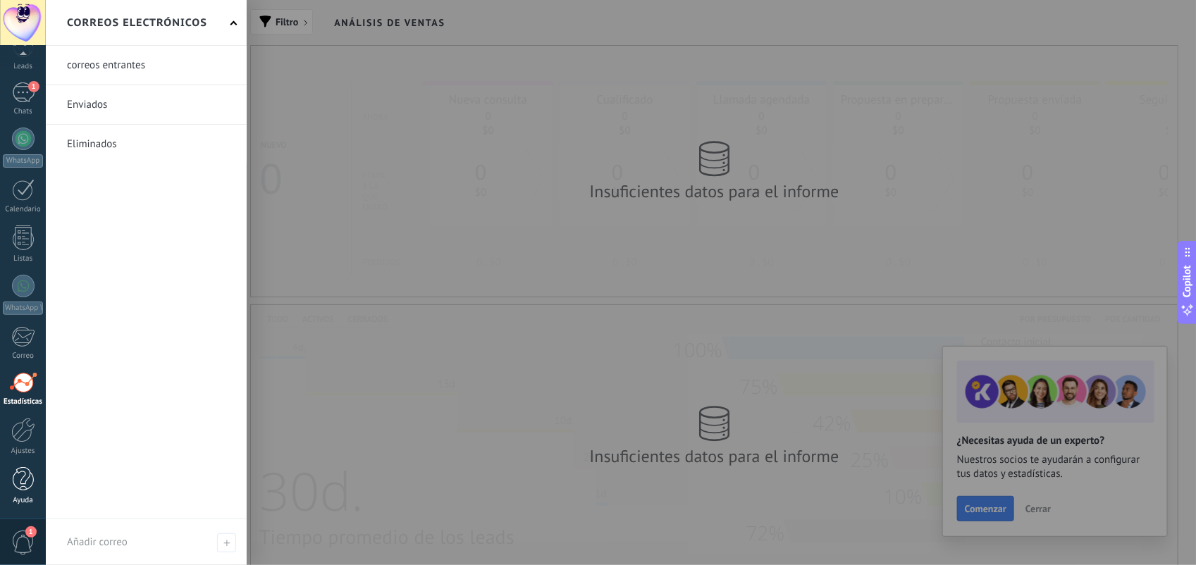
click at [15, 504] on div "Ayuda" at bounding box center [23, 500] width 41 height 9
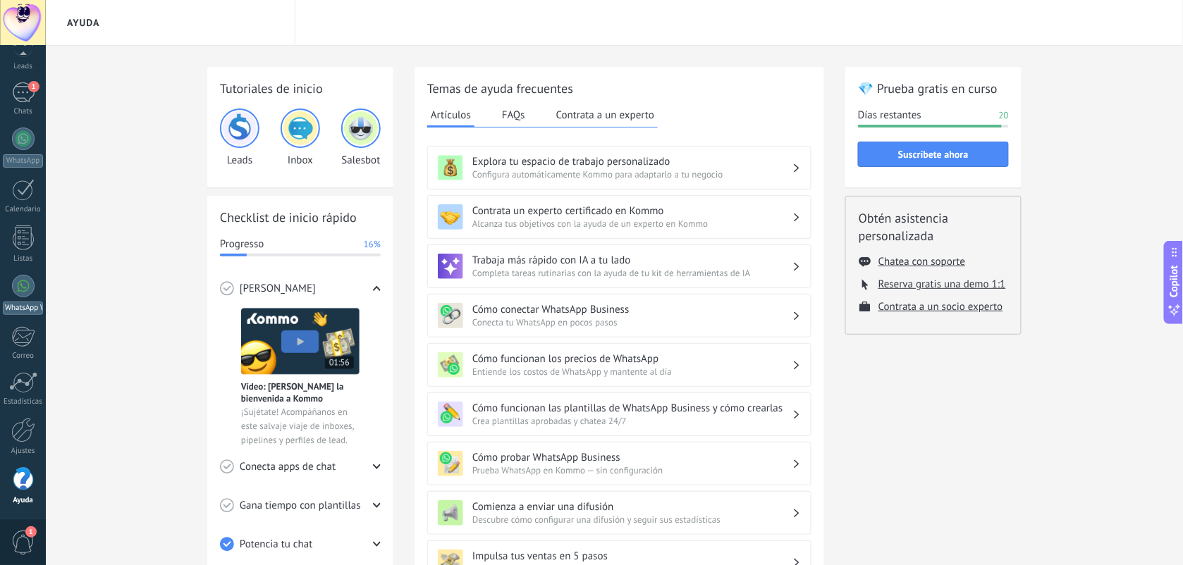
click at [20, 284] on div at bounding box center [23, 286] width 23 height 23
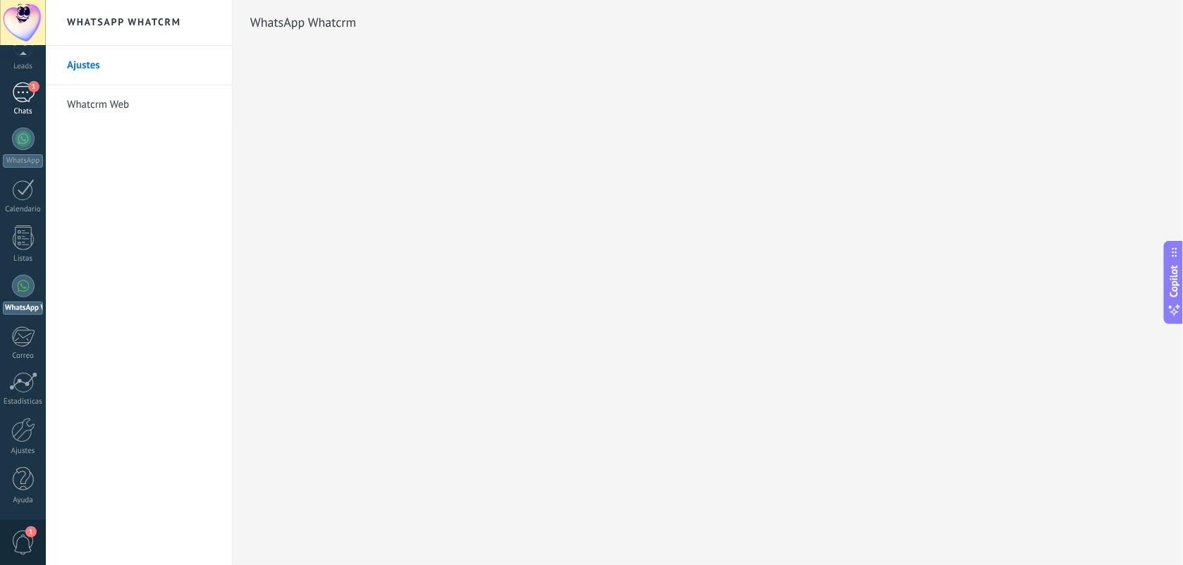
click at [26, 99] on div "1" at bounding box center [23, 92] width 23 height 20
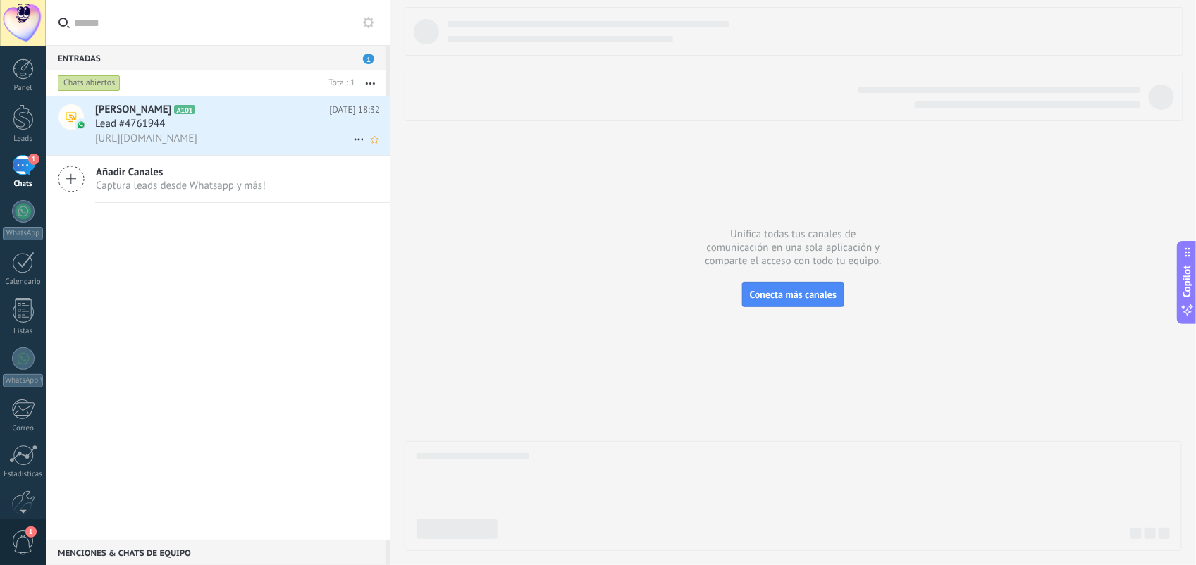
click at [197, 132] on span "[URL][DOMAIN_NAME]" at bounding box center [146, 138] width 102 height 13
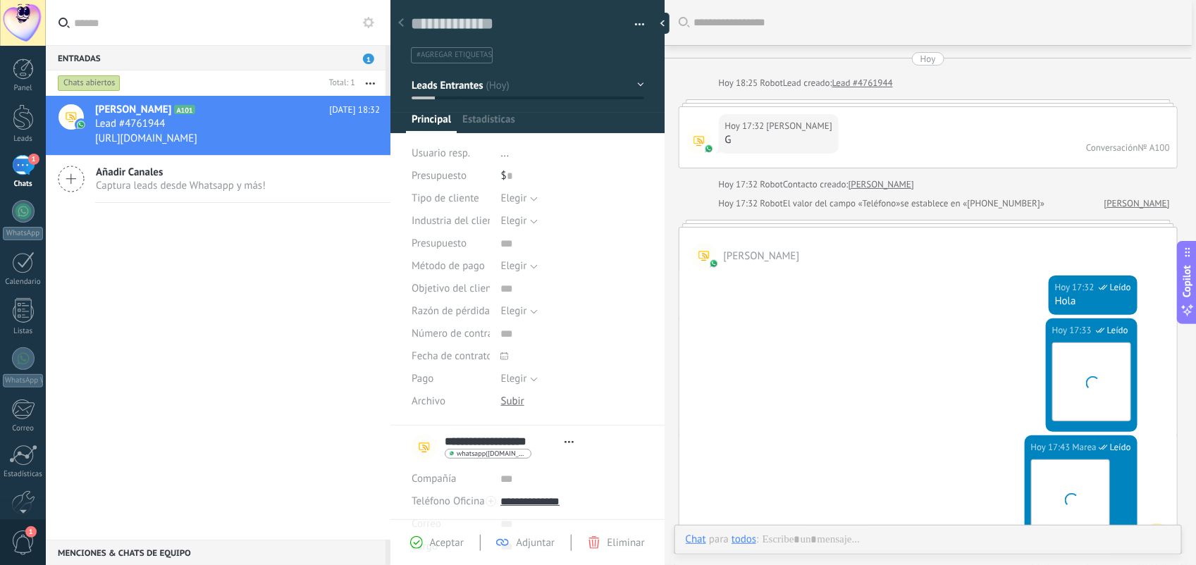
type textarea "**********"
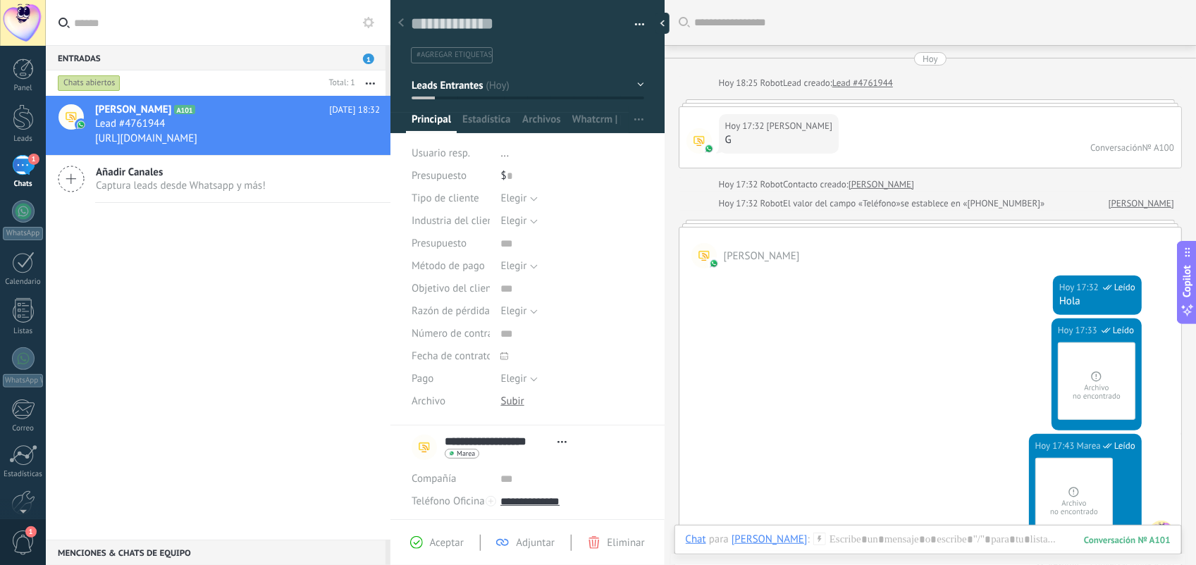
scroll to position [1480, 0]
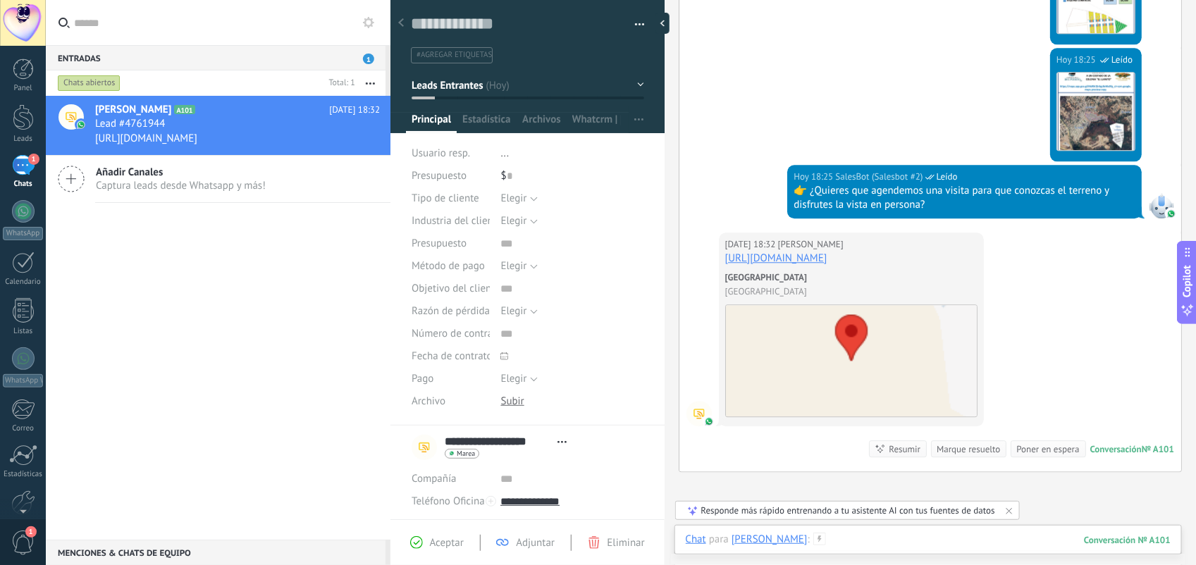
click at [897, 536] on div at bounding box center [928, 554] width 485 height 42
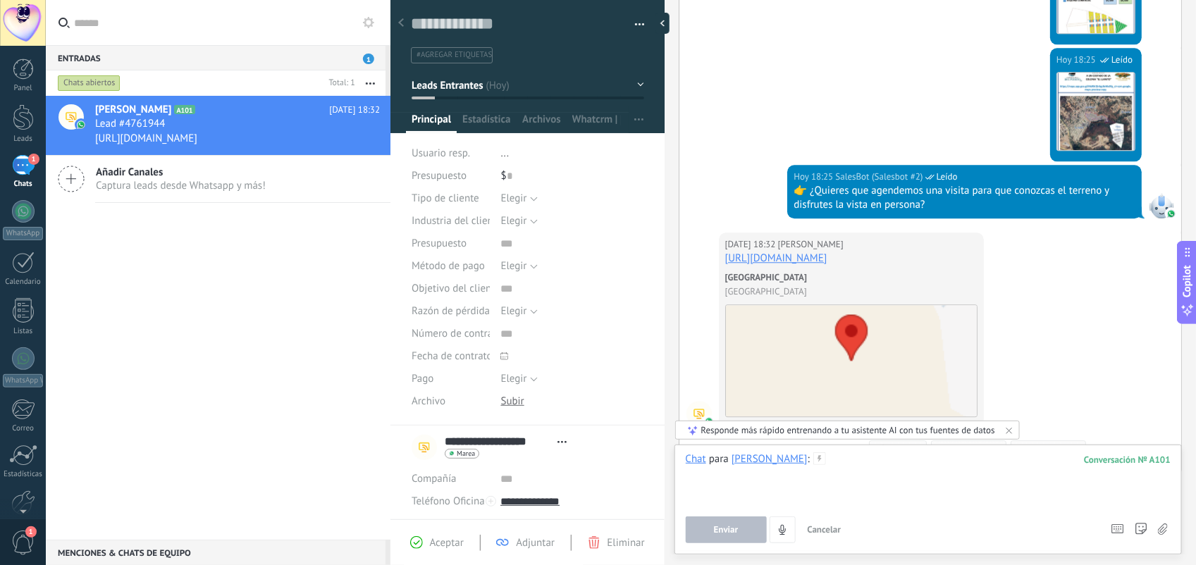
paste div
click at [242, 345] on div "[PERSON_NAME] A101 [DATE] 18:32 Lead #4761944 [URL][DOMAIN_NAME] Añadir Canales…" at bounding box center [218, 318] width 345 height 444
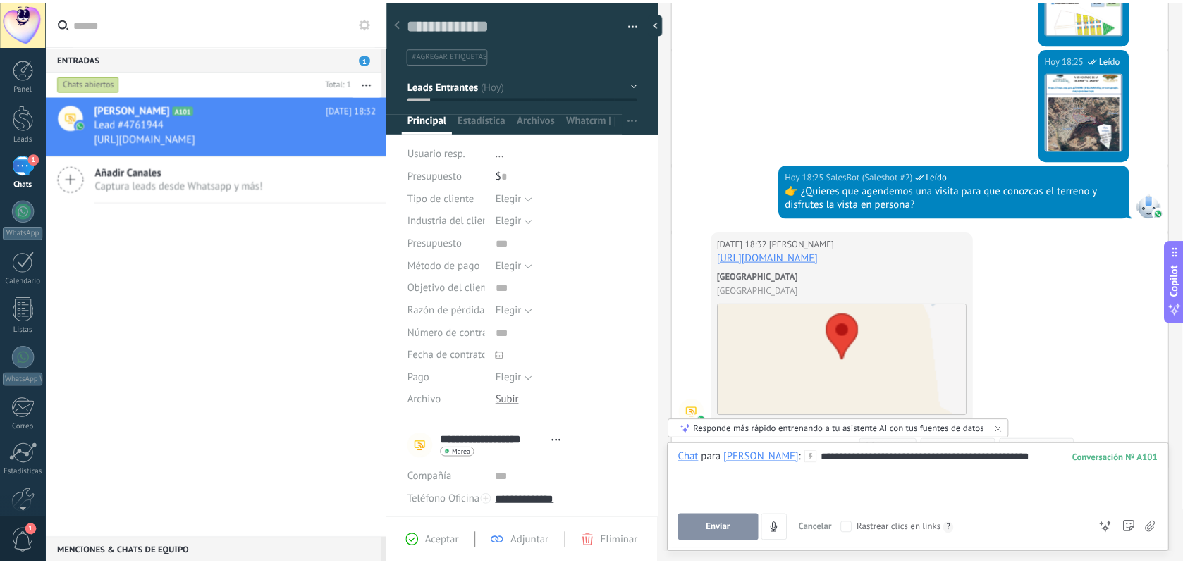
scroll to position [74, 0]
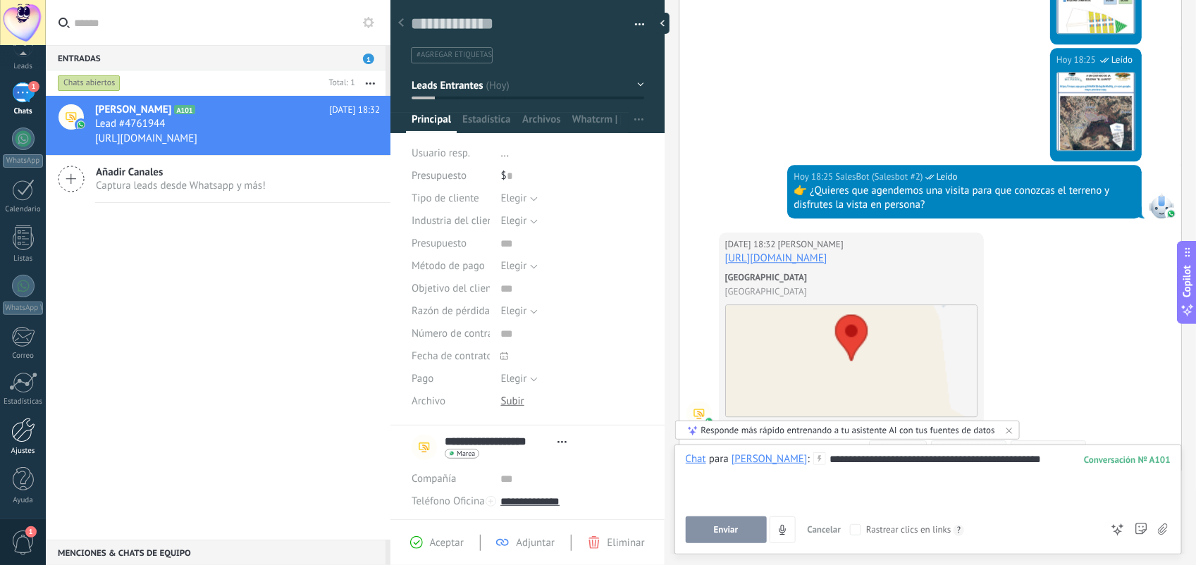
click at [30, 436] on div at bounding box center [23, 430] width 24 height 25
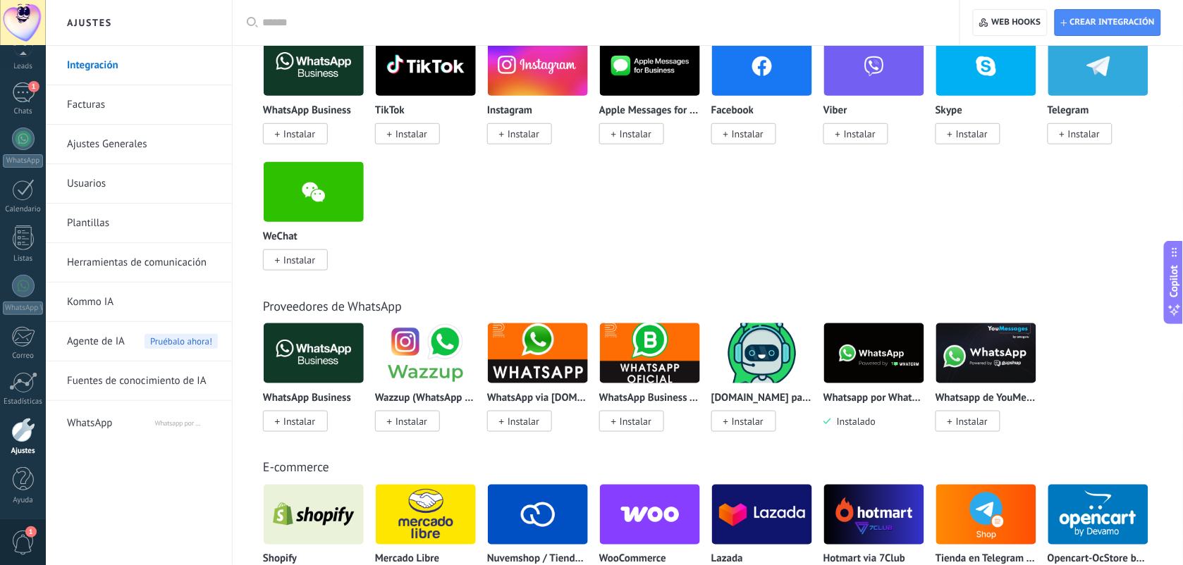
scroll to position [626, 0]
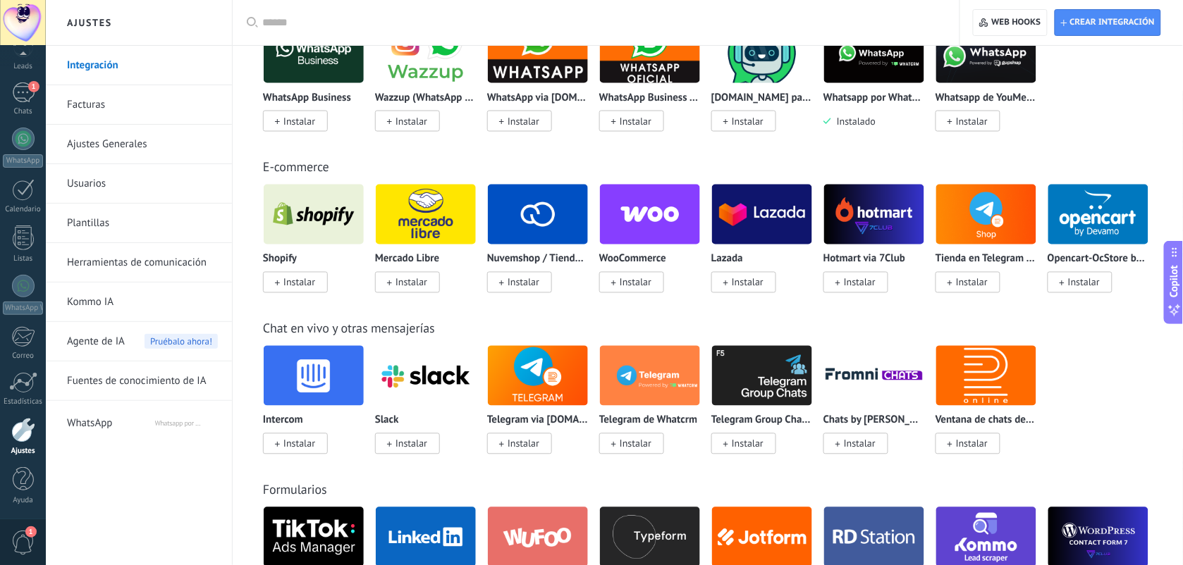
click at [886, 65] on img at bounding box center [874, 53] width 100 height 68
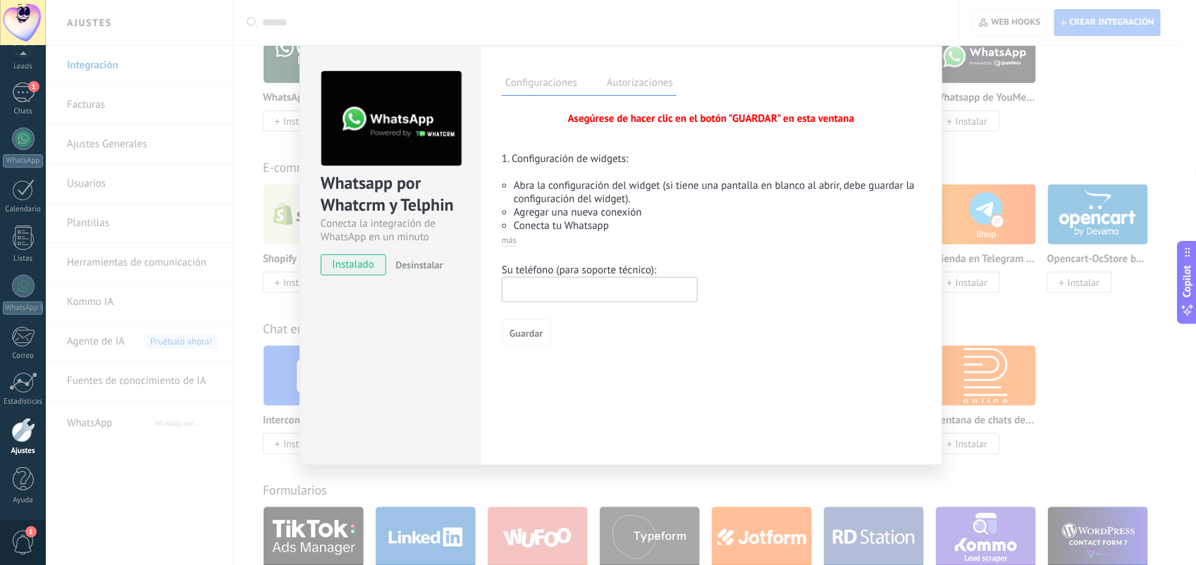
click at [1046, 174] on div "Whatsapp por Whatcrm y Telphin Conecta la integración de WhatsApp en un minuto …" at bounding box center [621, 282] width 1150 height 565
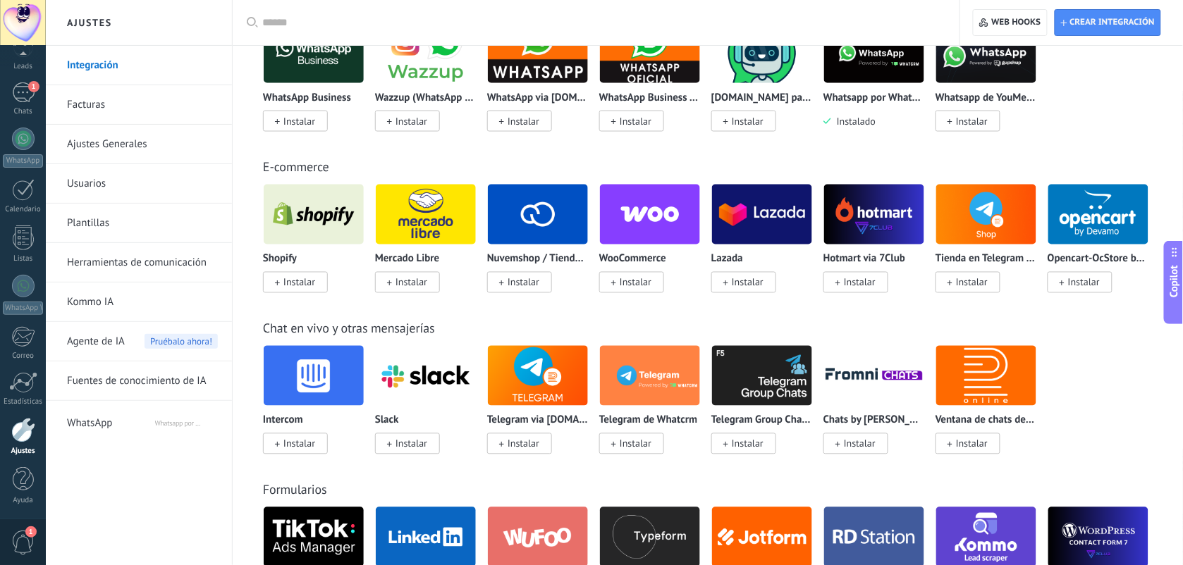
click at [128, 265] on link "Herramientas de comunicación" at bounding box center [142, 262] width 151 height 39
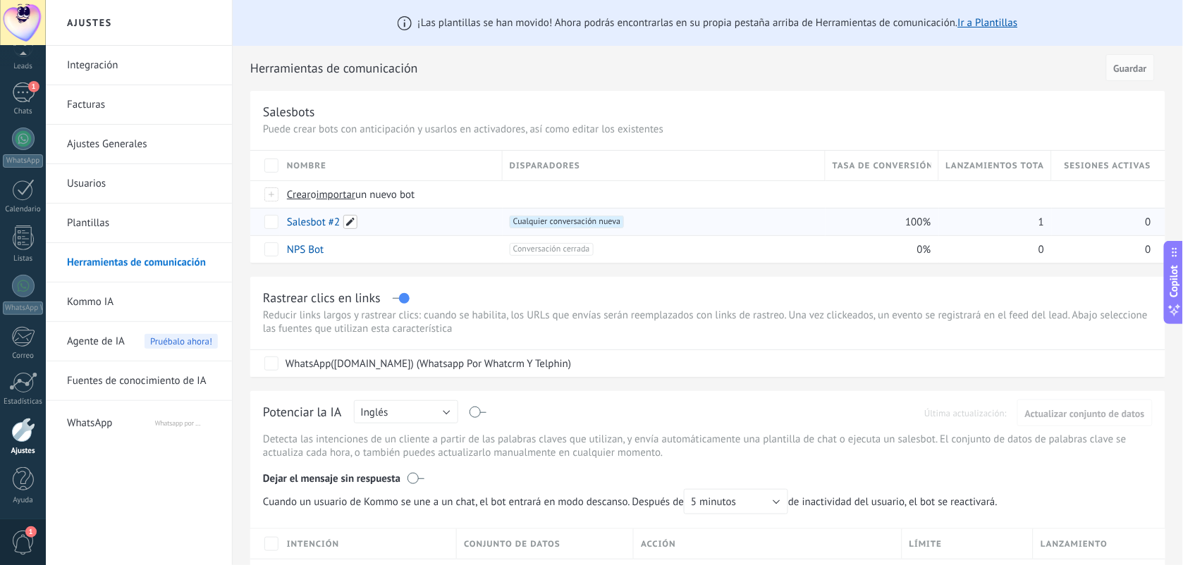
click at [350, 224] on span at bounding box center [350, 222] width 14 height 14
click at [680, 116] on div "Salesbots" at bounding box center [707, 112] width 889 height 16
click at [318, 224] on link "Salesbot #2" at bounding box center [313, 222] width 53 height 13
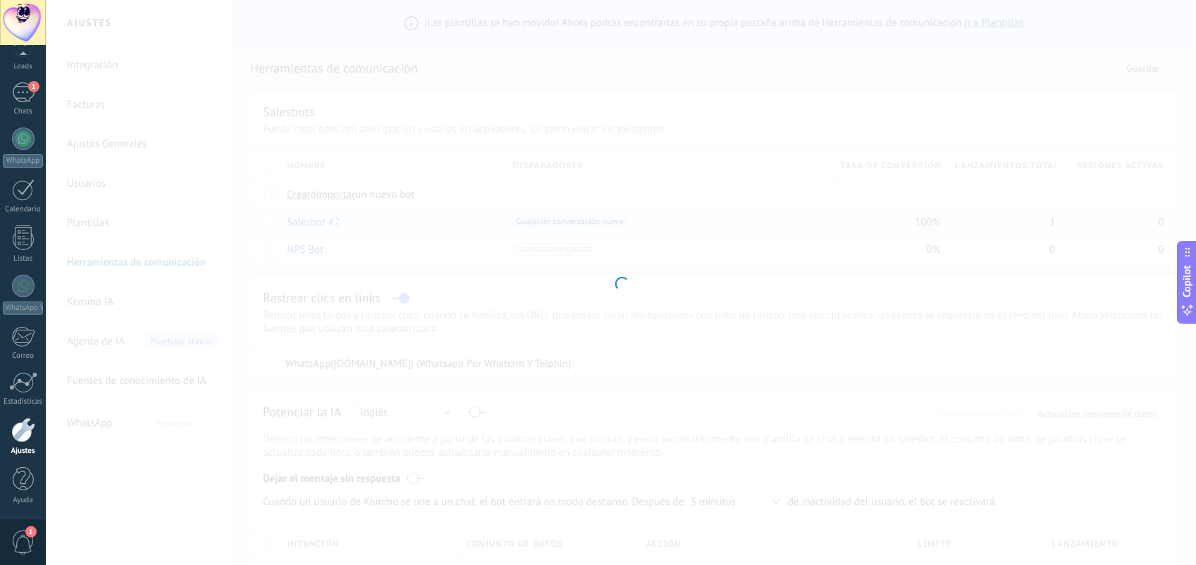
type input "**********"
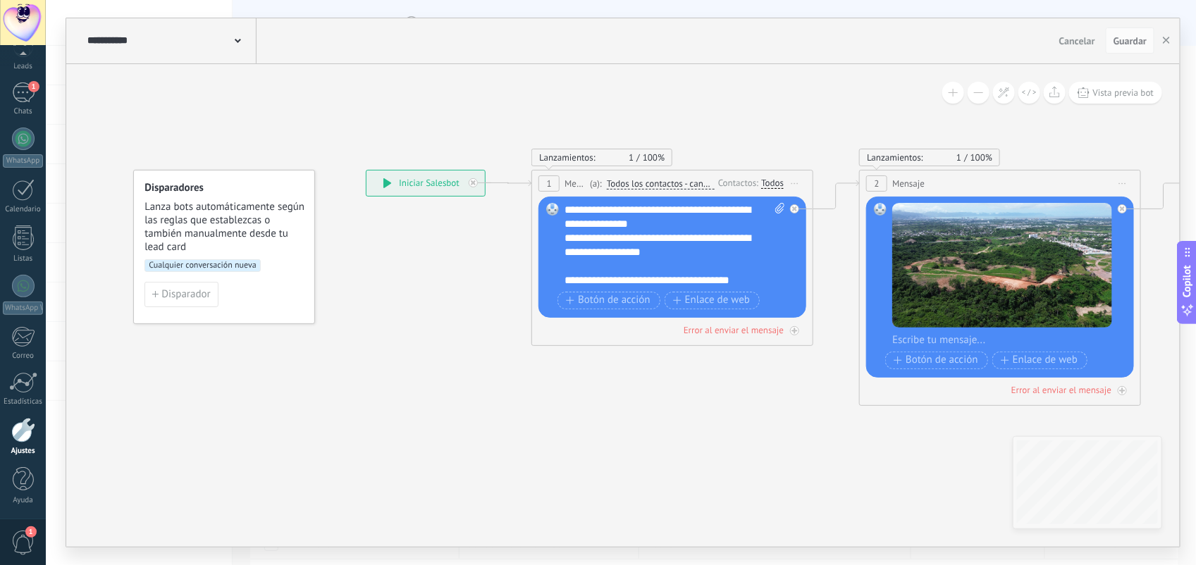
click at [643, 233] on div "**********" at bounding box center [674, 245] width 220 height 85
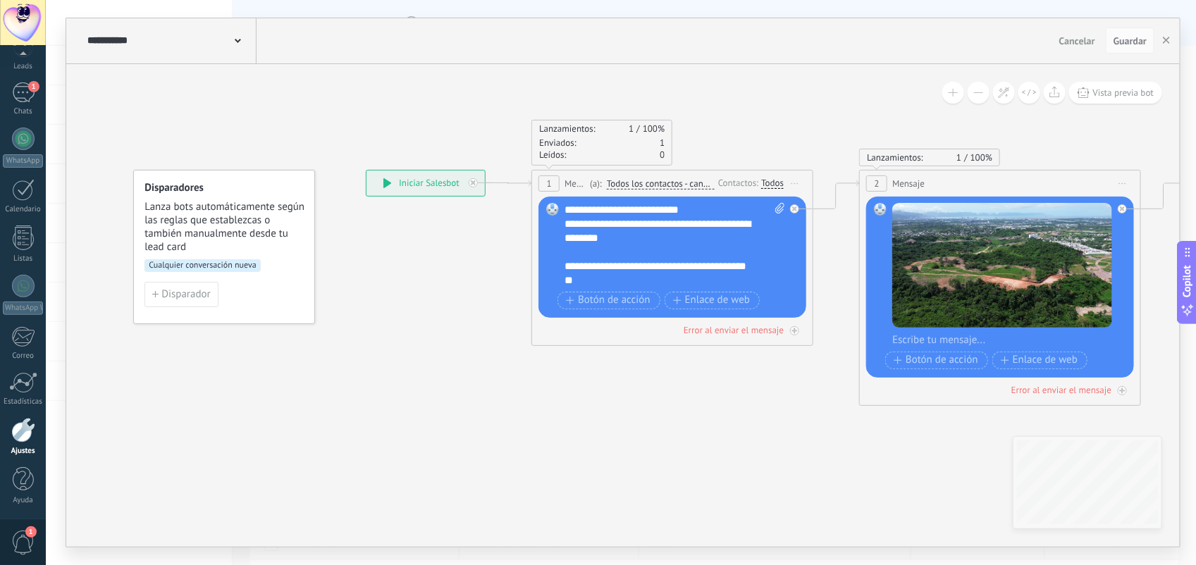
scroll to position [282, 0]
click at [621, 278] on div "**********" at bounding box center [674, 245] width 220 height 85
paste div
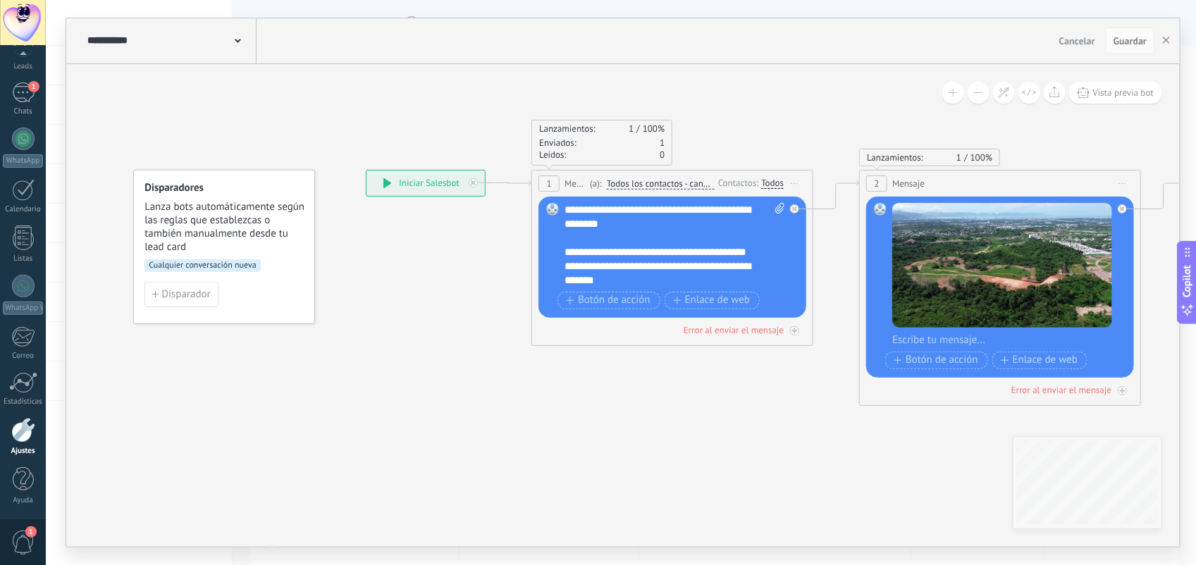
click at [621, 278] on div "**********" at bounding box center [674, 245] width 220 height 85
click at [611, 284] on div "**********" at bounding box center [674, 245] width 220 height 85
click at [596, 280] on div "**********" at bounding box center [674, 245] width 220 height 85
click at [564, 268] on div "Reemplazar Quitar Convertir a mensaje de voz Arrastre la imagen aquí para adjun…" at bounding box center [672, 257] width 268 height 121
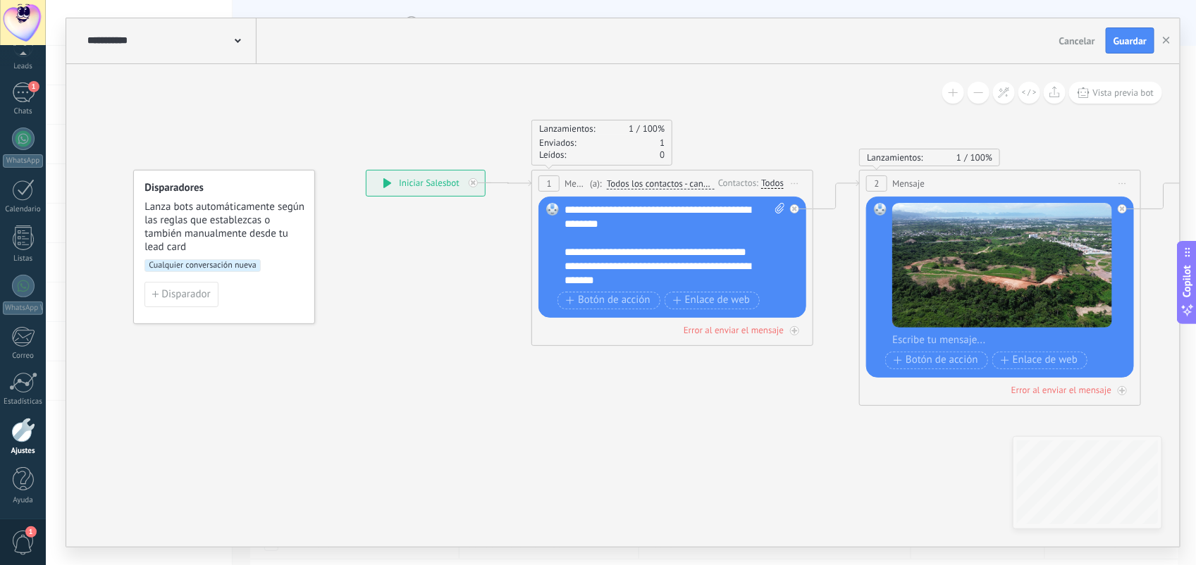
click at [567, 268] on div "**********" at bounding box center [674, 245] width 220 height 85
click at [636, 280] on div "**********" at bounding box center [674, 245] width 220 height 85
drag, startPoint x: 638, startPoint y: 283, endPoint x: 561, endPoint y: 223, distance: 97.5
click at [561, 223] on div "Reemplazar Quitar Convertir a mensaje de voz Arrastre la imagen aquí para adjun…" at bounding box center [672, 257] width 268 height 121
copy div "**********"
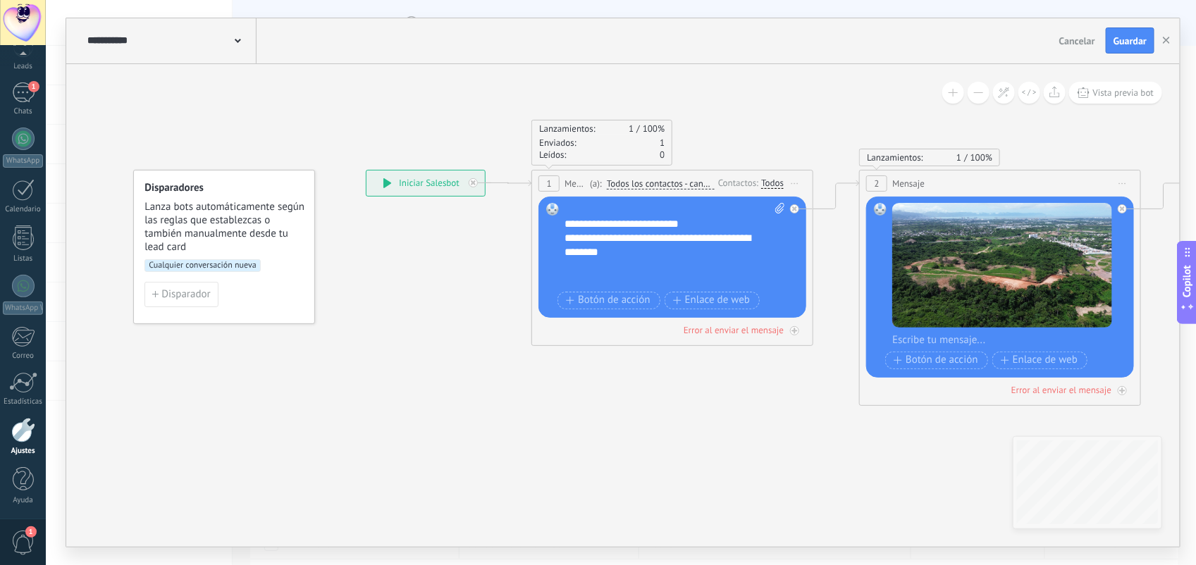
scroll to position [254, 0]
drag, startPoint x: 862, startPoint y: 428, endPoint x: 439, endPoint y: 431, distance: 422.8
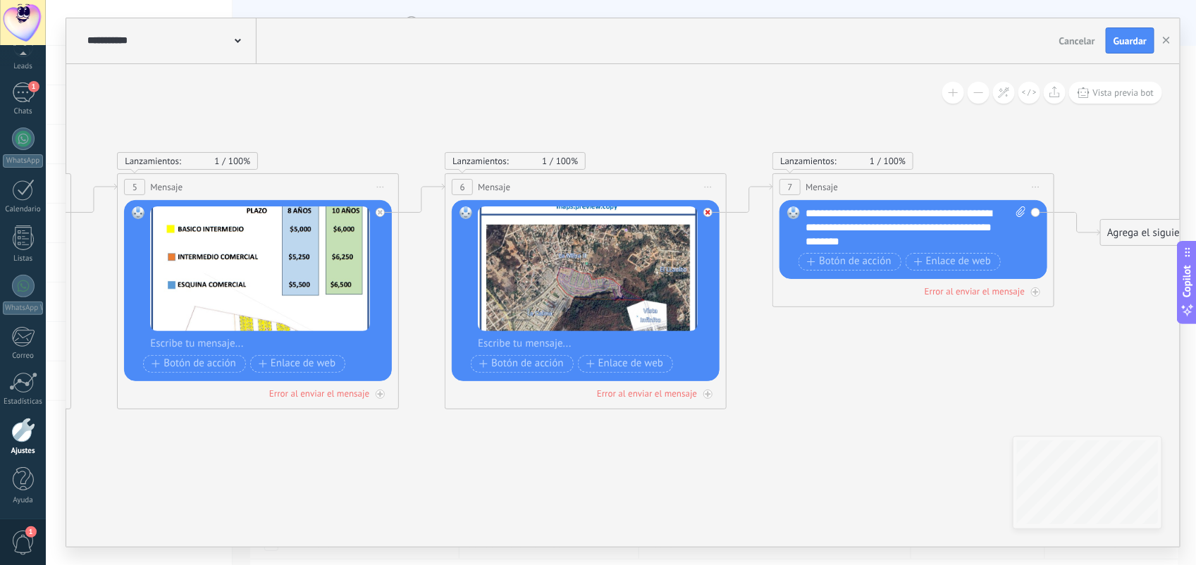
click at [709, 208] on div at bounding box center [707, 212] width 9 height 9
click at [820, 333] on div "Agrega el siguiente paso" at bounding box center [834, 328] width 123 height 23
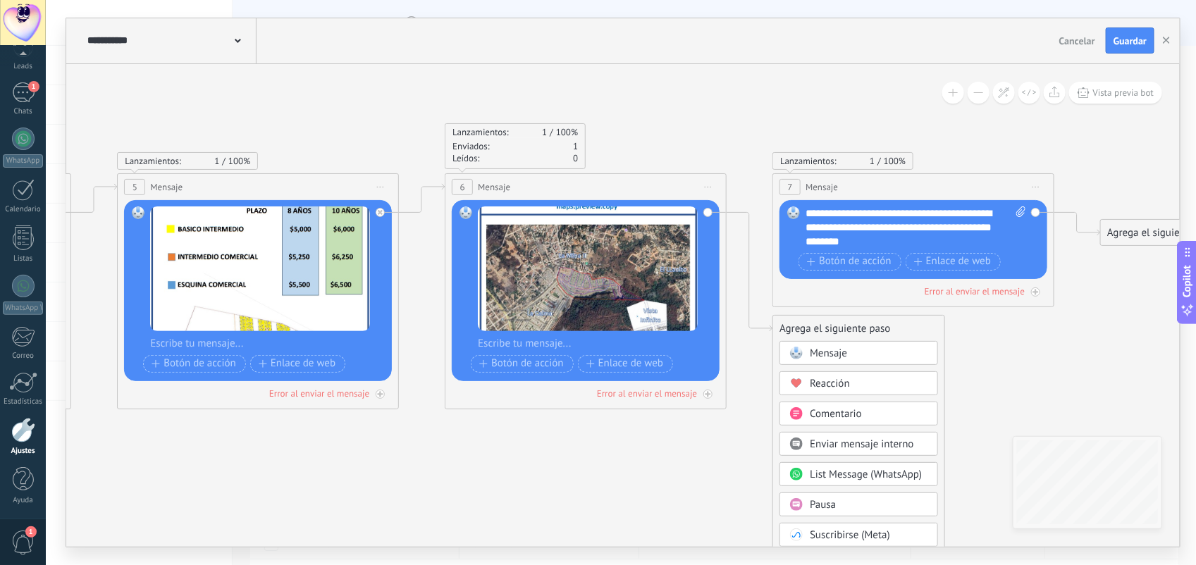
click at [815, 354] on span "Mensaje" at bounding box center [828, 353] width 37 height 13
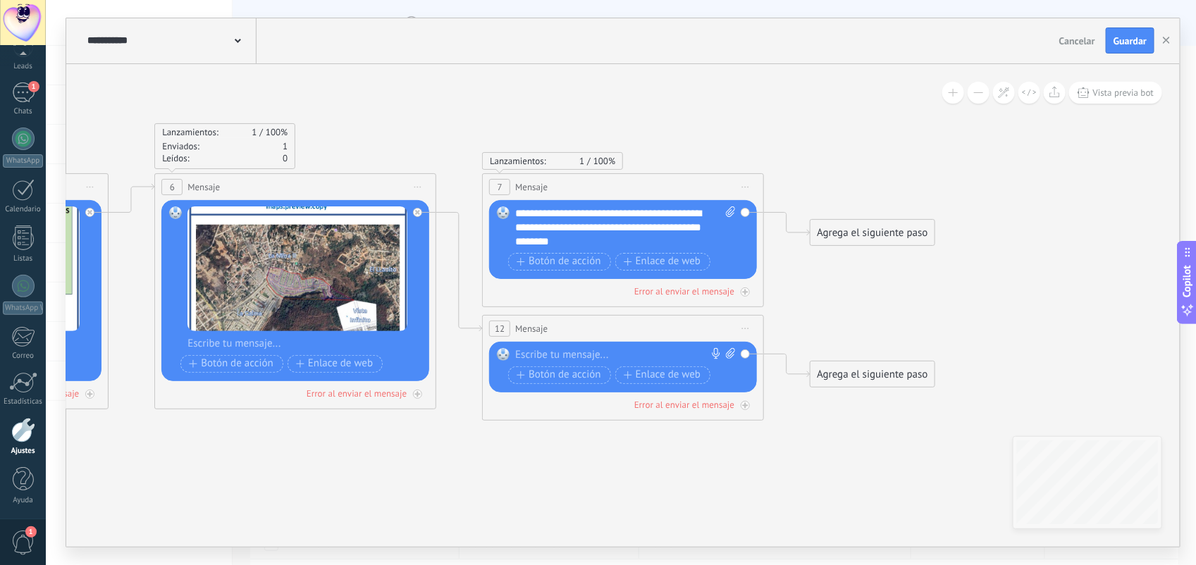
click at [727, 357] on icon at bounding box center [730, 353] width 9 height 11
click input "Subir" at bounding box center [0, 0] width 0 height 0
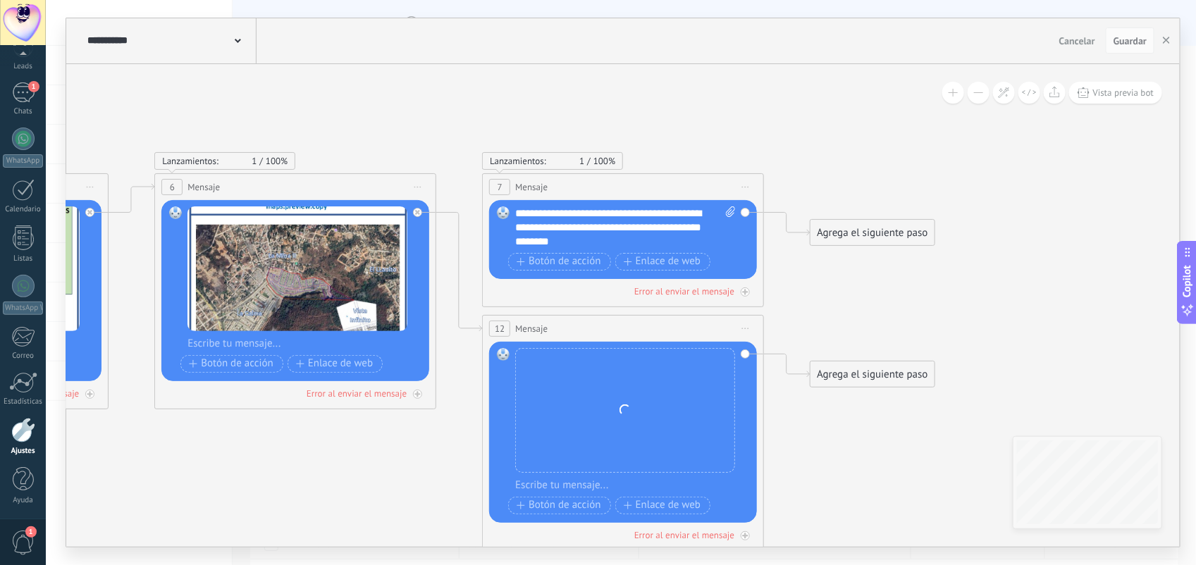
click at [582, 484] on div at bounding box center [632, 486] width 234 height 14
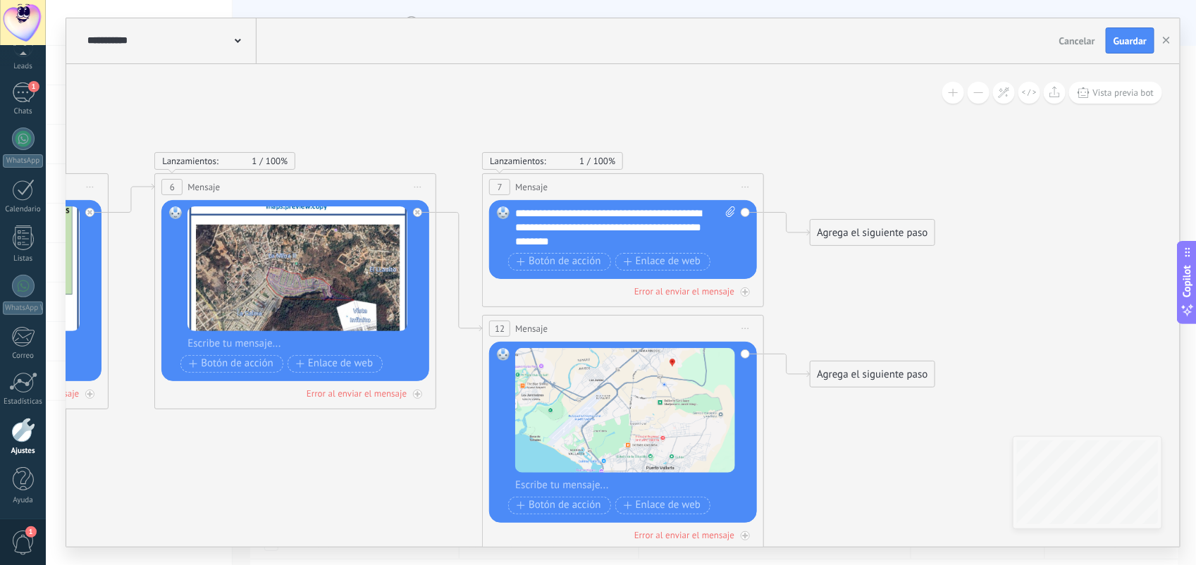
paste div
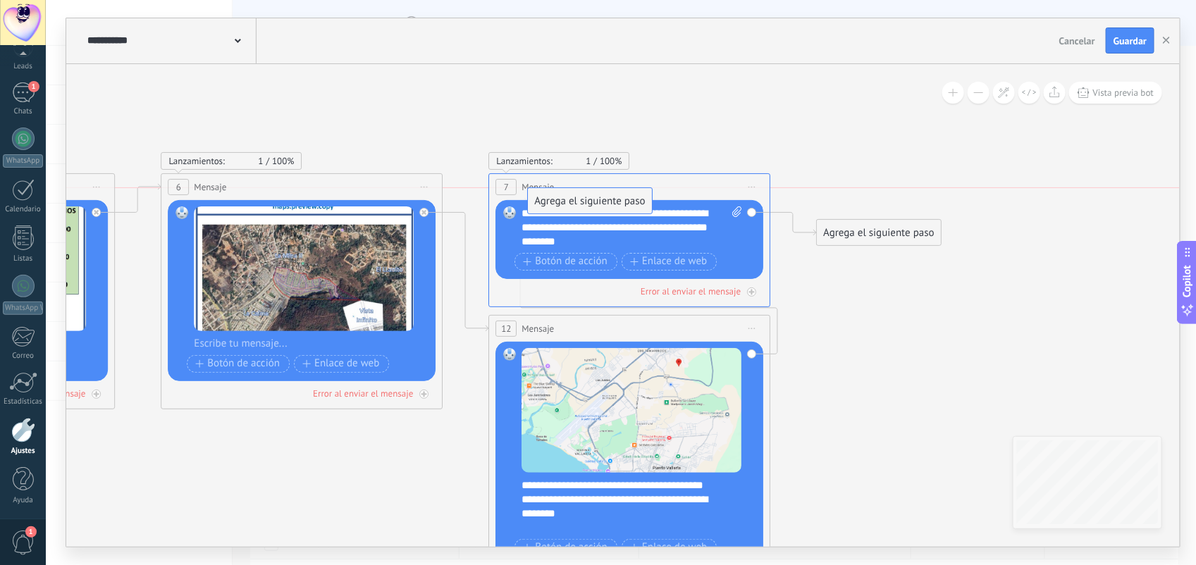
drag, startPoint x: 855, startPoint y: 375, endPoint x: 568, endPoint y: 199, distance: 336.2
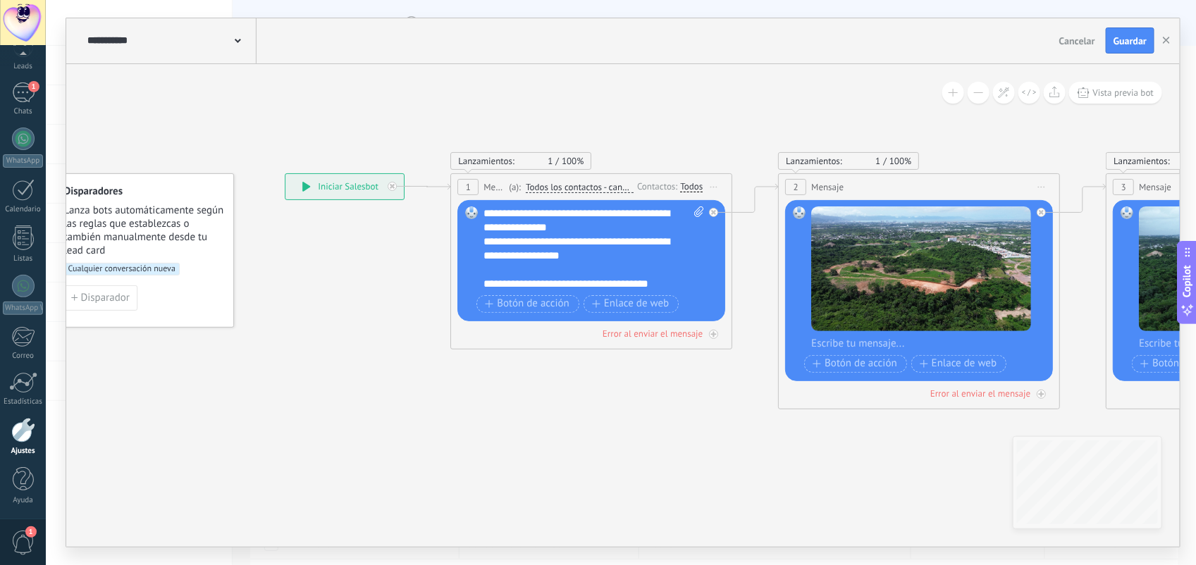
scroll to position [240, 0]
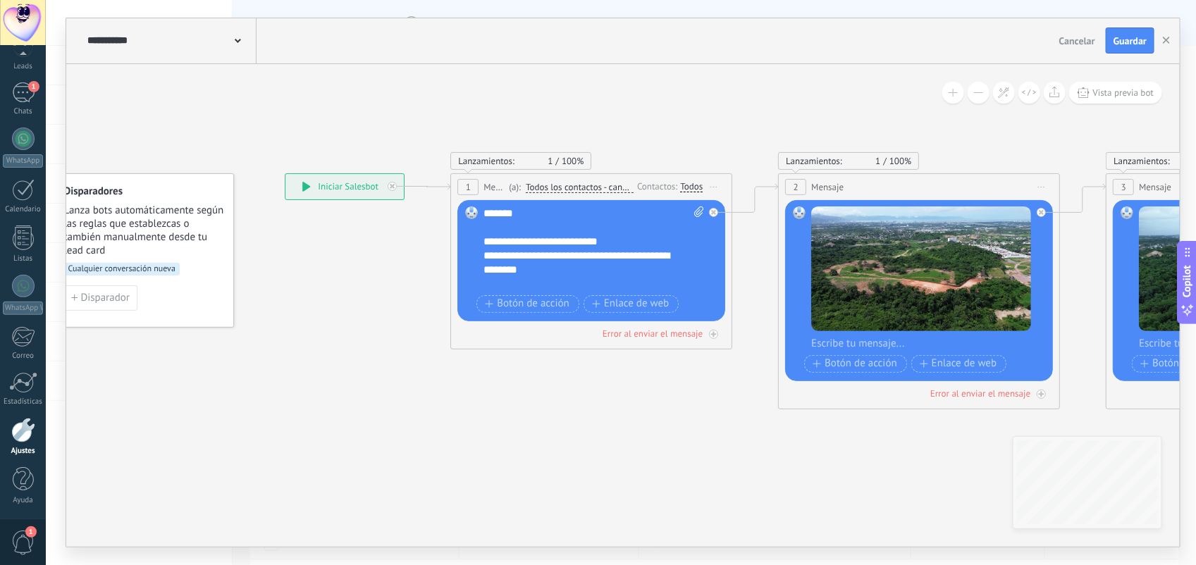
click at [588, 275] on div "**********" at bounding box center [593, 248] width 220 height 85
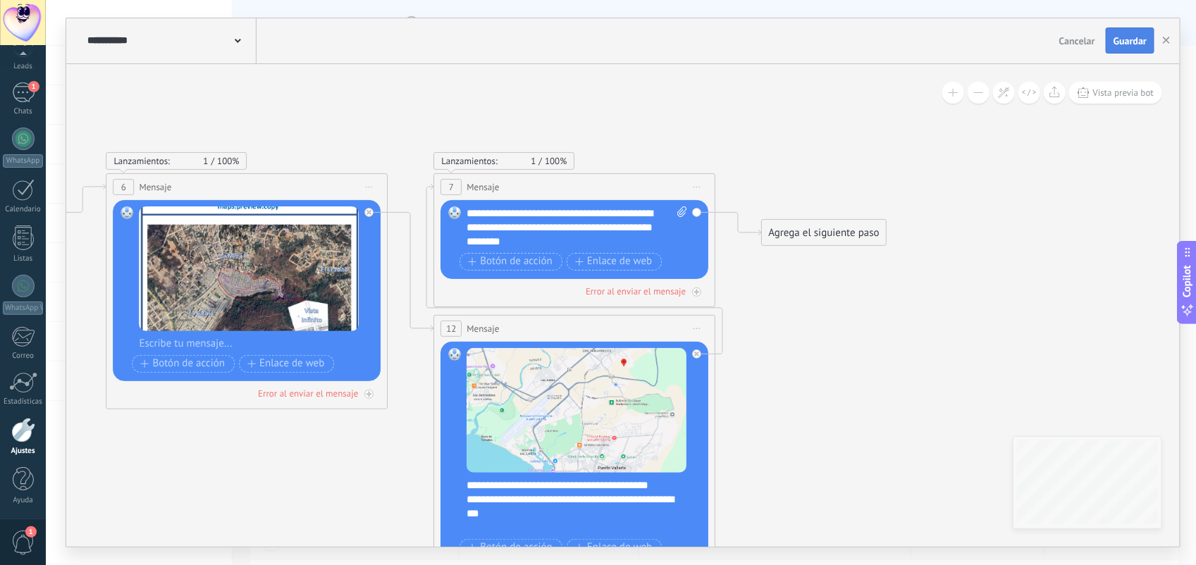
click at [1123, 37] on span "Guardar" at bounding box center [1129, 41] width 33 height 10
click at [1165, 41] on icon "button" at bounding box center [1166, 40] width 7 height 7
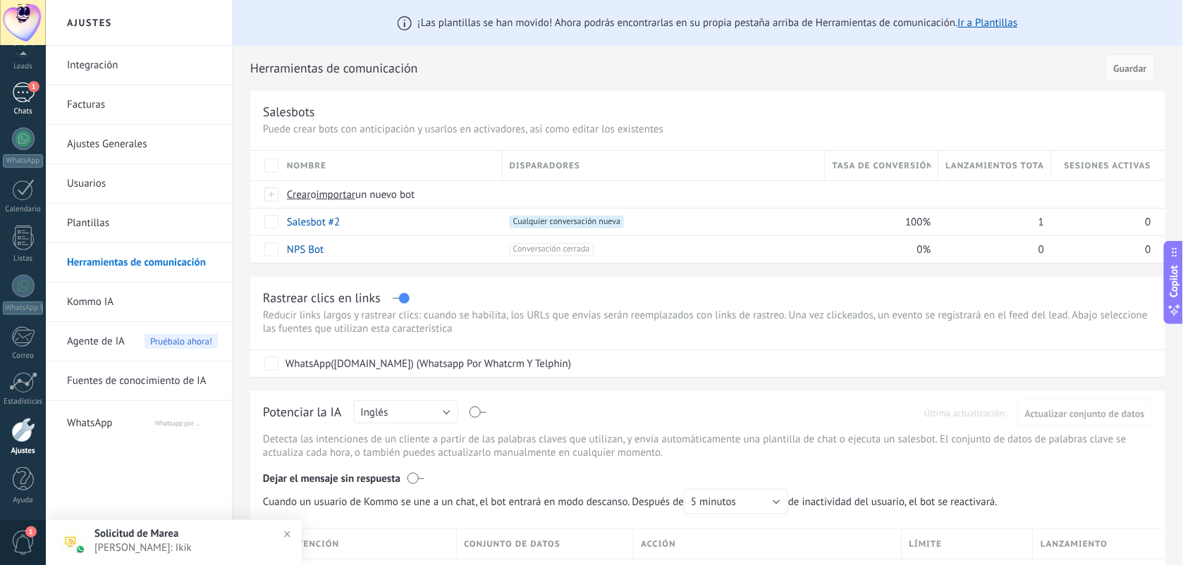
click at [20, 95] on div "1" at bounding box center [23, 92] width 23 height 20
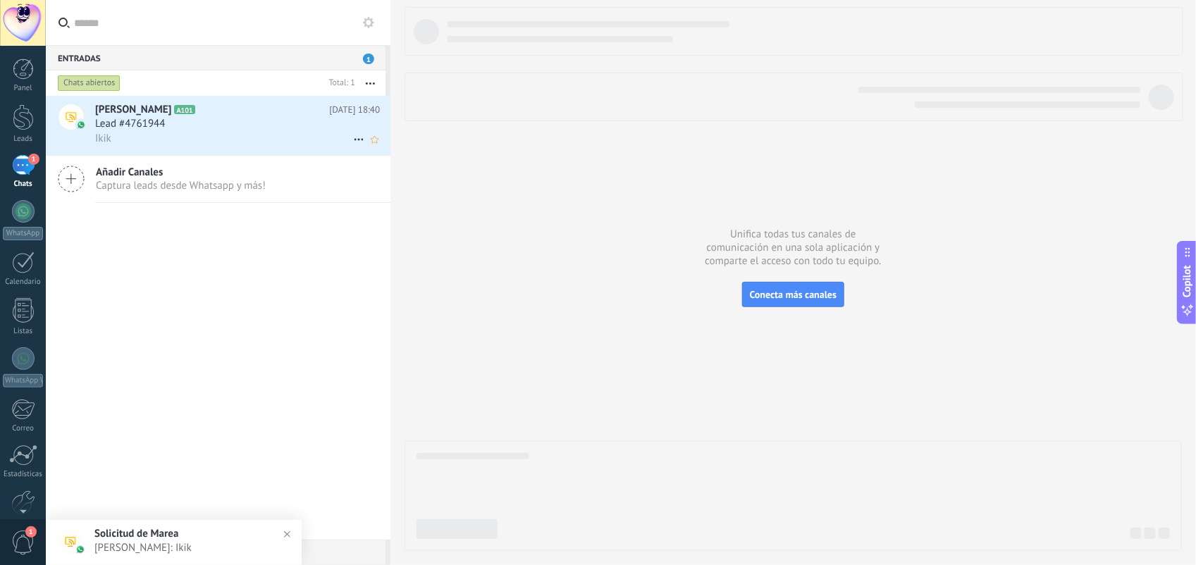
click at [202, 127] on div "Lead #4761944" at bounding box center [237, 124] width 285 height 14
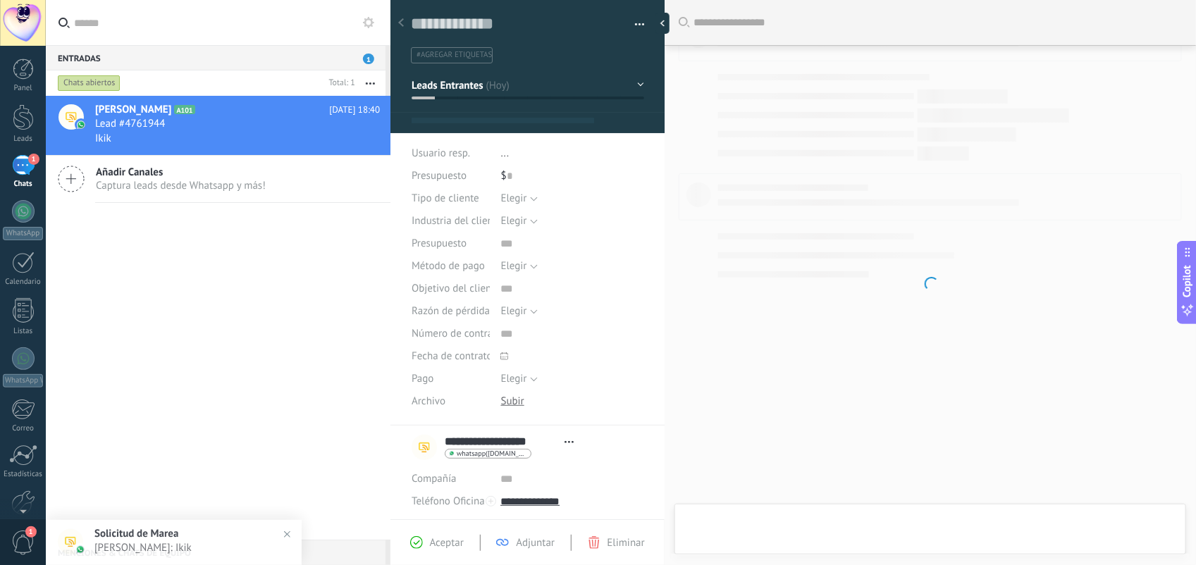
scroll to position [1428, 0]
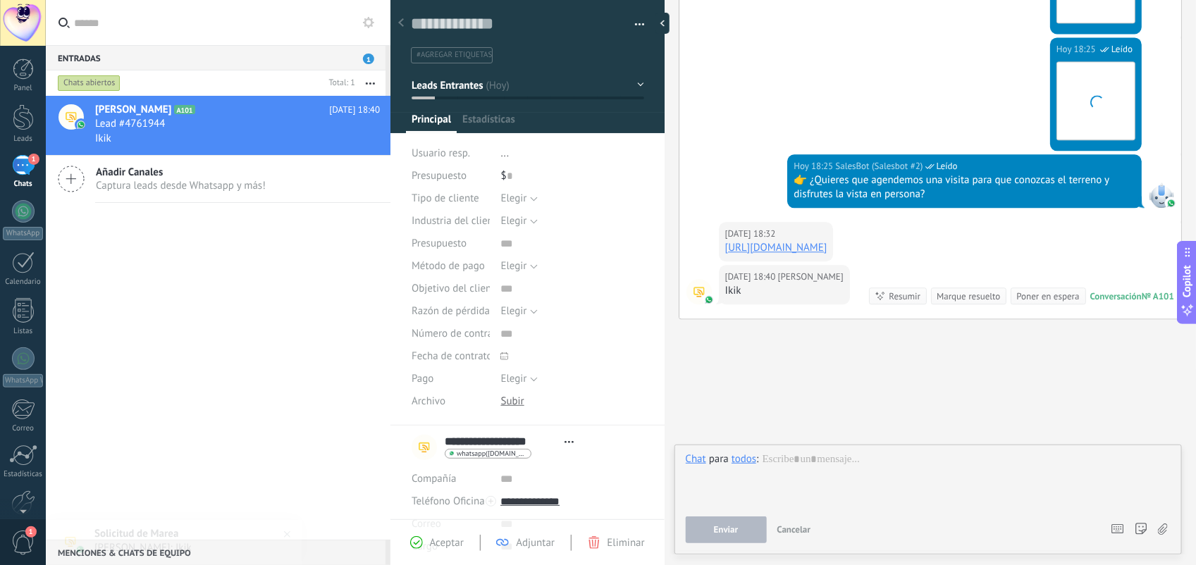
type textarea "**********"
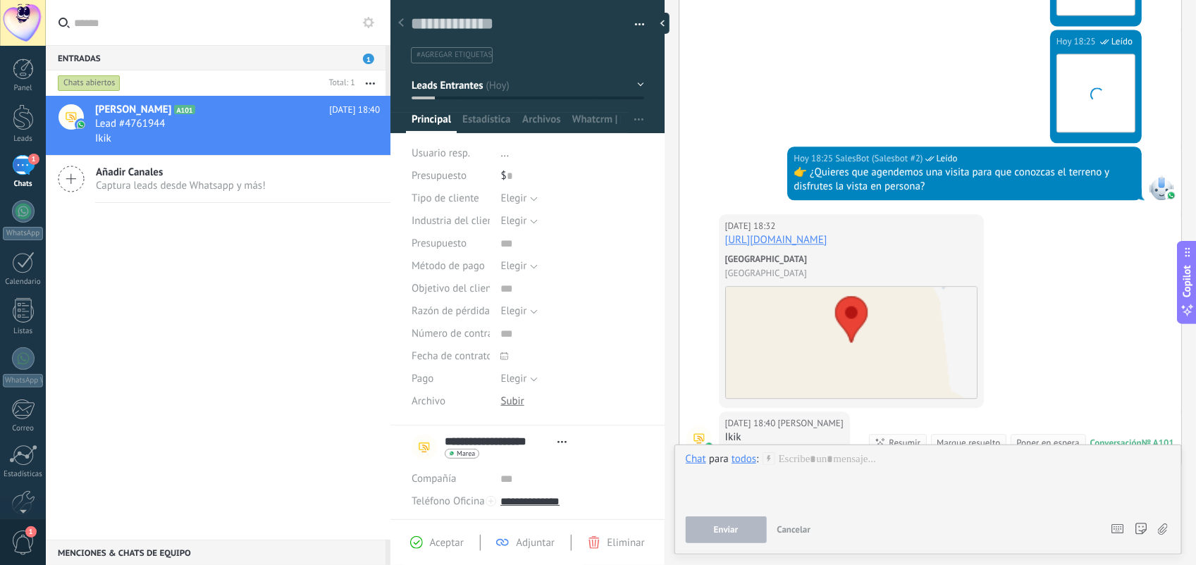
scroll to position [1424, 0]
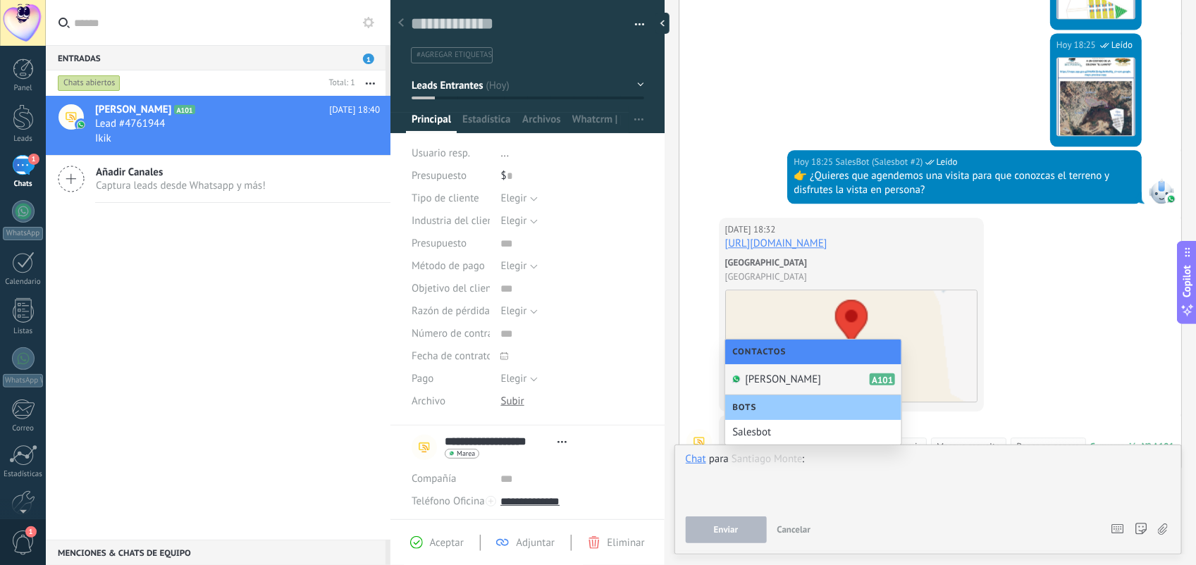
click at [808, 373] on span "[PERSON_NAME]" at bounding box center [783, 379] width 76 height 13
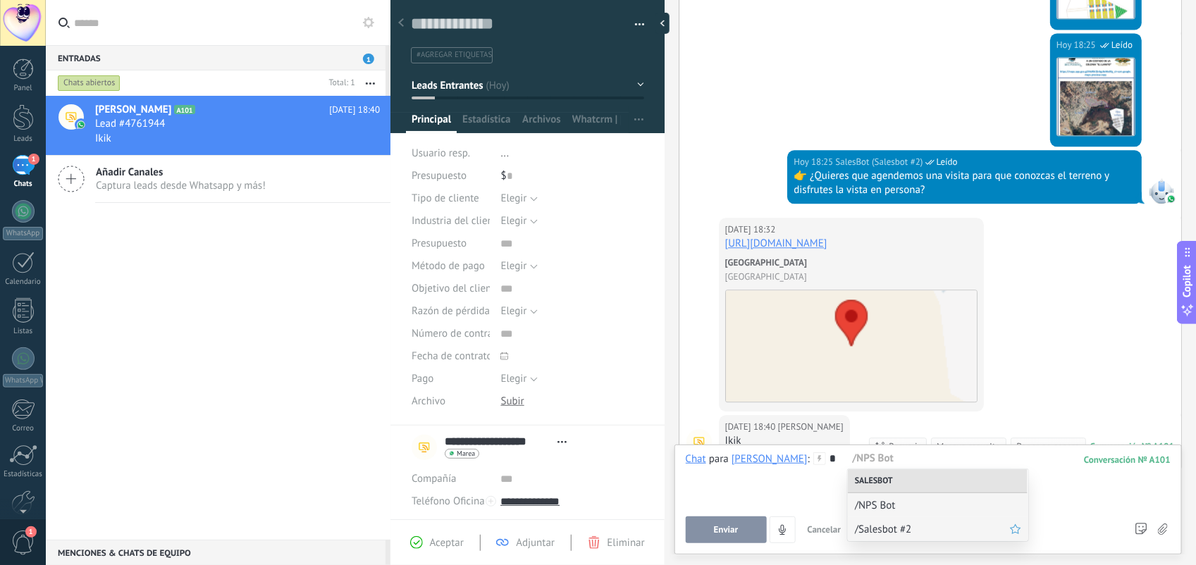
click at [901, 532] on span "/Salesbot #2" at bounding box center [932, 529] width 155 height 13
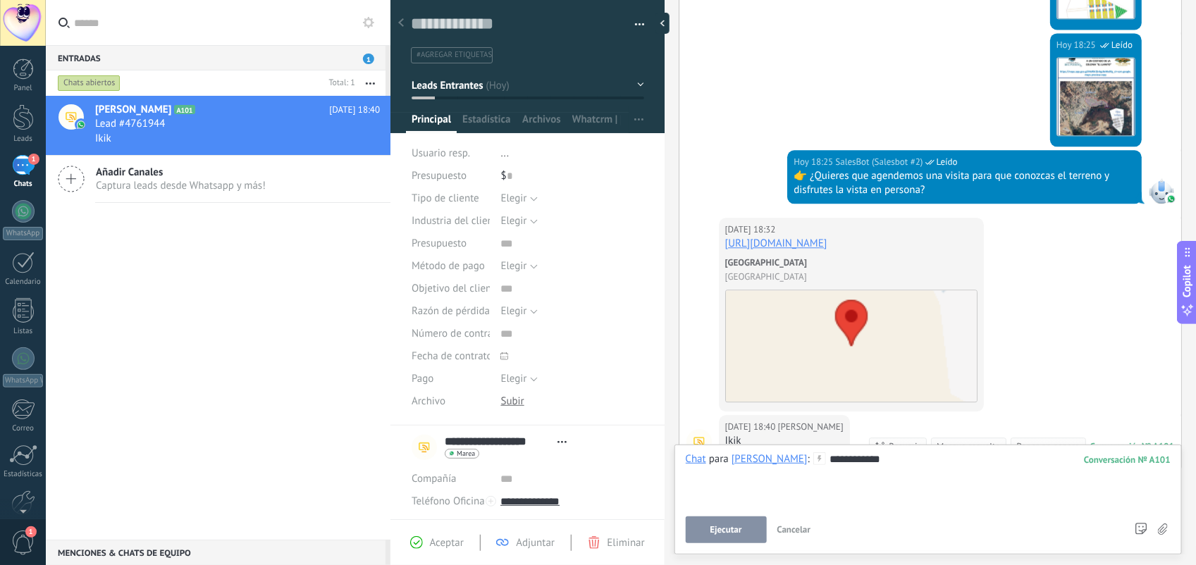
click at [729, 521] on button "Ejecutar" at bounding box center [726, 530] width 81 height 27
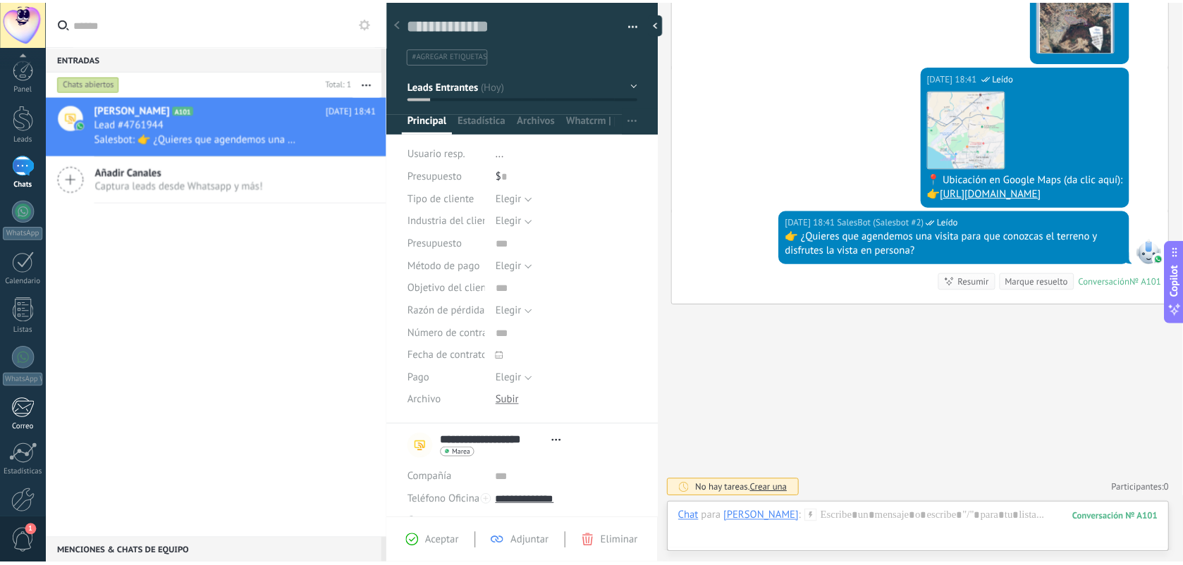
scroll to position [74, 0]
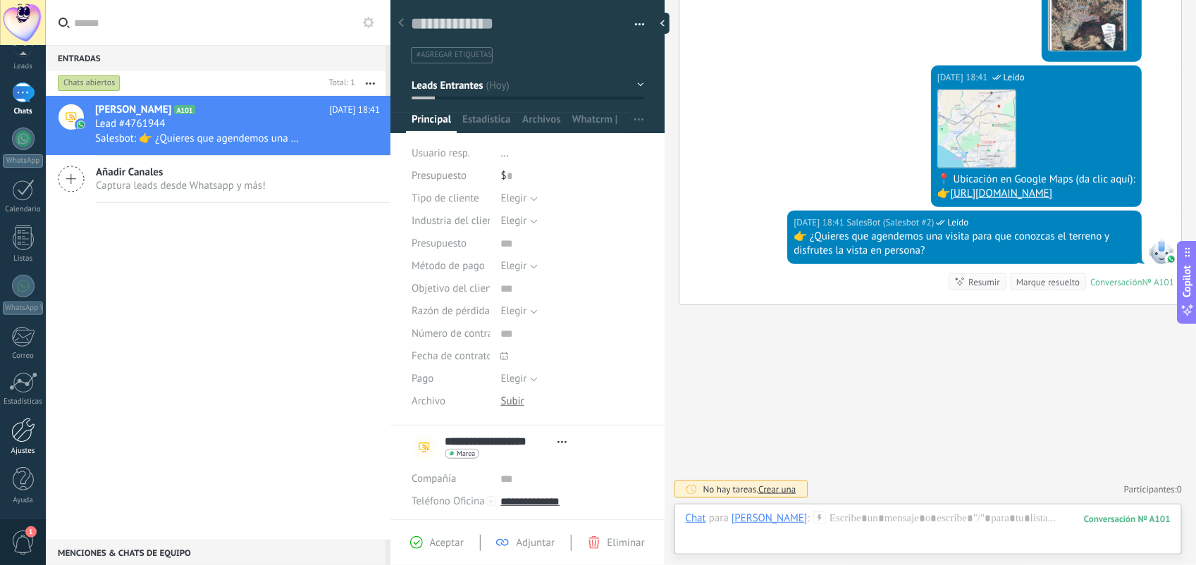
click at [32, 437] on div at bounding box center [23, 430] width 24 height 25
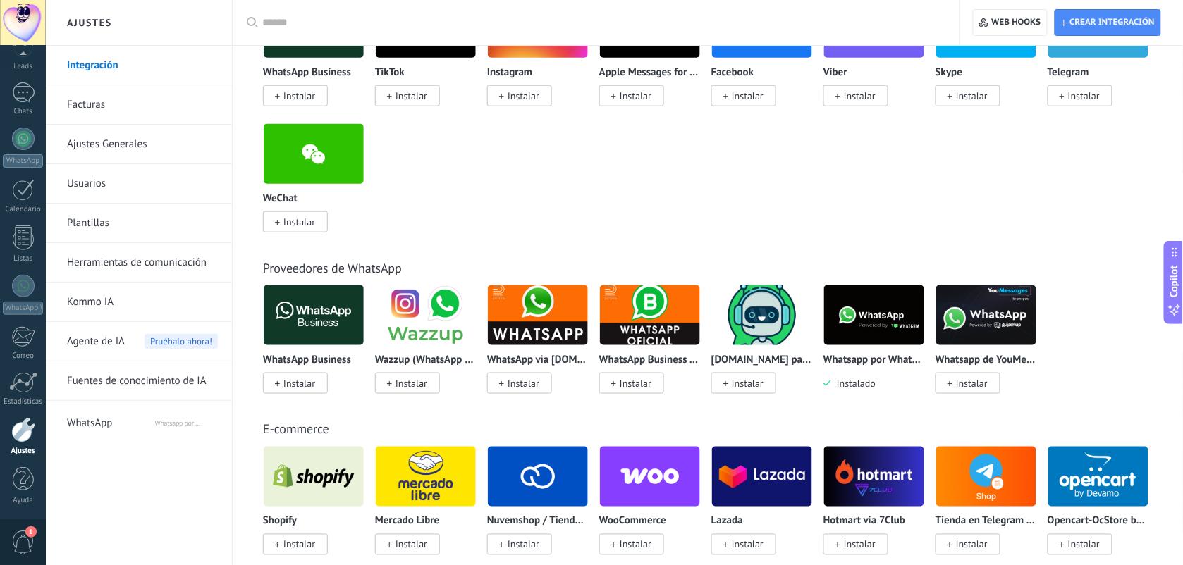
scroll to position [363, 0]
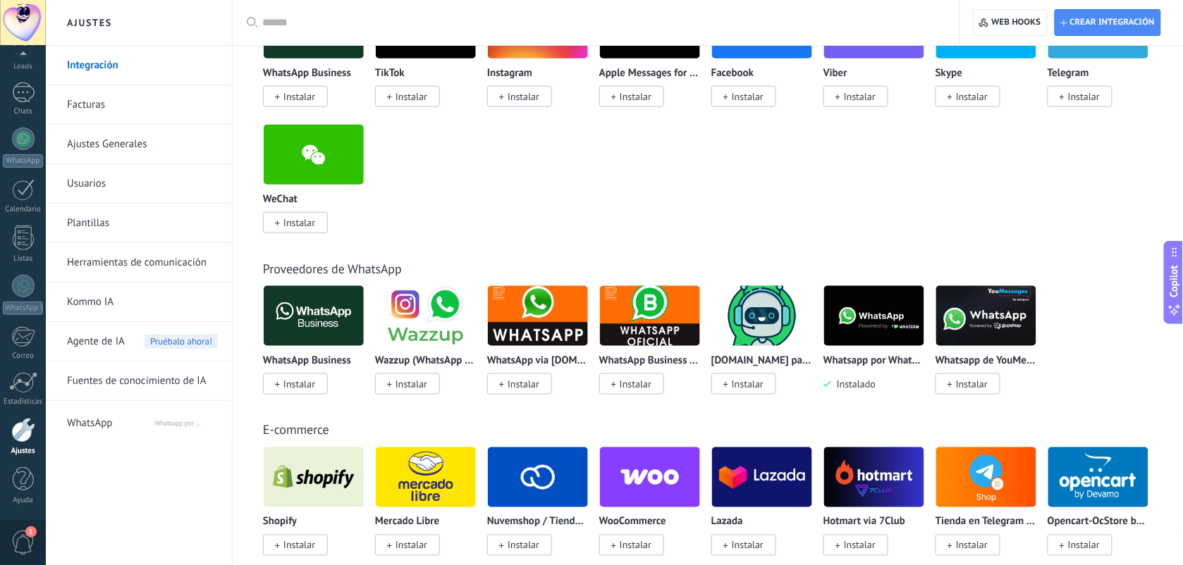
click at [892, 324] on img at bounding box center [874, 316] width 100 height 68
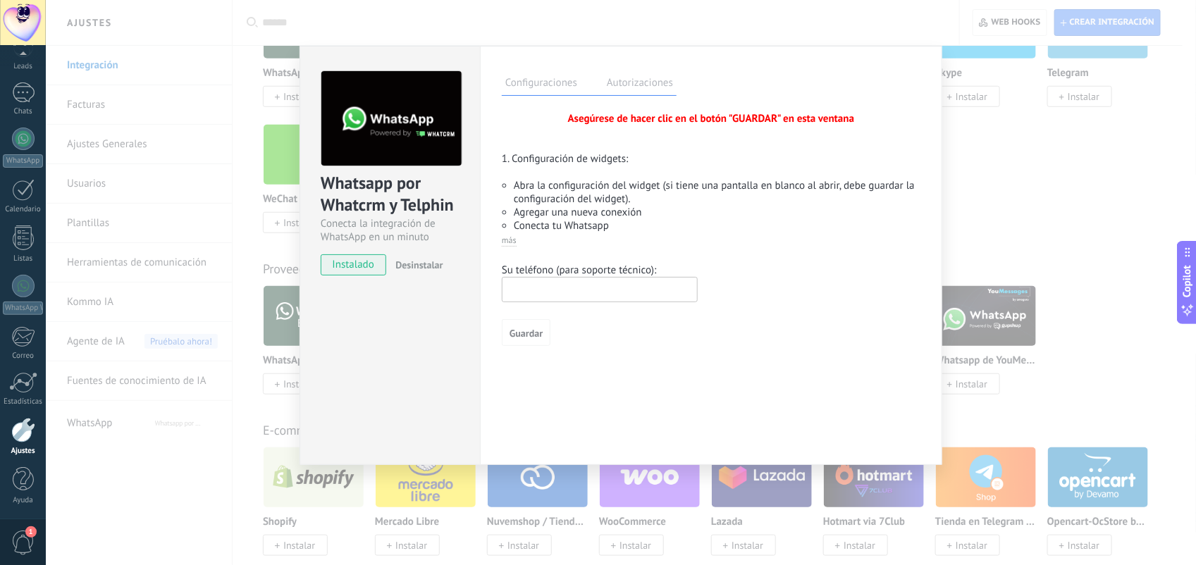
click at [1039, 173] on div "Whatsapp por Whatcrm y Telphin Conecta la integración de WhatsApp en un minuto …" at bounding box center [621, 282] width 1150 height 565
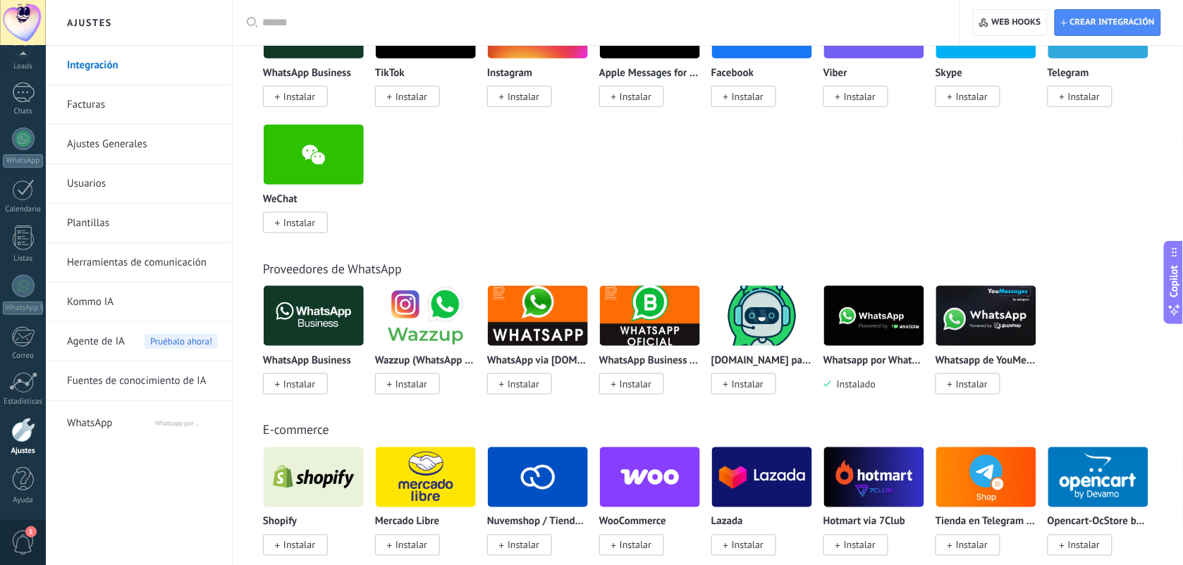
click at [148, 266] on link "Herramientas de comunicación" at bounding box center [142, 262] width 151 height 39
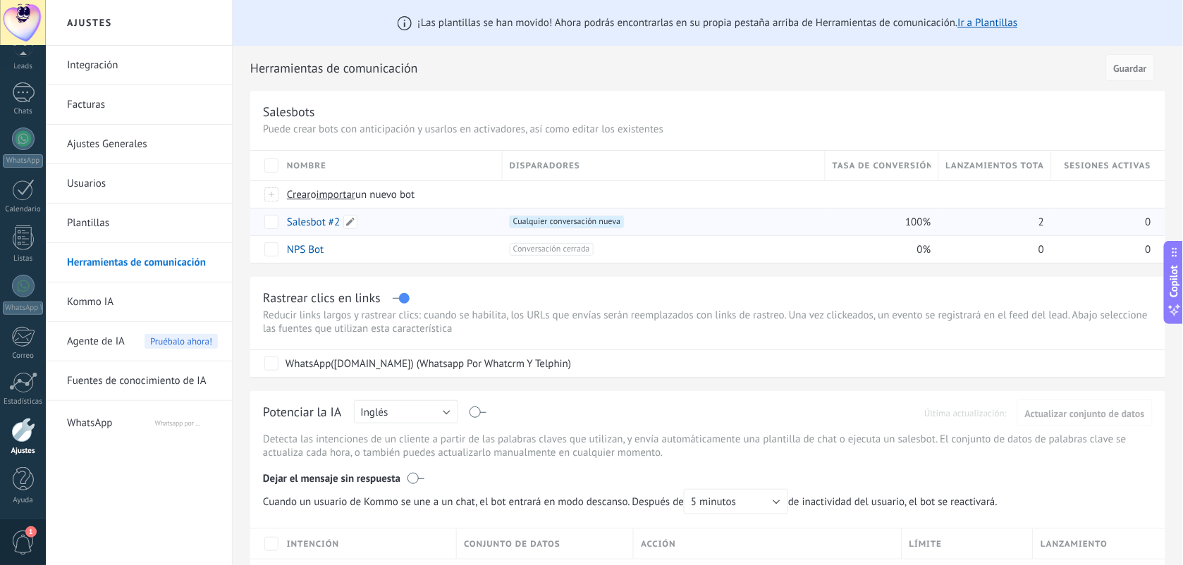
click at [319, 221] on link "Salesbot #2" at bounding box center [313, 222] width 53 height 13
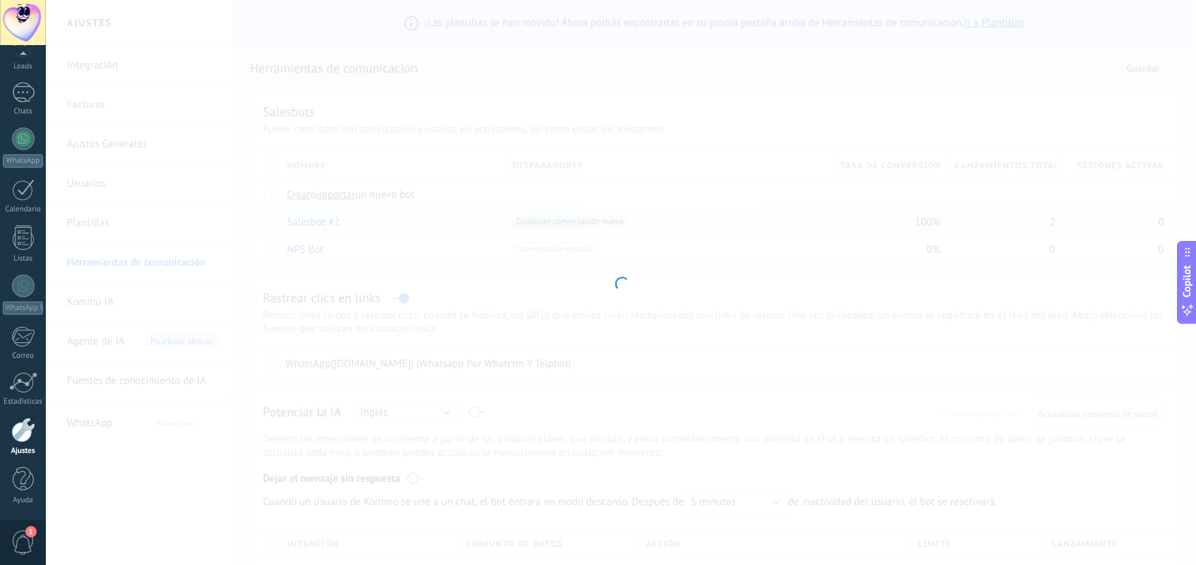
type input "**********"
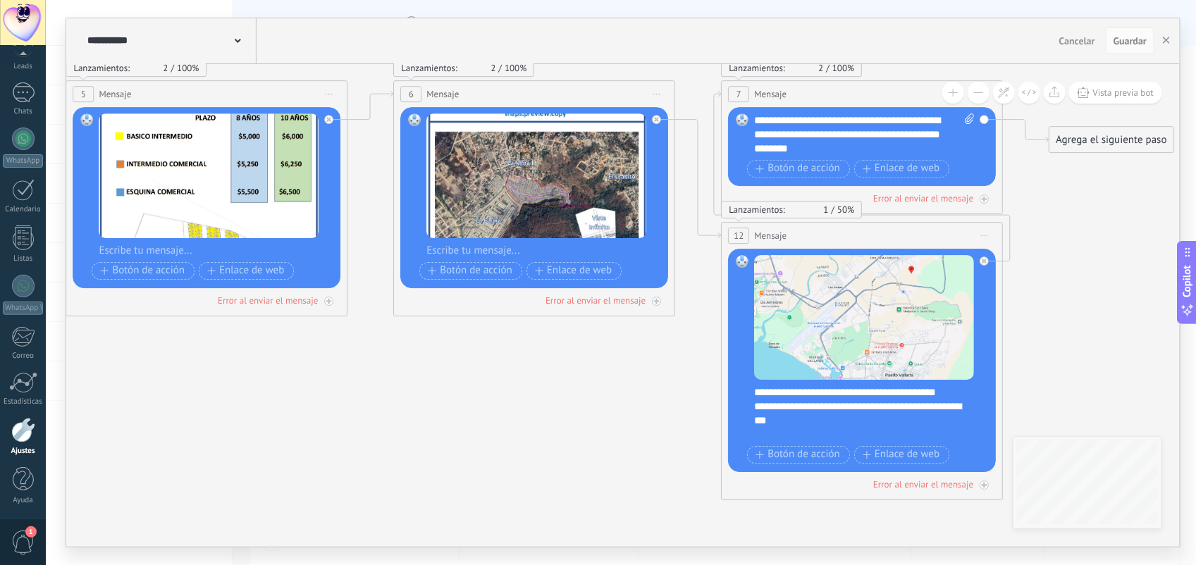
click at [770, 414] on div "**********" at bounding box center [870, 413] width 233 height 56
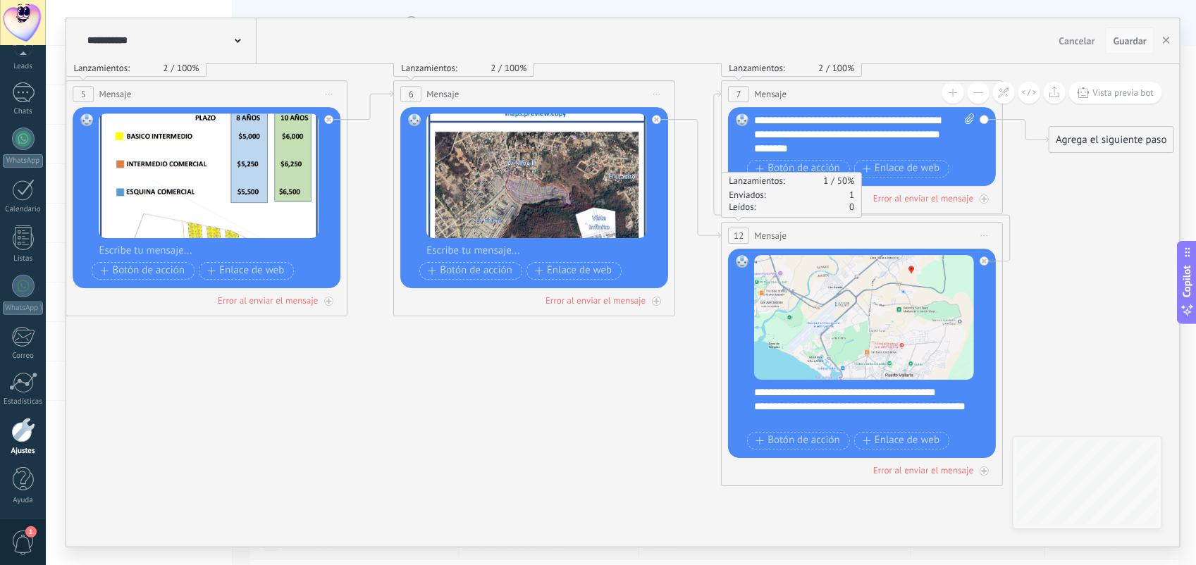
click at [1132, 37] on span "Guardar" at bounding box center [1129, 41] width 33 height 10
click at [1121, 42] on span "Guardar" at bounding box center [1129, 41] width 33 height 10
click at [1167, 40] on use "button" at bounding box center [1166, 40] width 7 height 7
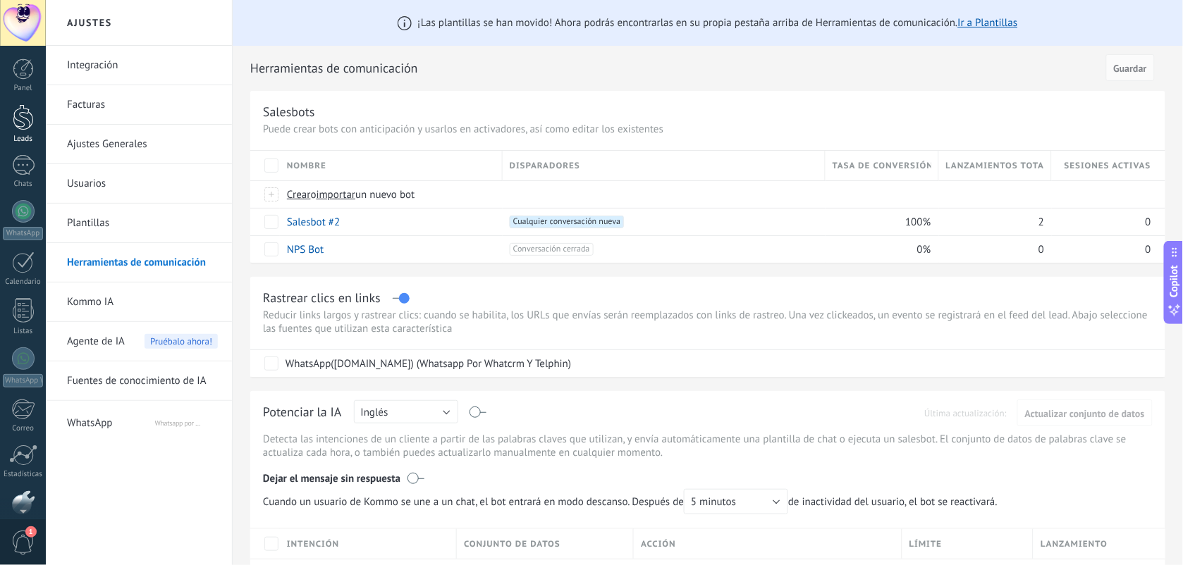
click at [23, 118] on div at bounding box center [23, 117] width 21 height 26
